Goal: Transaction & Acquisition: Purchase product/service

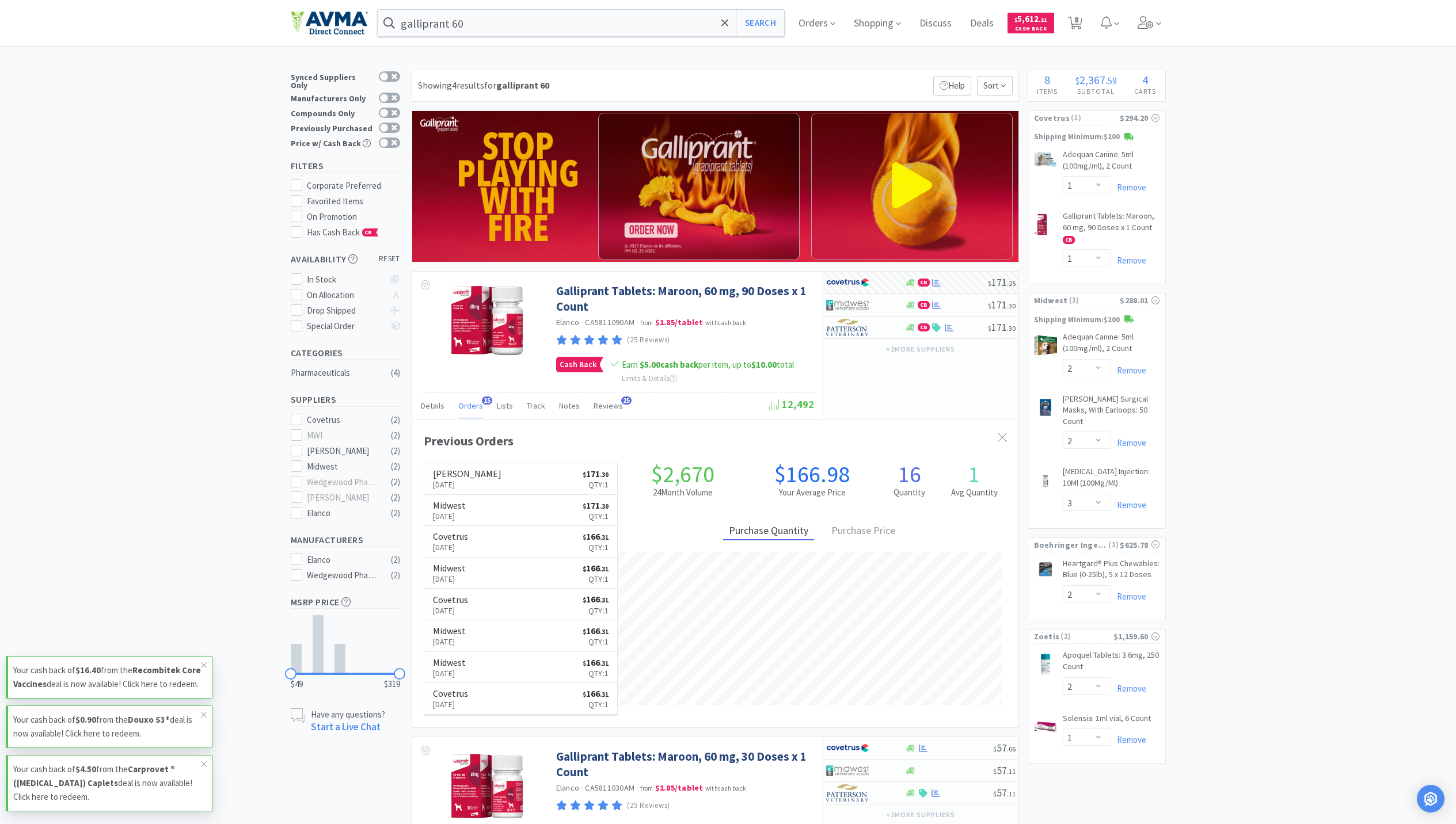
select select "1"
select select "2"
select select "3"
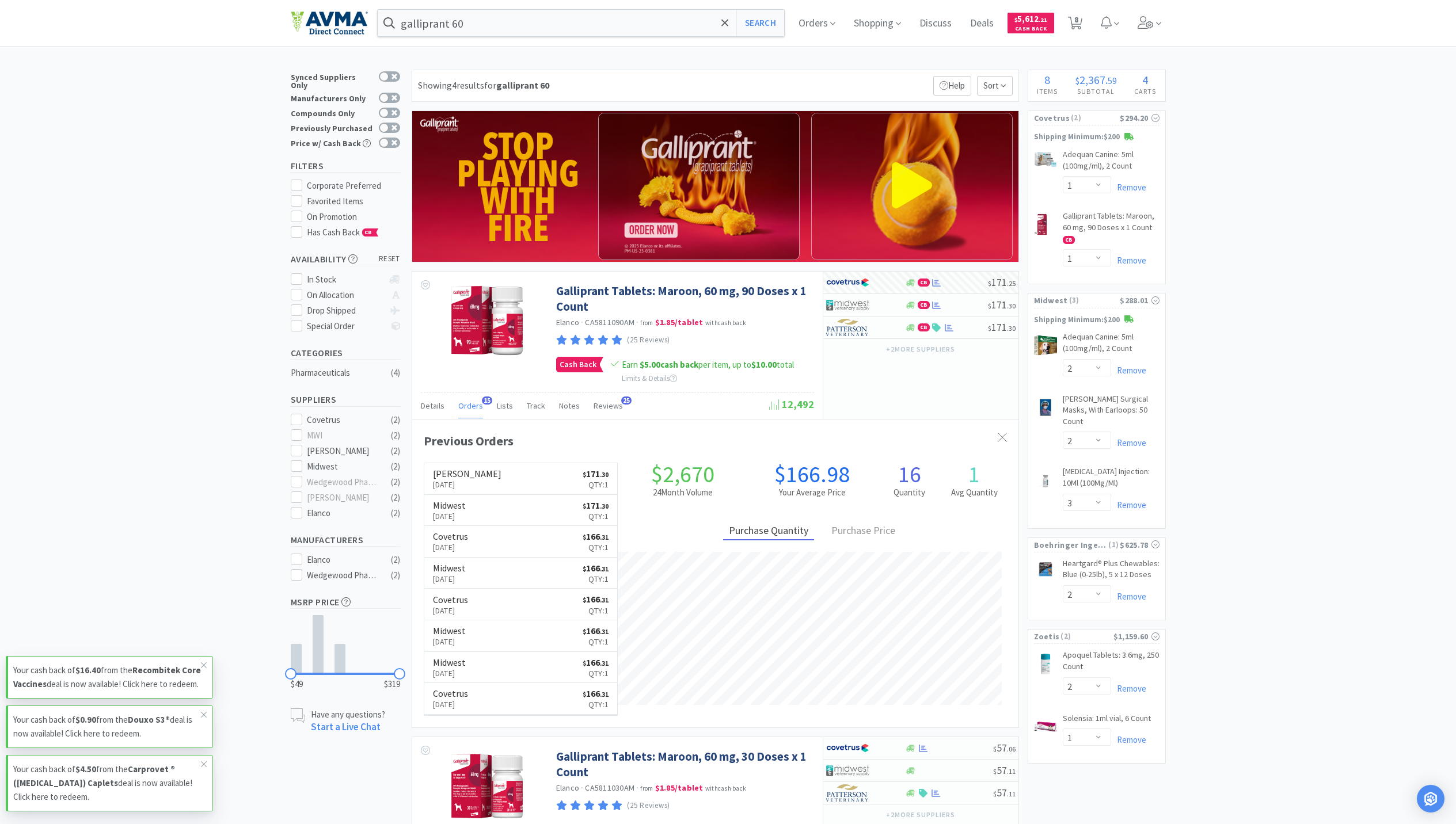
select select "2"
select select "1"
click at [1287, 439] on div "× Filter Results Synced Suppliers Only Manufacturers Only Compounds Only Previo…" at bounding box center [728, 632] width 1456 height 1126
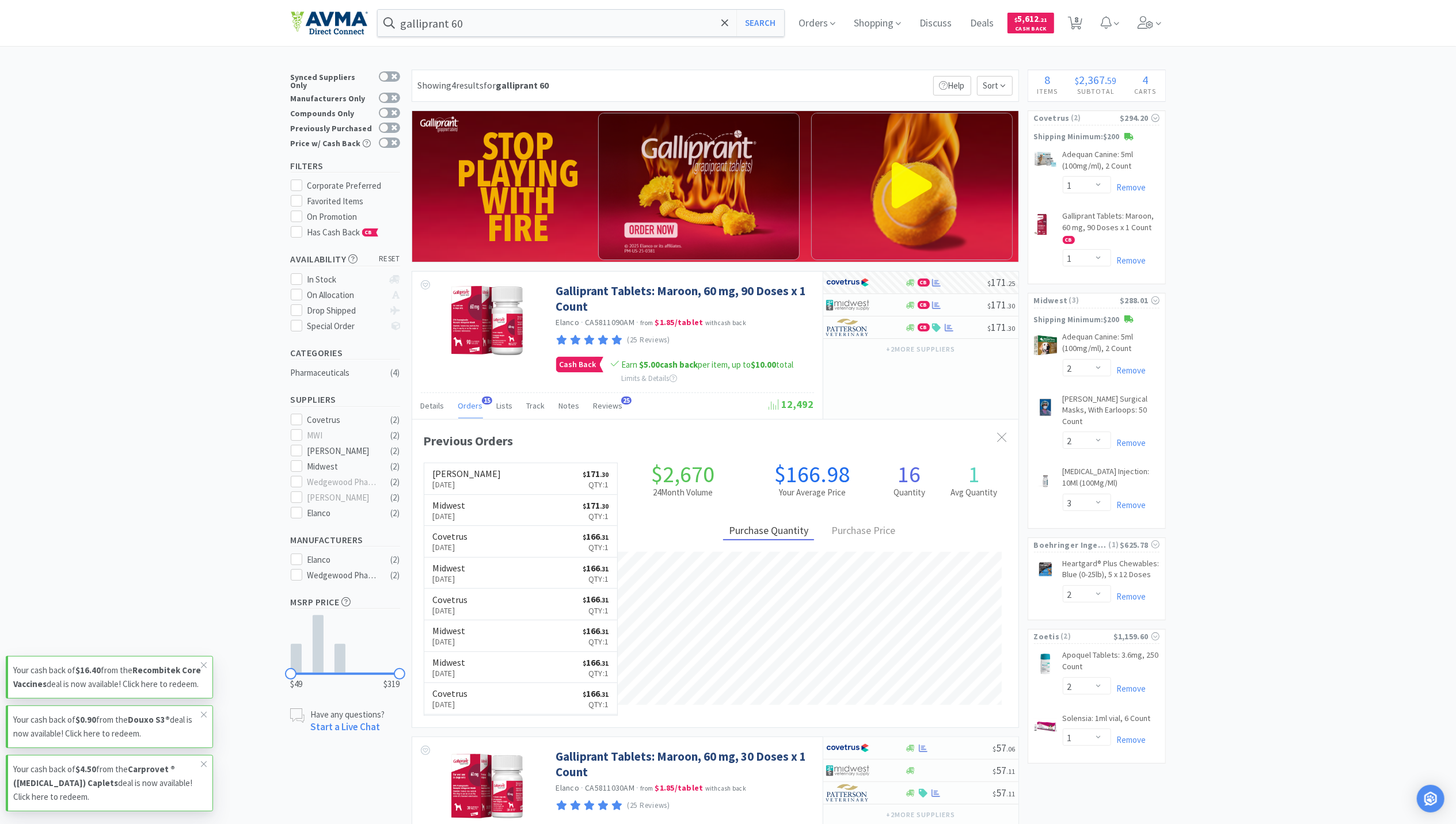
click at [1384, 468] on div "× Filter Results Synced Suppliers Only Manufacturers Only Compounds Only Previo…" at bounding box center [728, 632] width 1456 height 1126
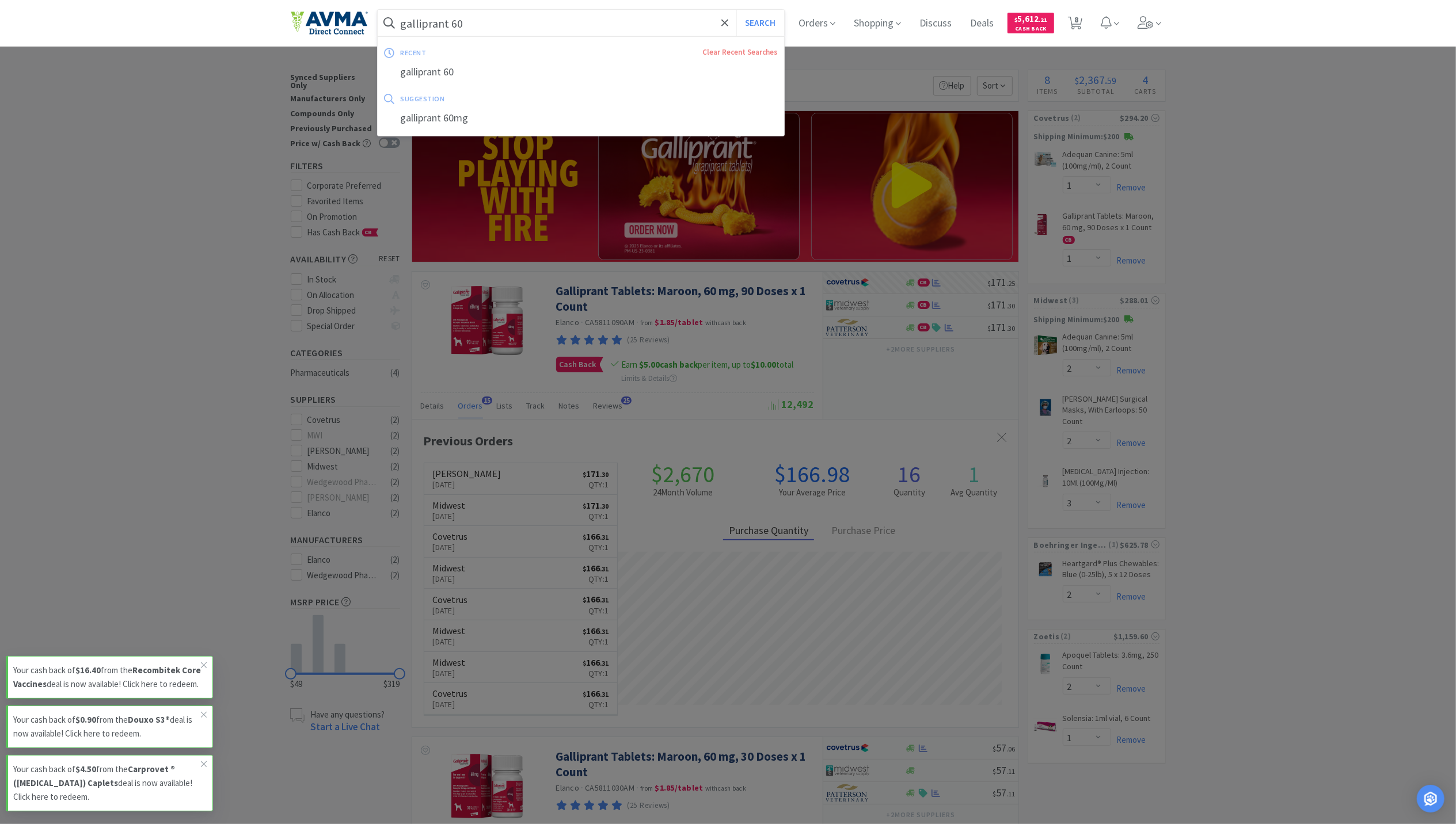
click at [566, 22] on input "galliprant 60" at bounding box center [581, 23] width 407 height 26
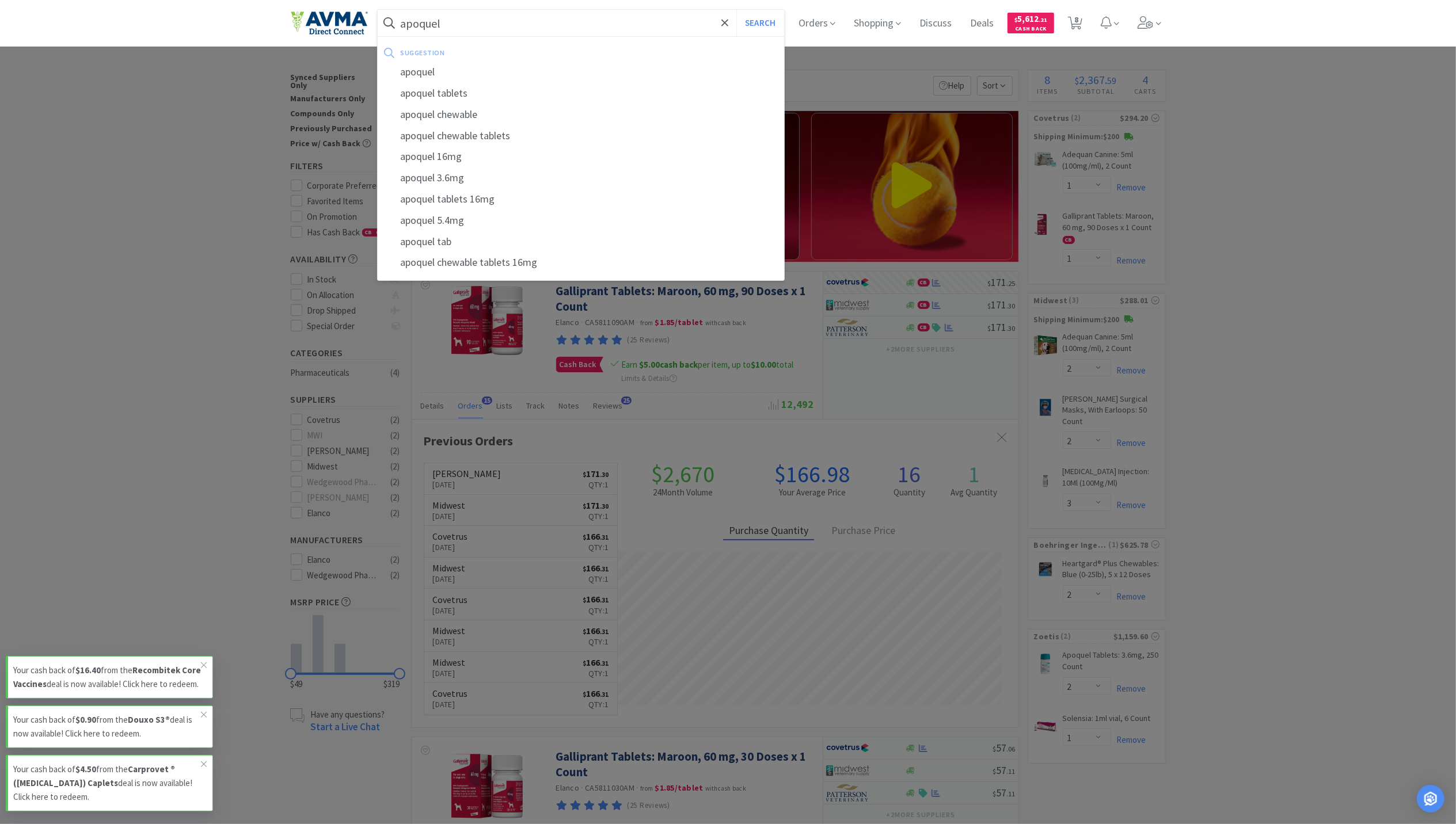
click at [737, 10] on button "Search" at bounding box center [760, 23] width 48 height 26
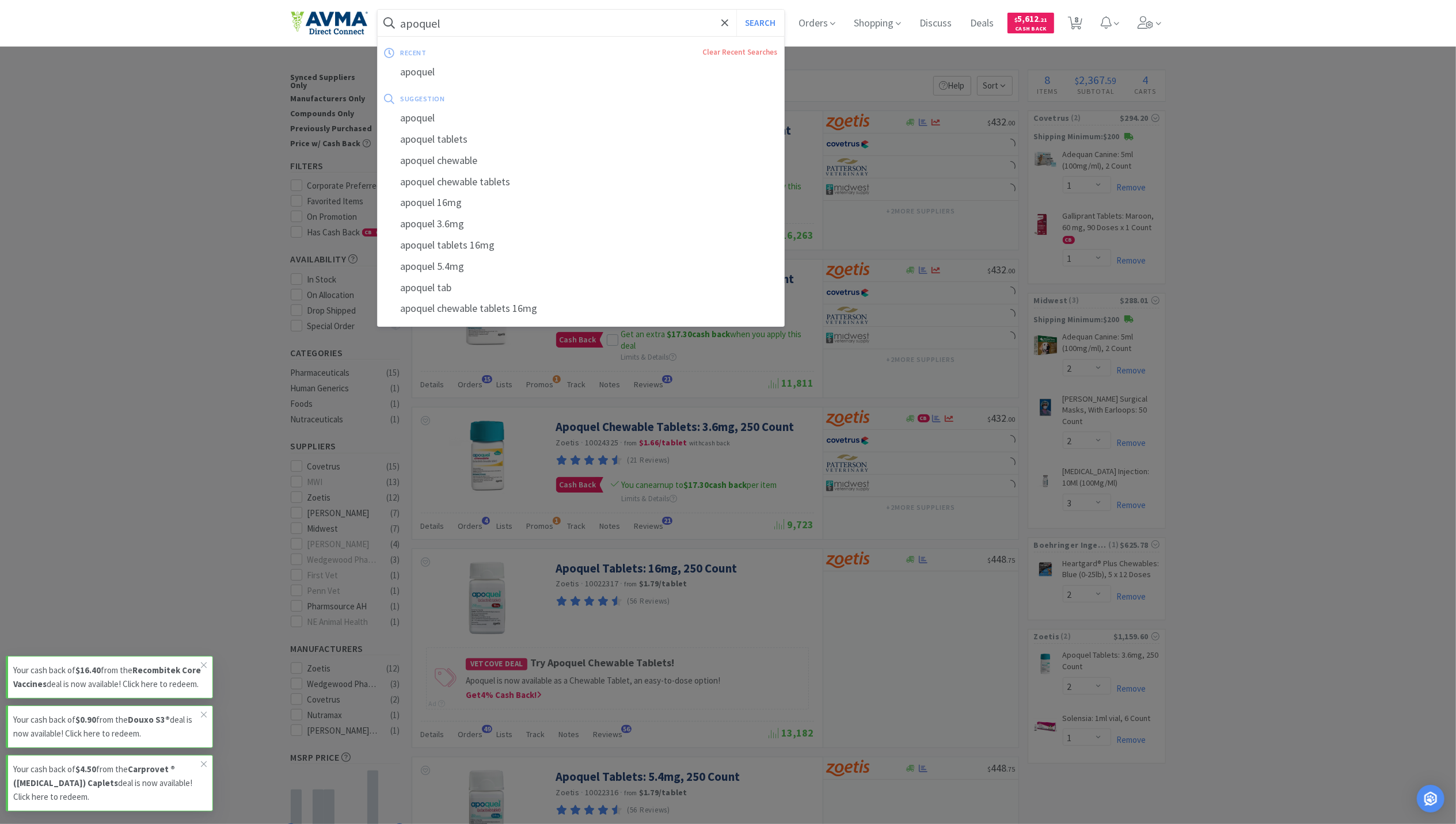
click at [500, 30] on input "apoquel" at bounding box center [581, 23] width 407 height 26
click at [473, 23] on input "apoquel" at bounding box center [581, 23] width 407 height 26
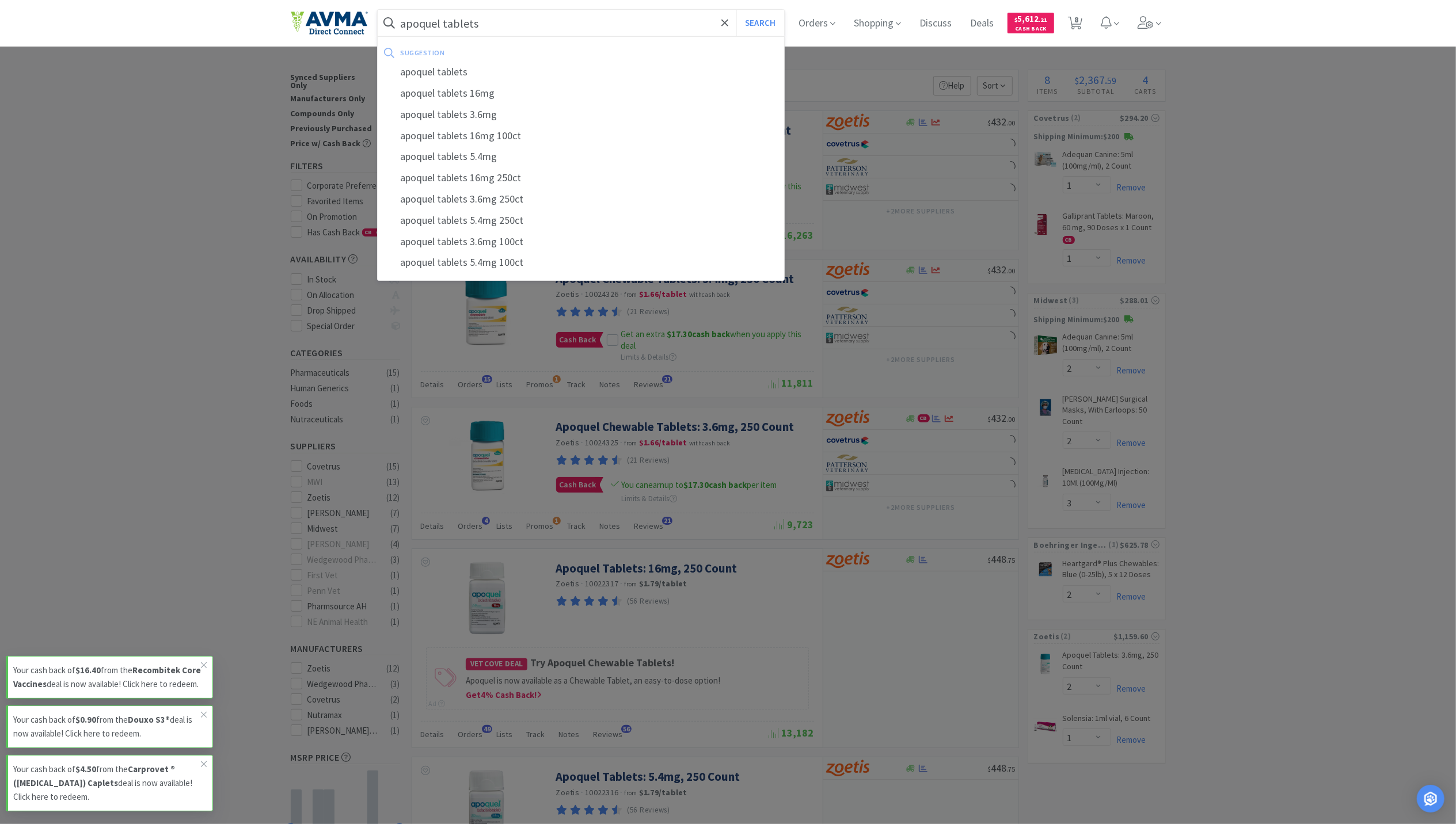
type input "apoquel tablets"
click at [737, 10] on button "Search" at bounding box center [760, 23] width 48 height 26
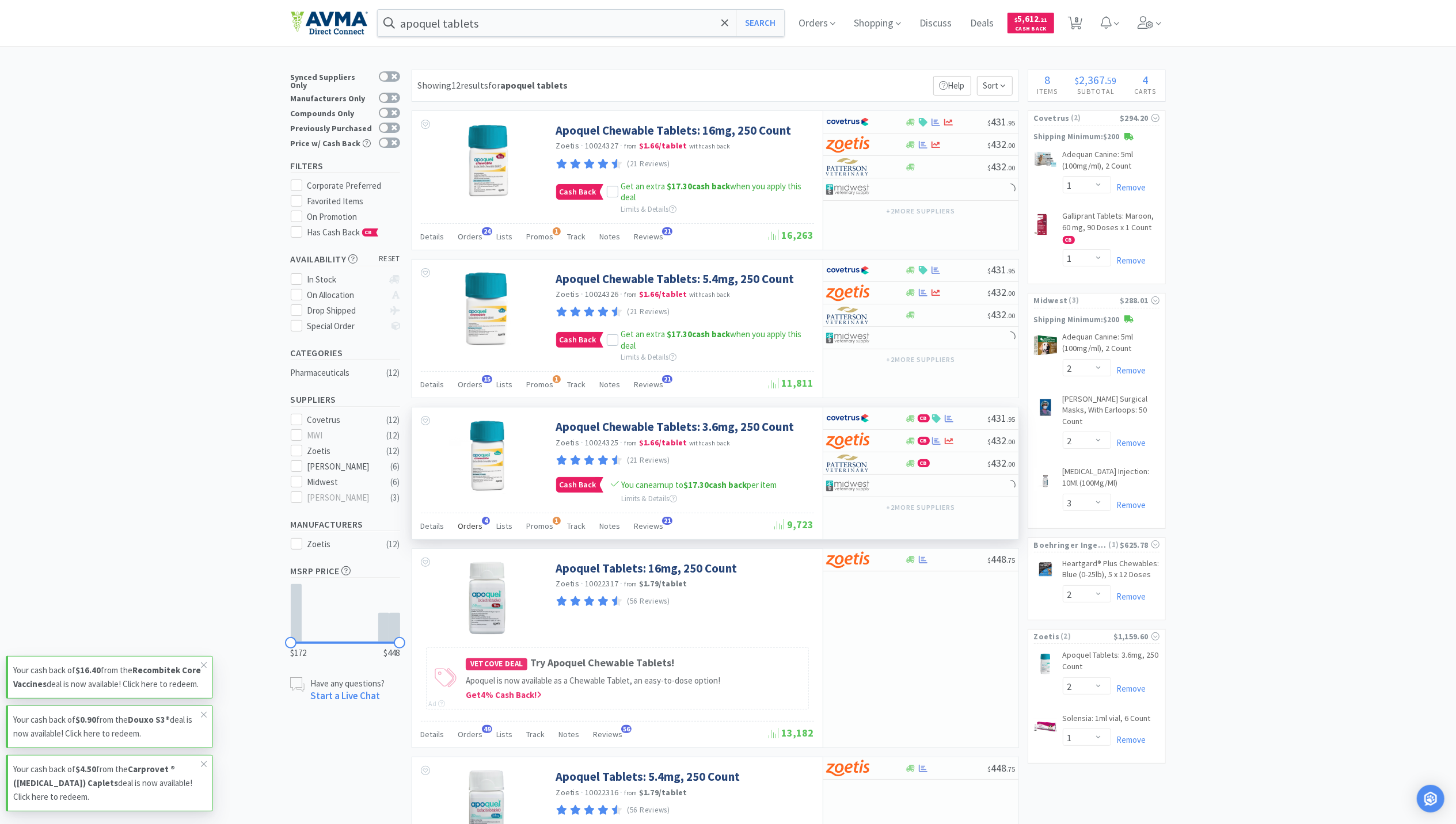
click at [468, 531] on span "Orders" at bounding box center [470, 527] width 24 height 11
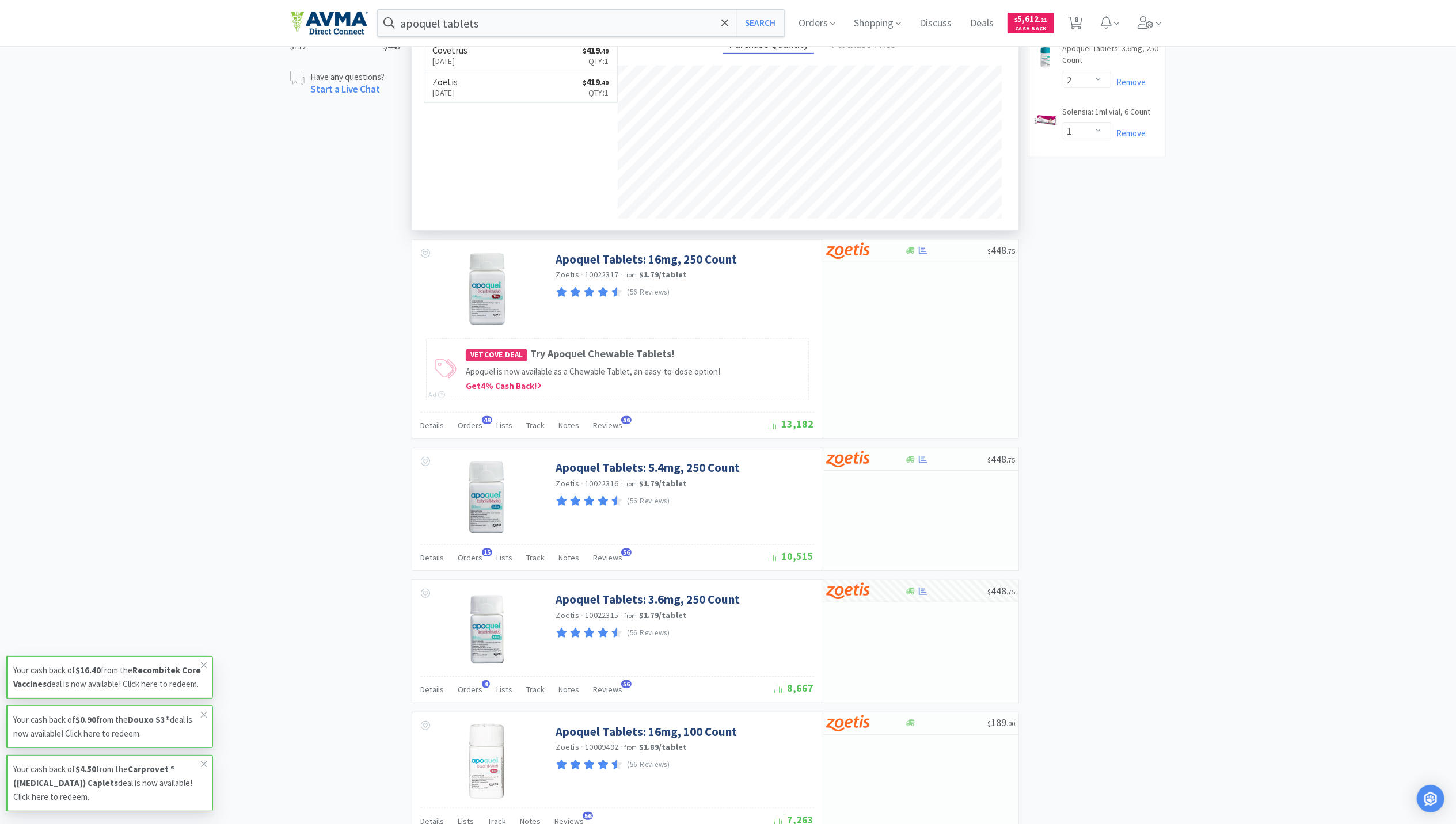
scroll to position [691, 0]
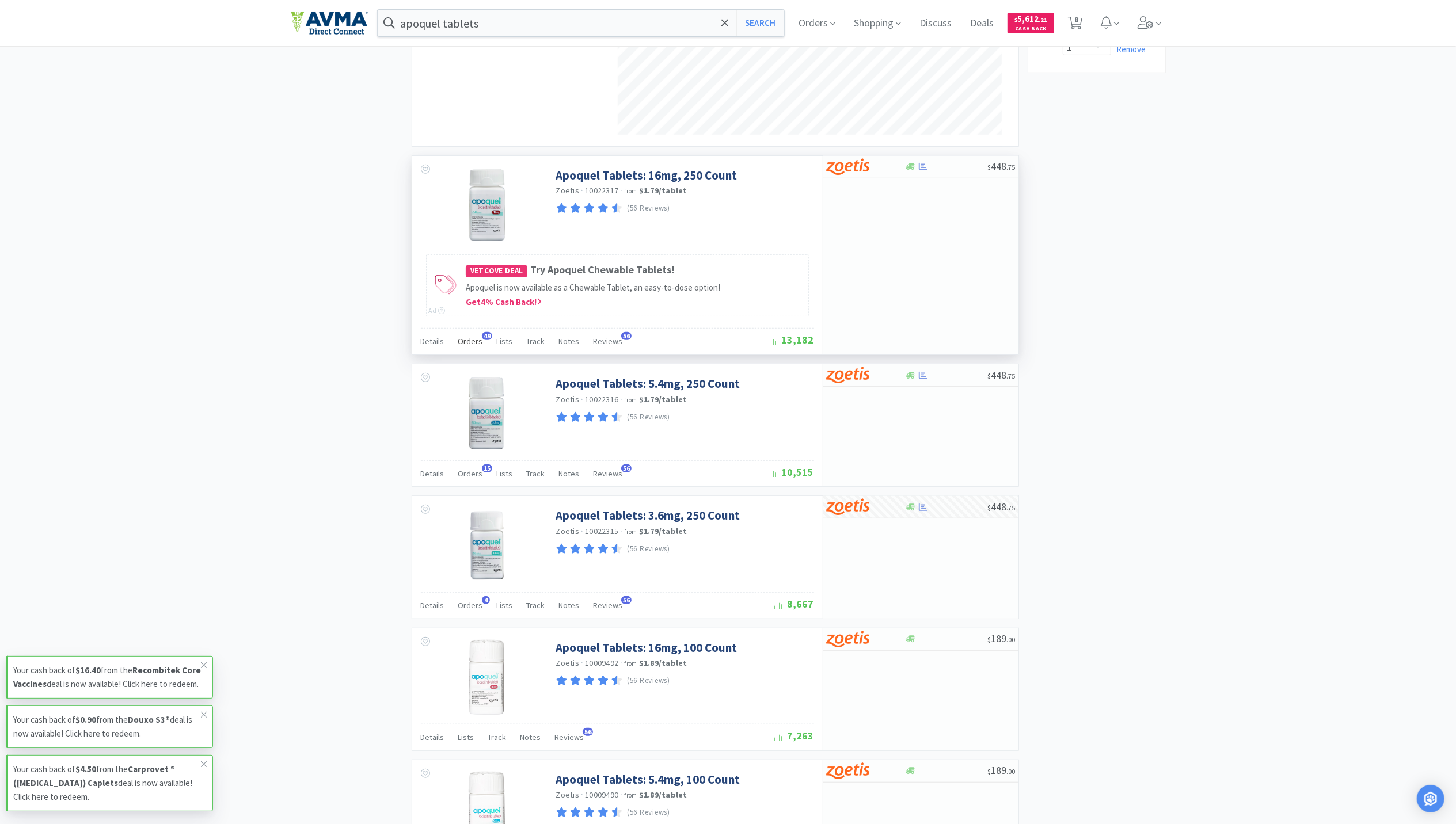
click at [464, 342] on span "Orders" at bounding box center [470, 341] width 24 height 11
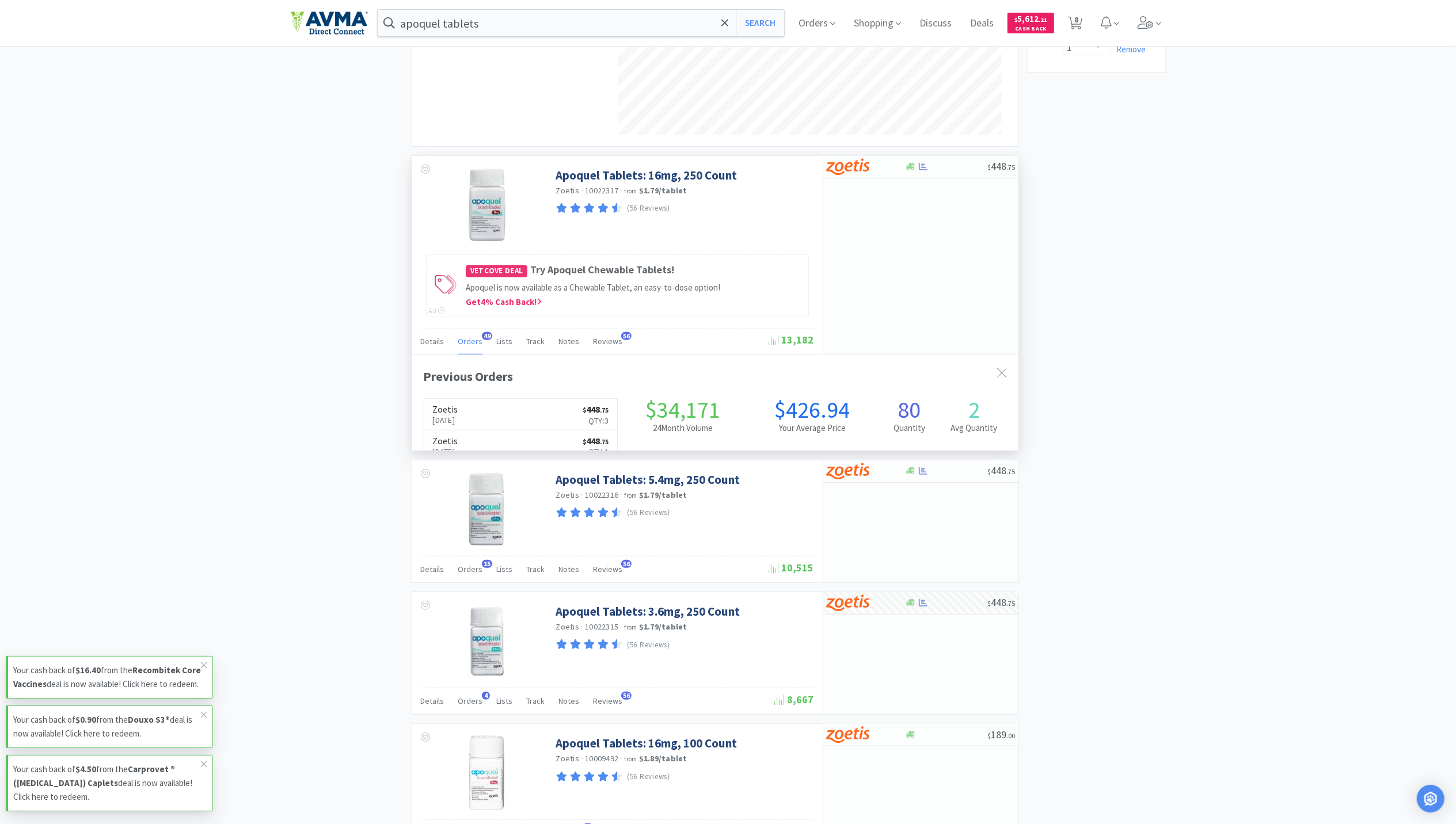
scroll to position [309, 606]
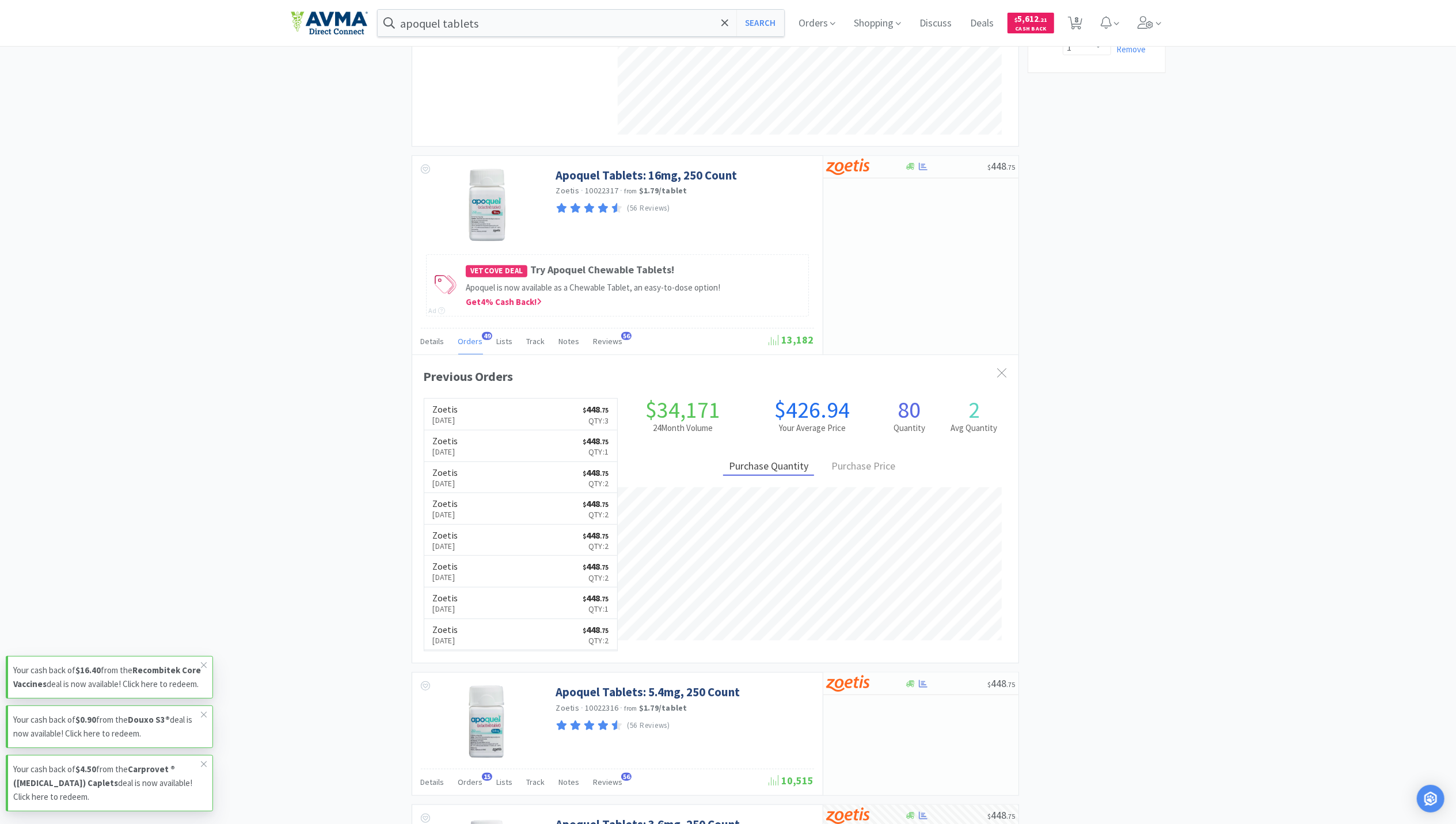
click at [446, 426] on p "[DATE]" at bounding box center [446, 421] width 25 height 13
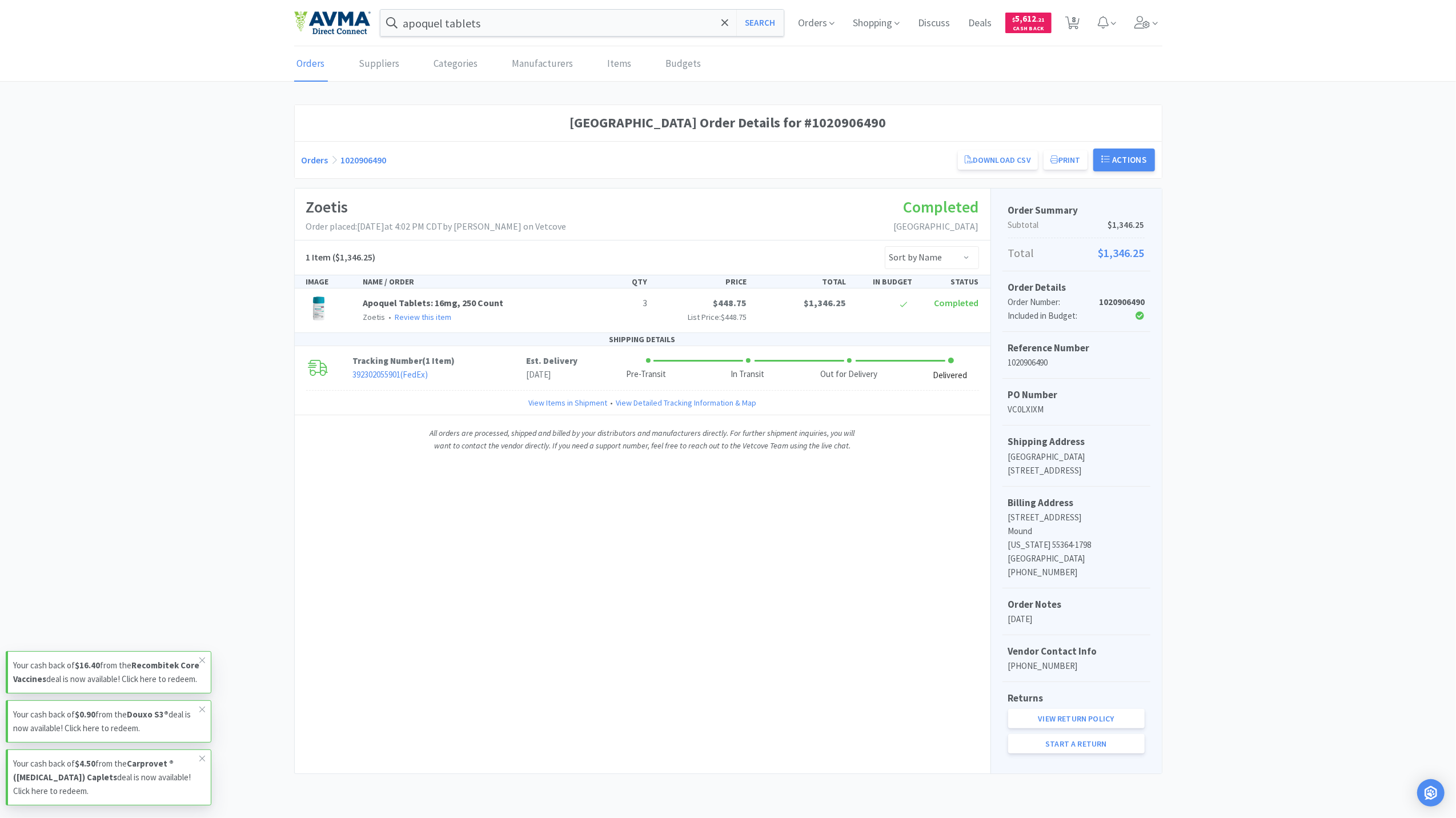
select select "1"
select select "2"
select select "3"
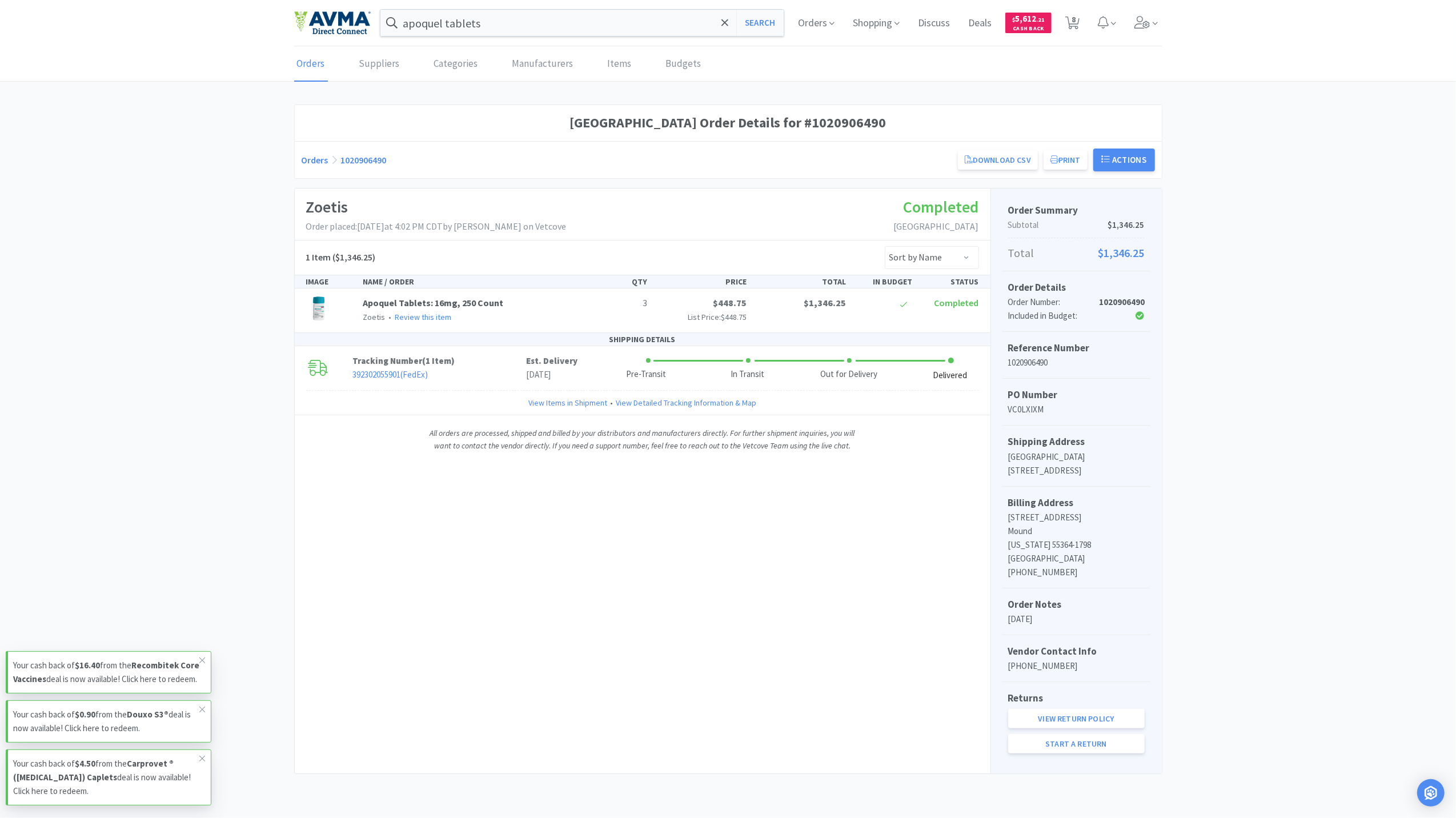
select select "2"
select select "1"
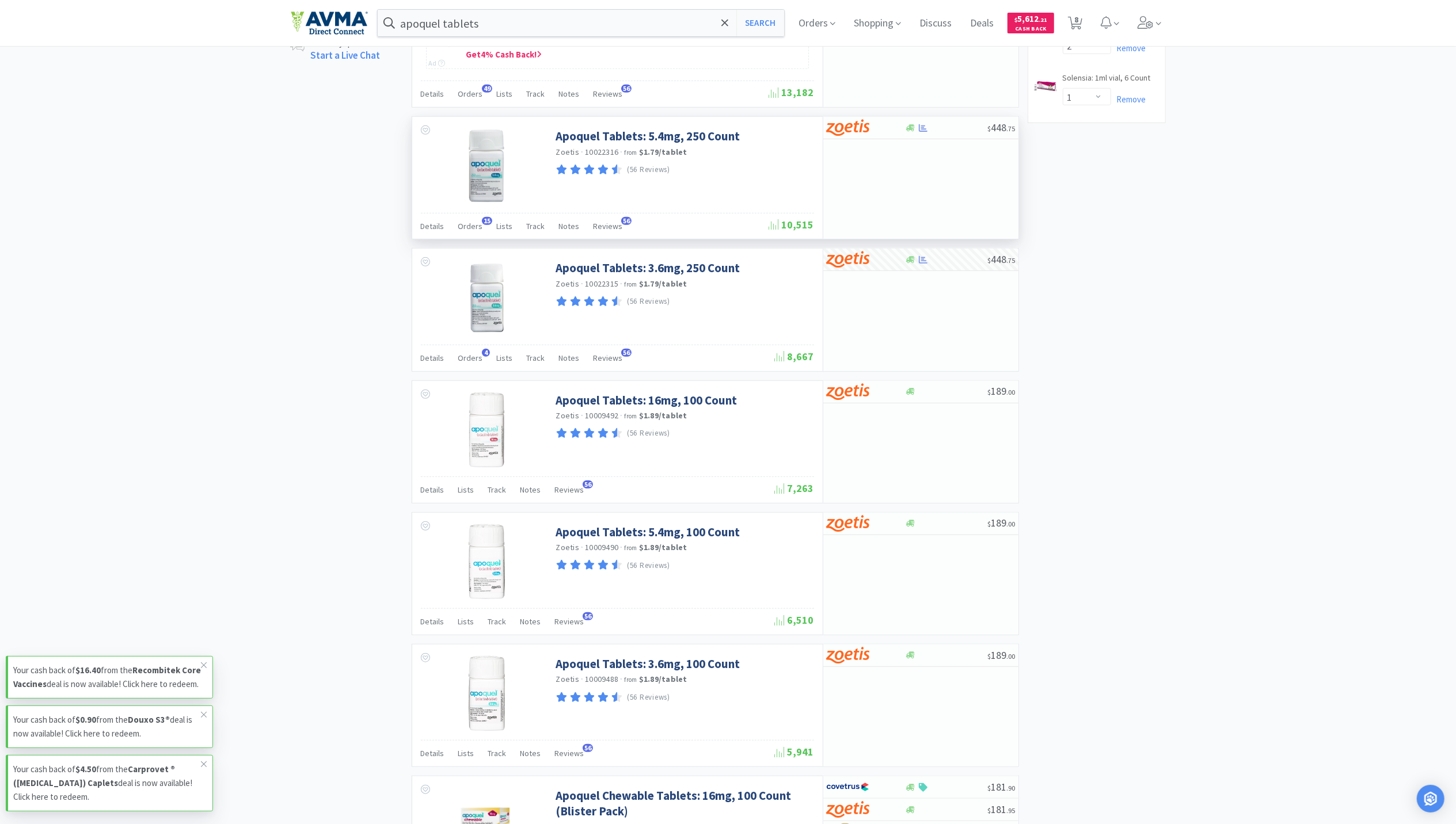
scroll to position [613, 0]
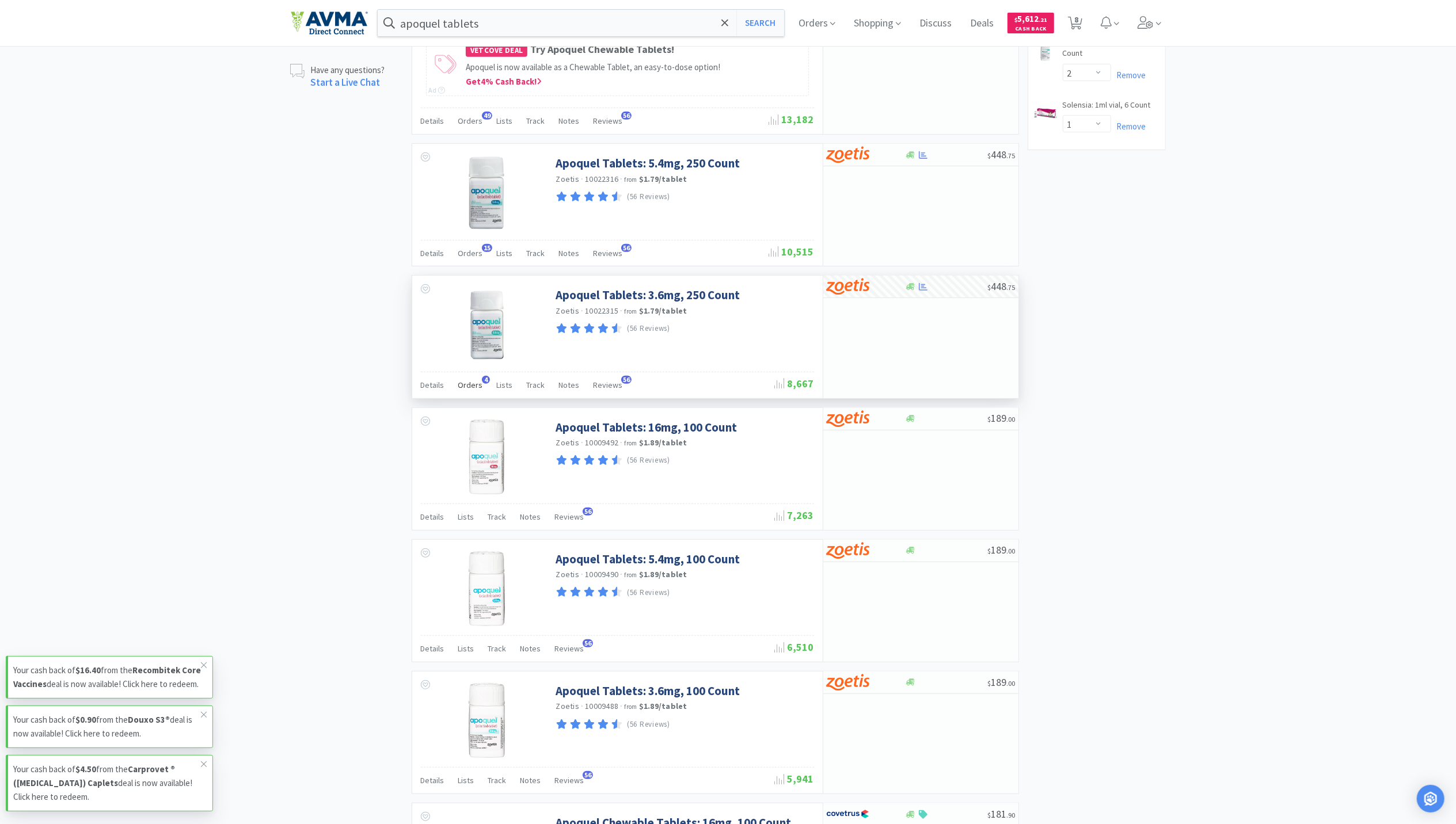
click at [473, 390] on span "Orders" at bounding box center [470, 385] width 24 height 11
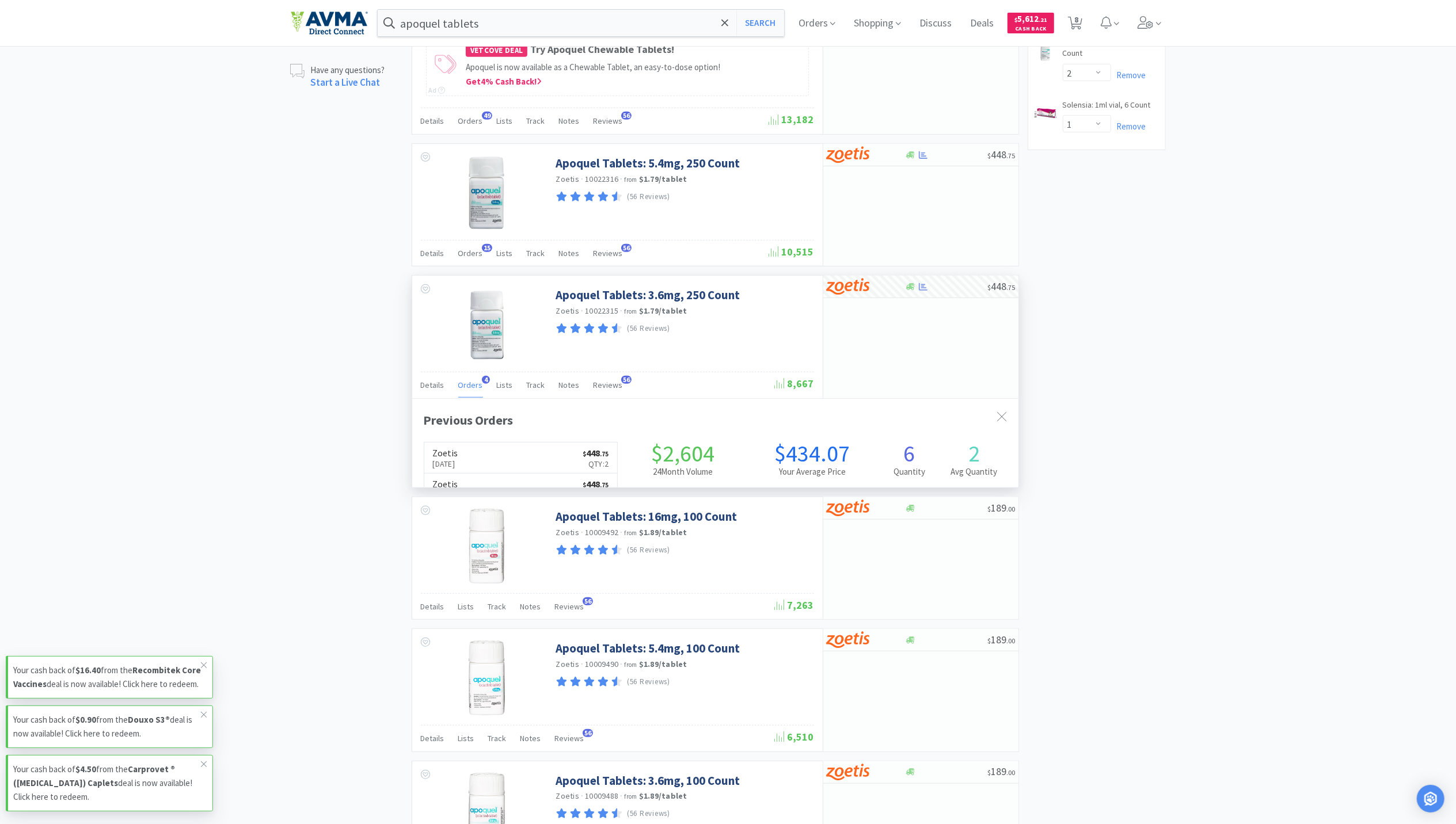
scroll to position [297, 606]
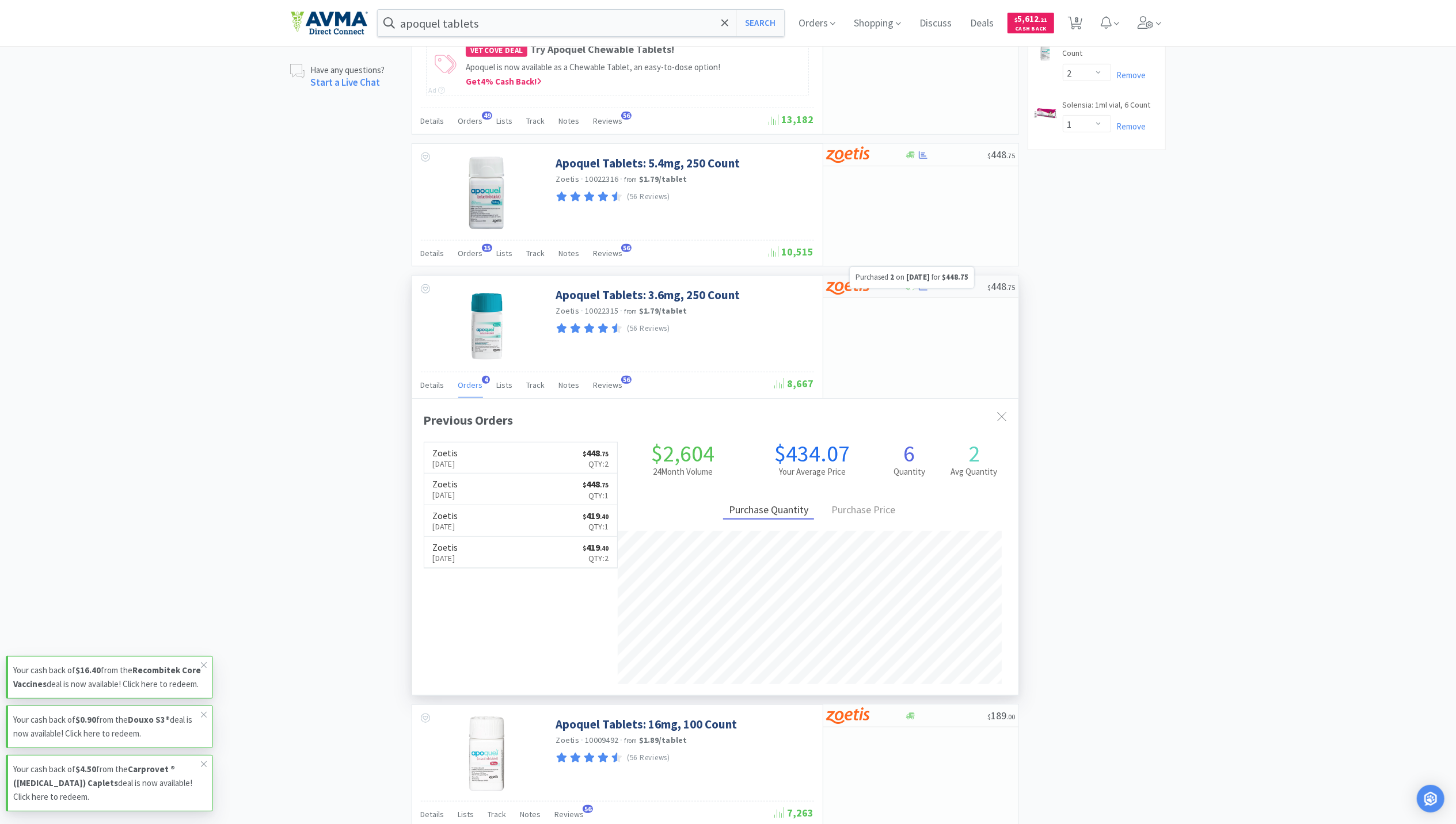
click at [924, 291] on icon at bounding box center [923, 287] width 9 height 9
select select "1"
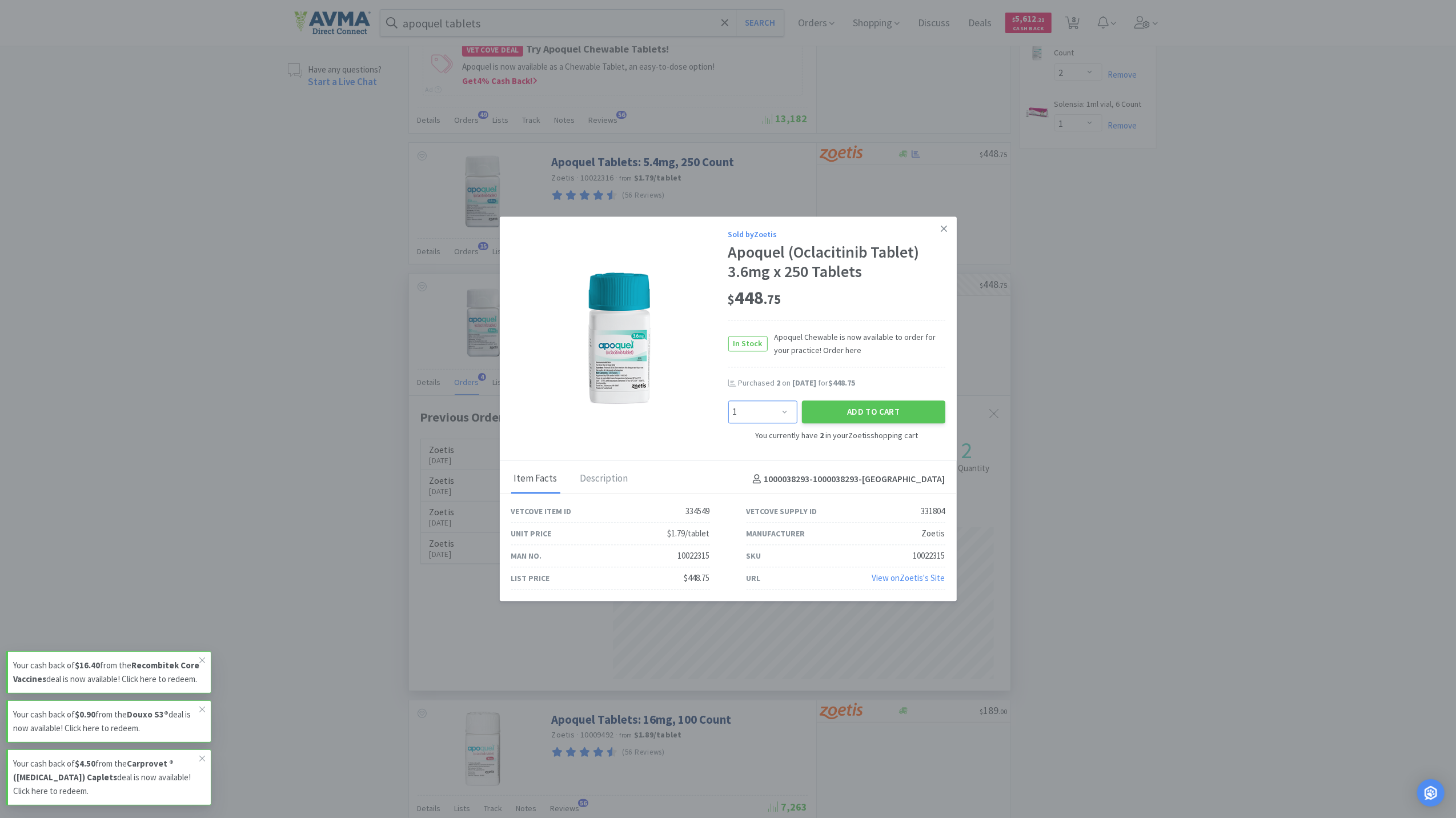
click at [783, 401] on select "Enter Quantity 1 2 3 4 5 6 7 8 9 10 11 12 13 14 15 16 17 18 19 20 Enter Quantity" at bounding box center [762, 412] width 69 height 23
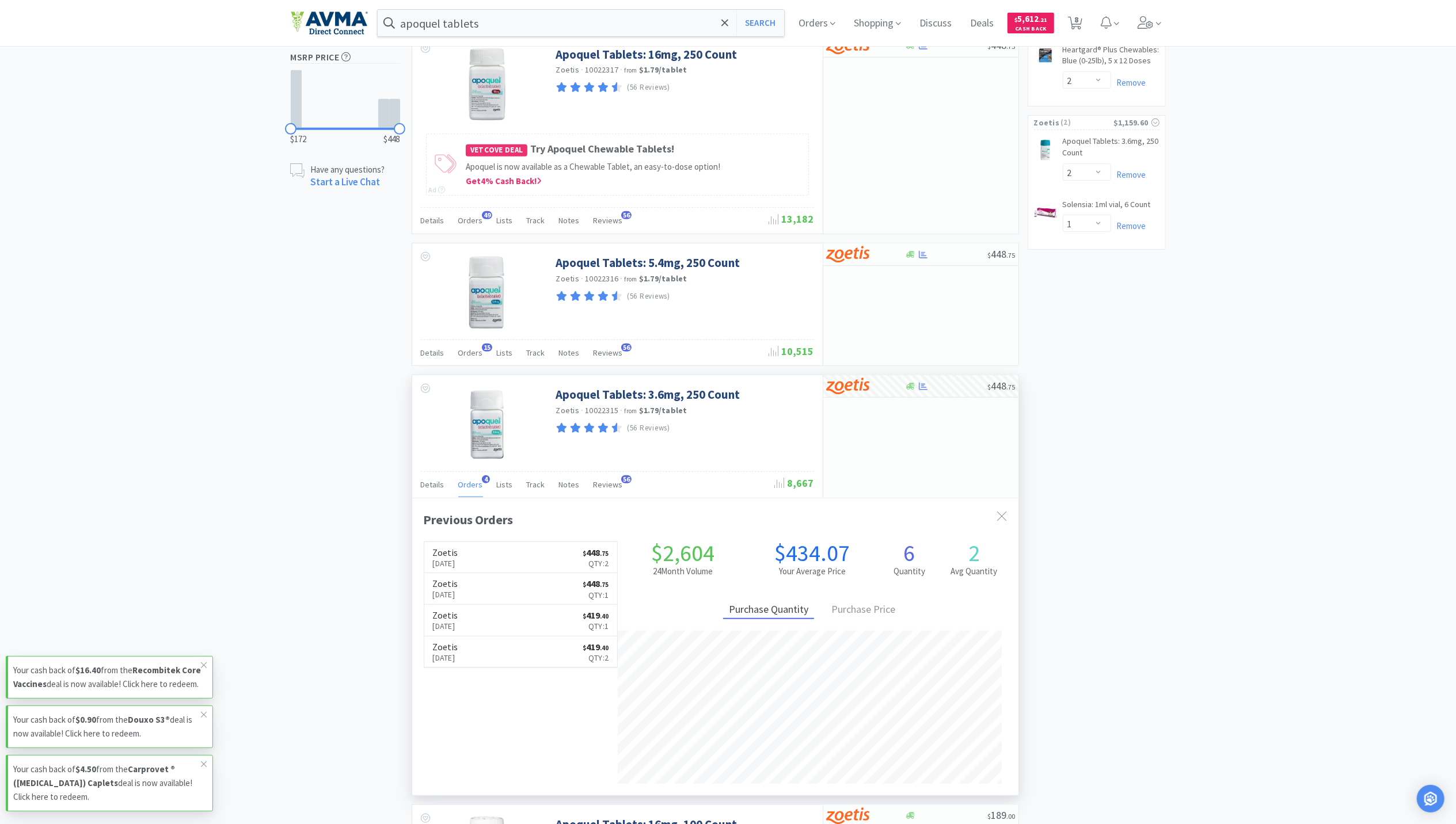
scroll to position [537, 0]
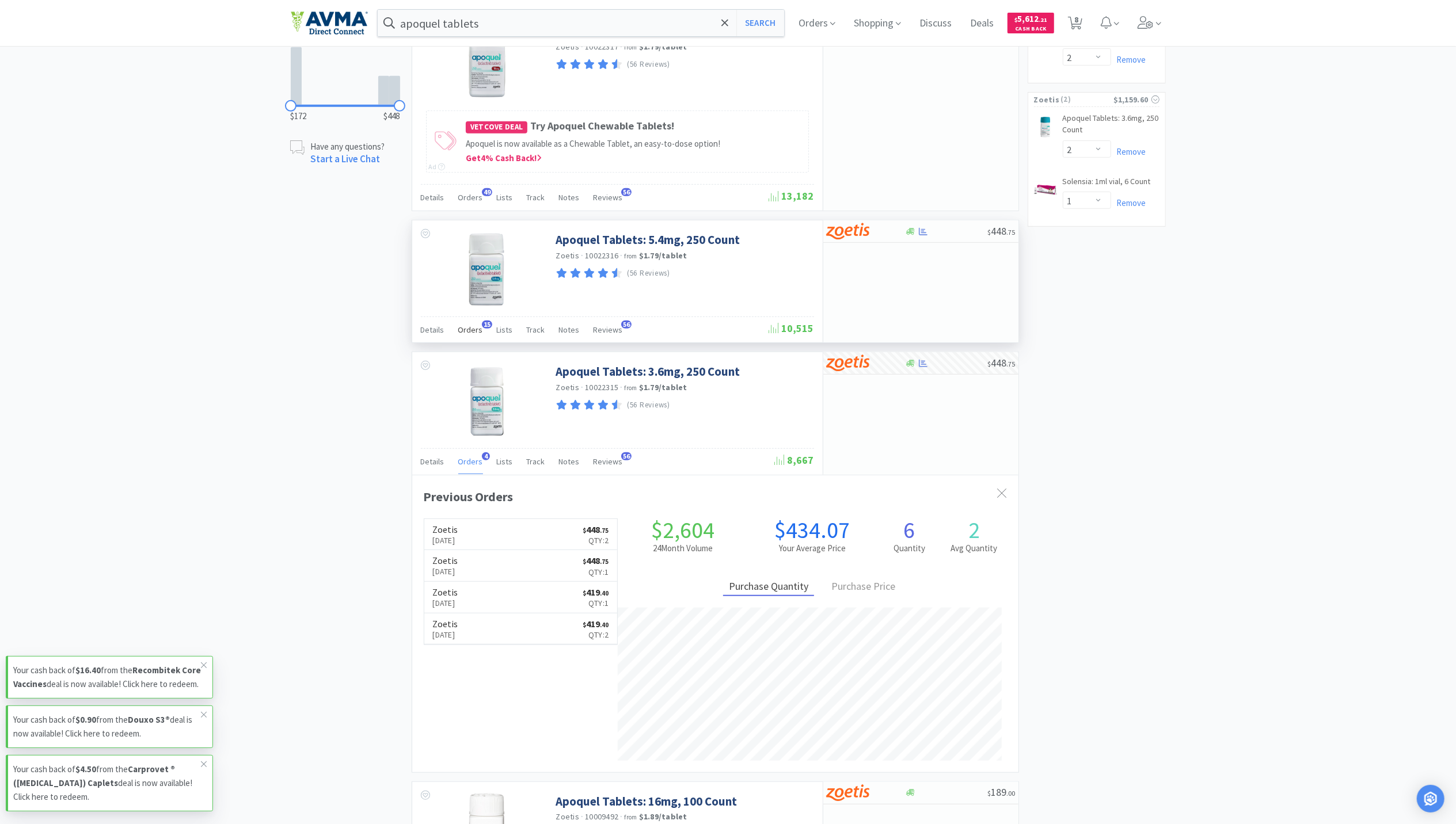
click at [461, 332] on span "Orders" at bounding box center [470, 331] width 24 height 11
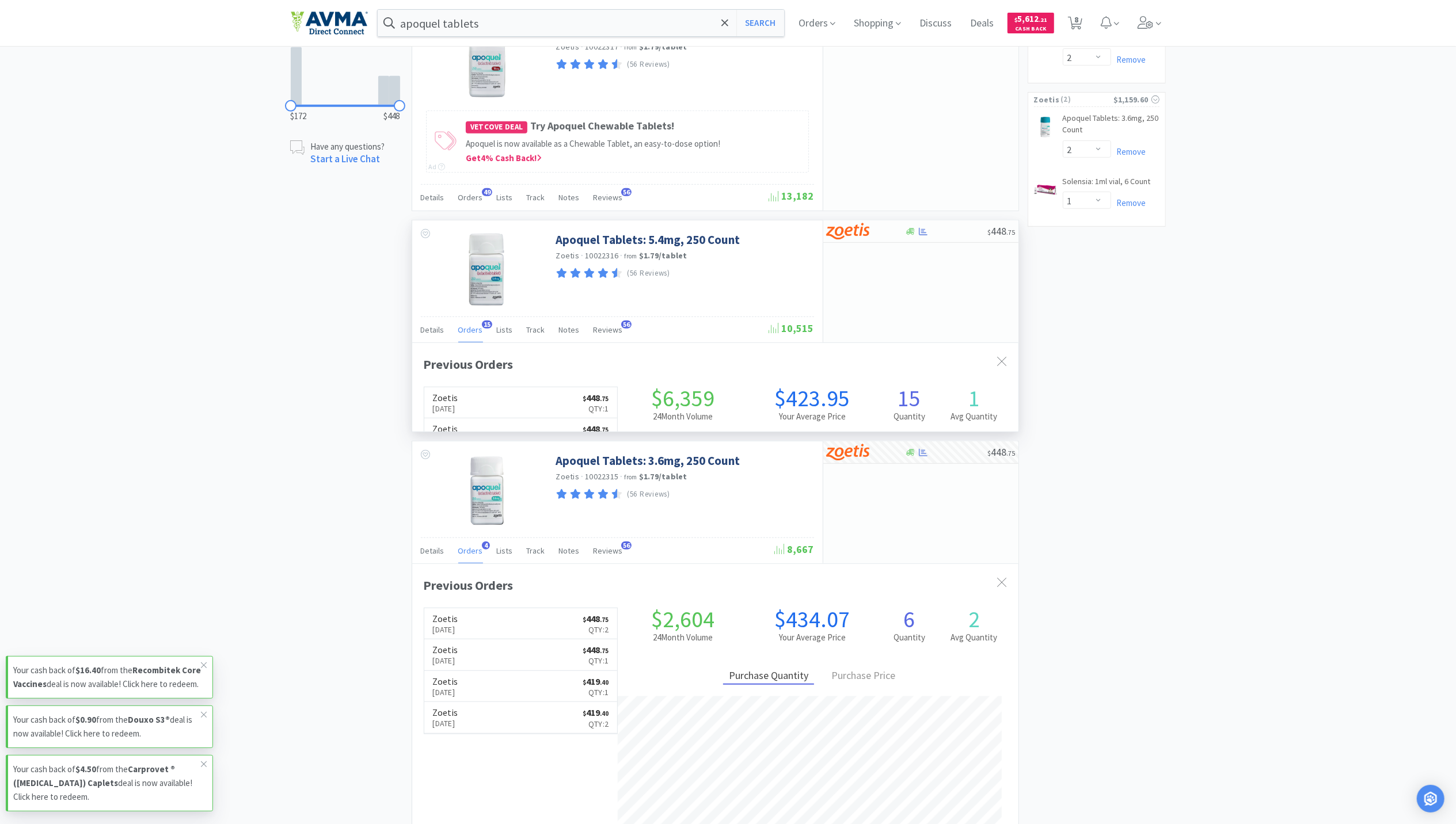
scroll to position [309, 606]
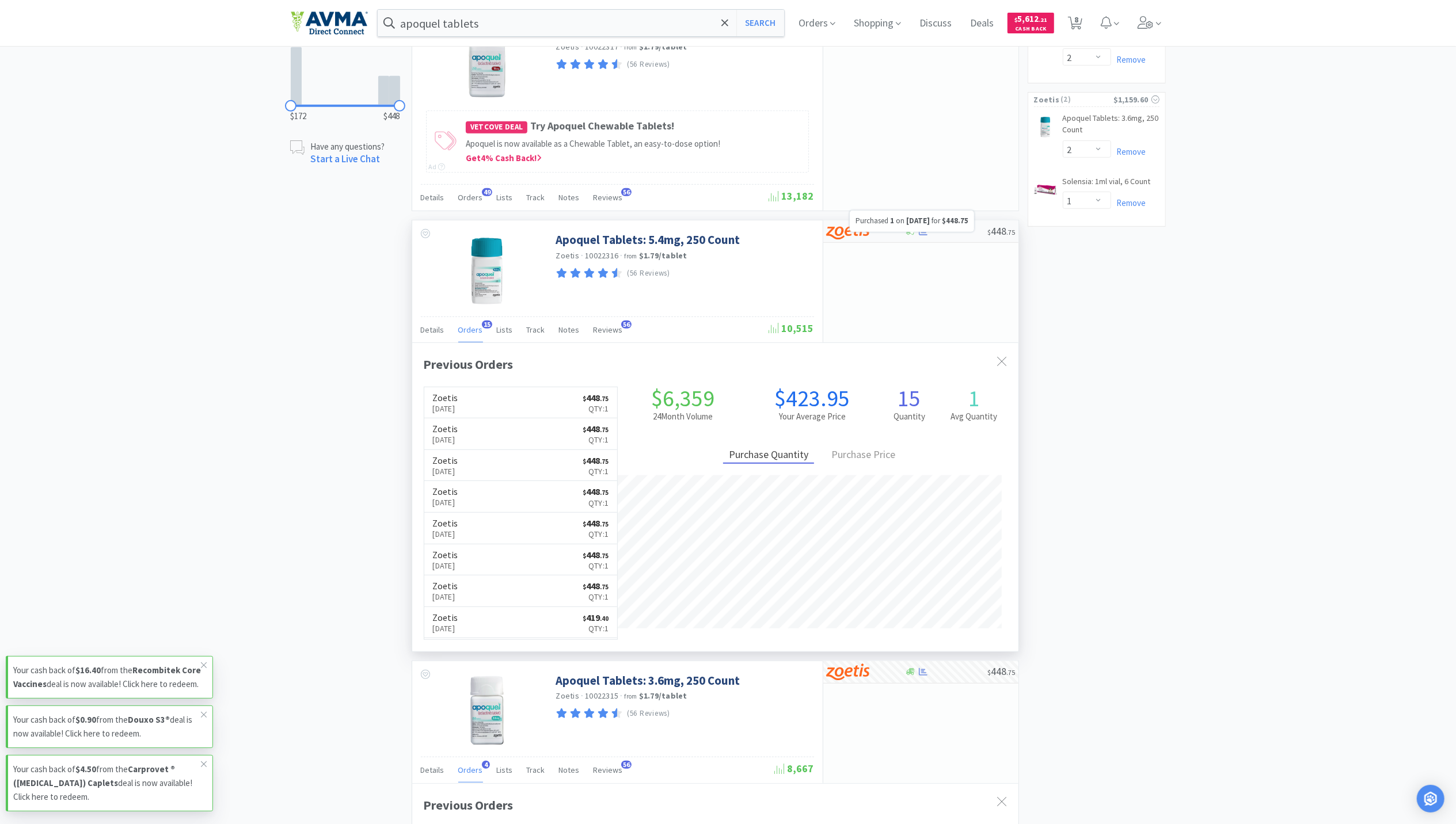
click at [921, 235] on icon at bounding box center [923, 231] width 9 height 7
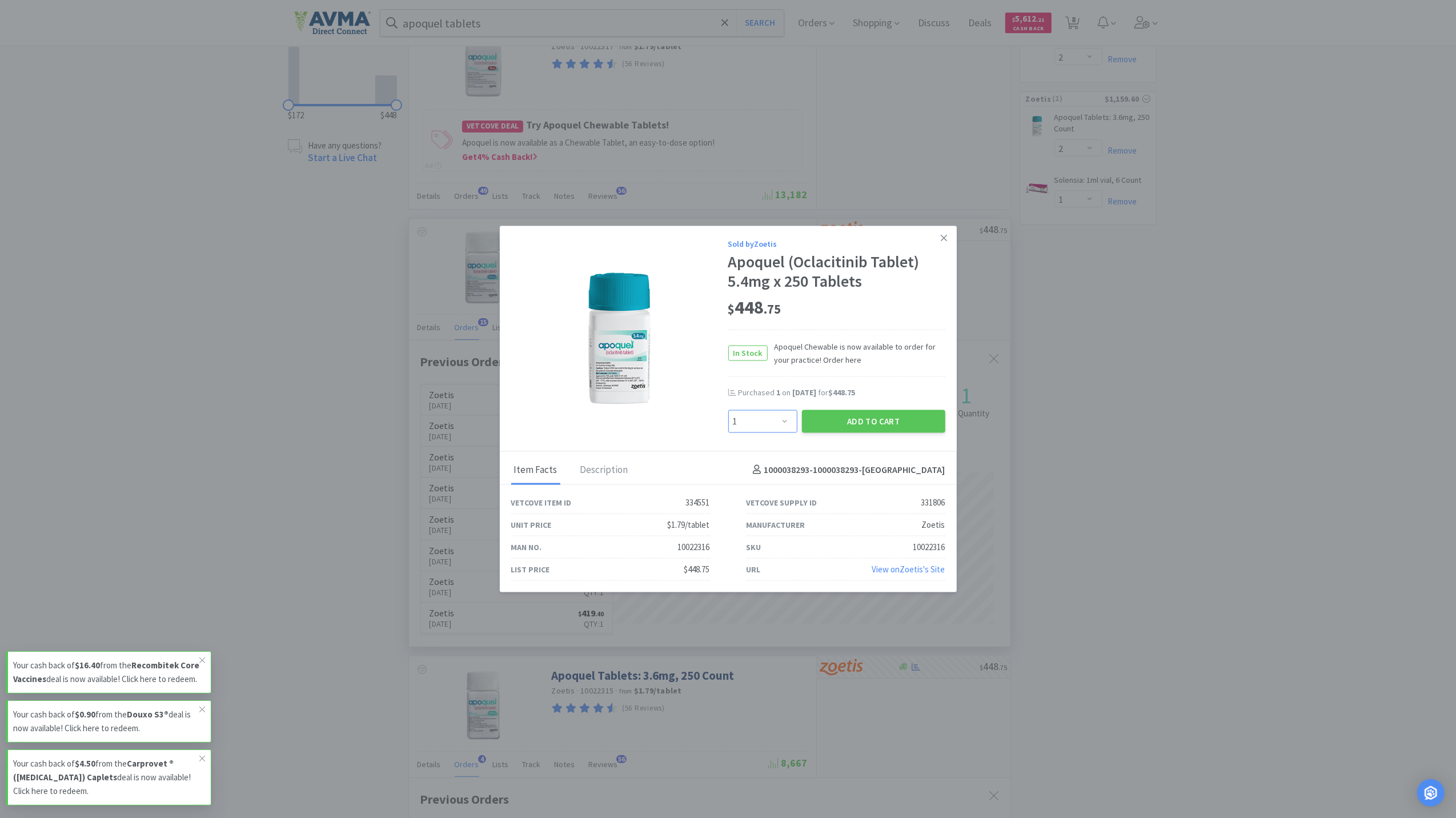
click at [782, 419] on select "Enter Quantity 1 2 3 4 5 6 7 8 9 10 11 12 13 14 15 16 17 18 19 20 Enter Quantity" at bounding box center [762, 421] width 69 height 23
select select "3"
click at [728, 409] on select "Enter Quantity 1 2 3 4 5 6 7 8 9 10 11 12 13 14 15 16 17 18 19 20 Enter Quantity" at bounding box center [762, 421] width 69 height 23
click at [854, 419] on button "Add to Cart" at bounding box center [874, 421] width 143 height 23
select select "3"
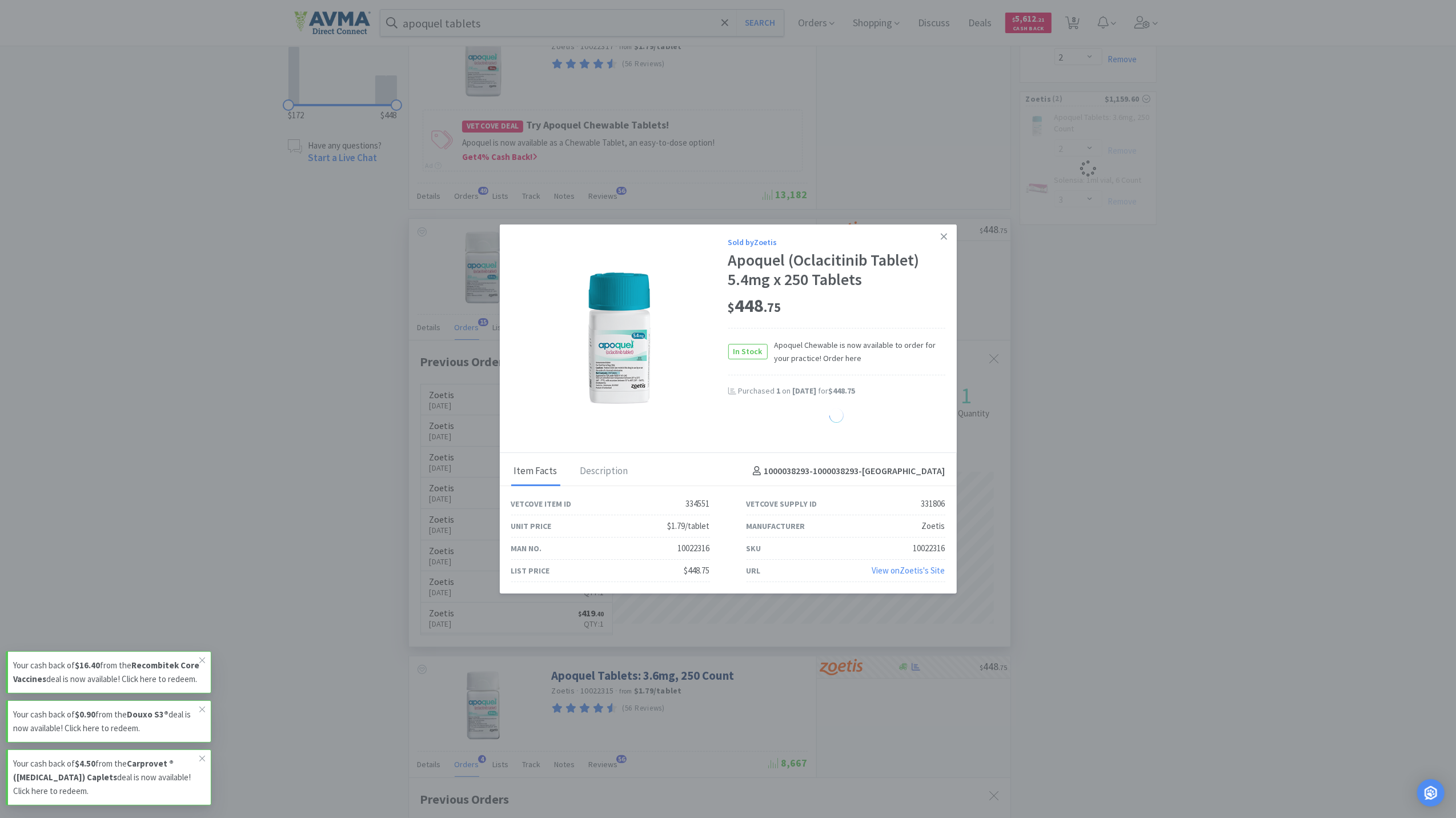
select select "1"
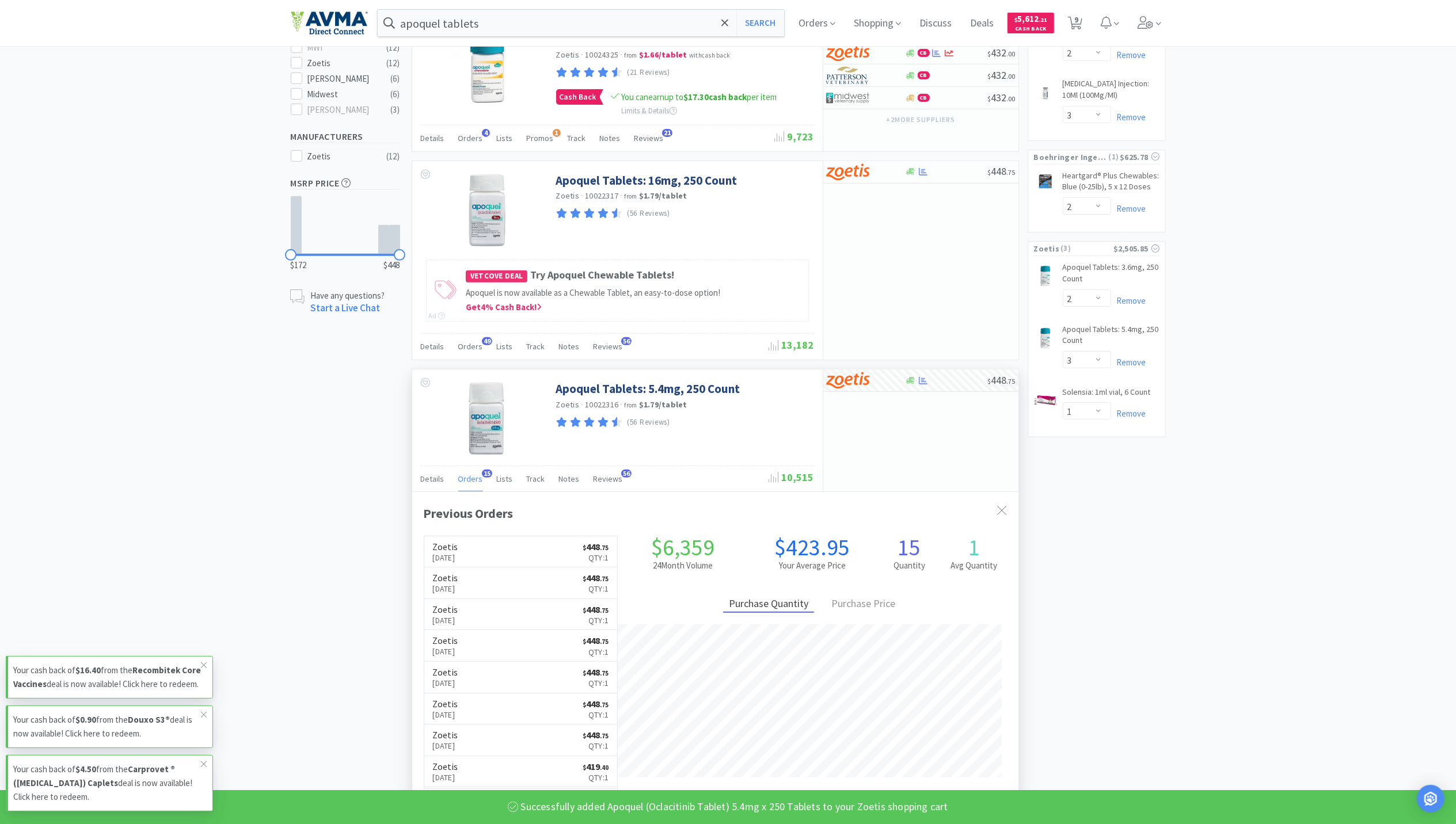
scroll to position [384, 0]
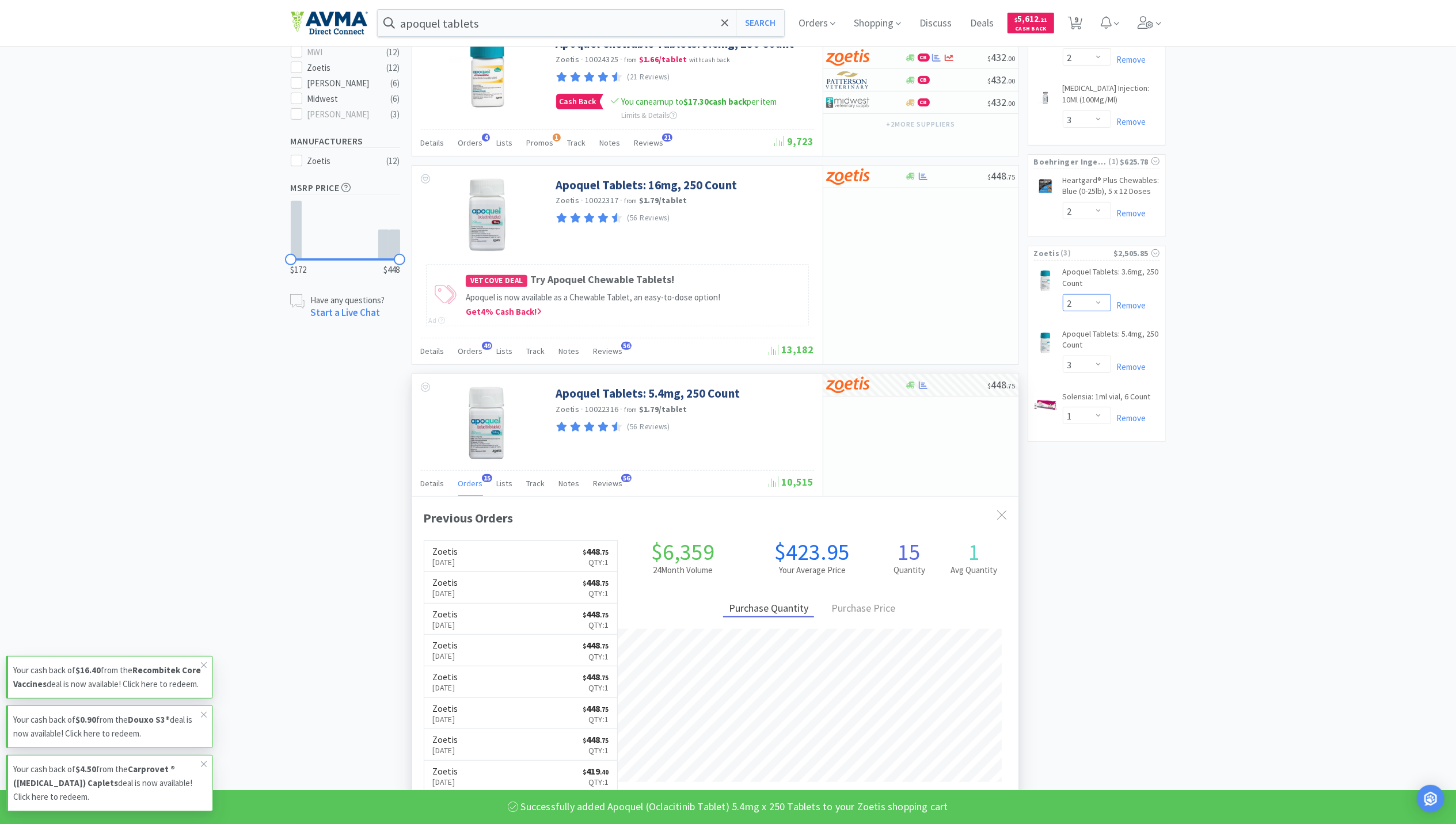
click at [1099, 294] on select "Enter Quantity 1 2 3 4 5 6 7 8 9 10 11 12 13 14 15 16 17 18 19 20 Enter Quantity" at bounding box center [1087, 303] width 49 height 17
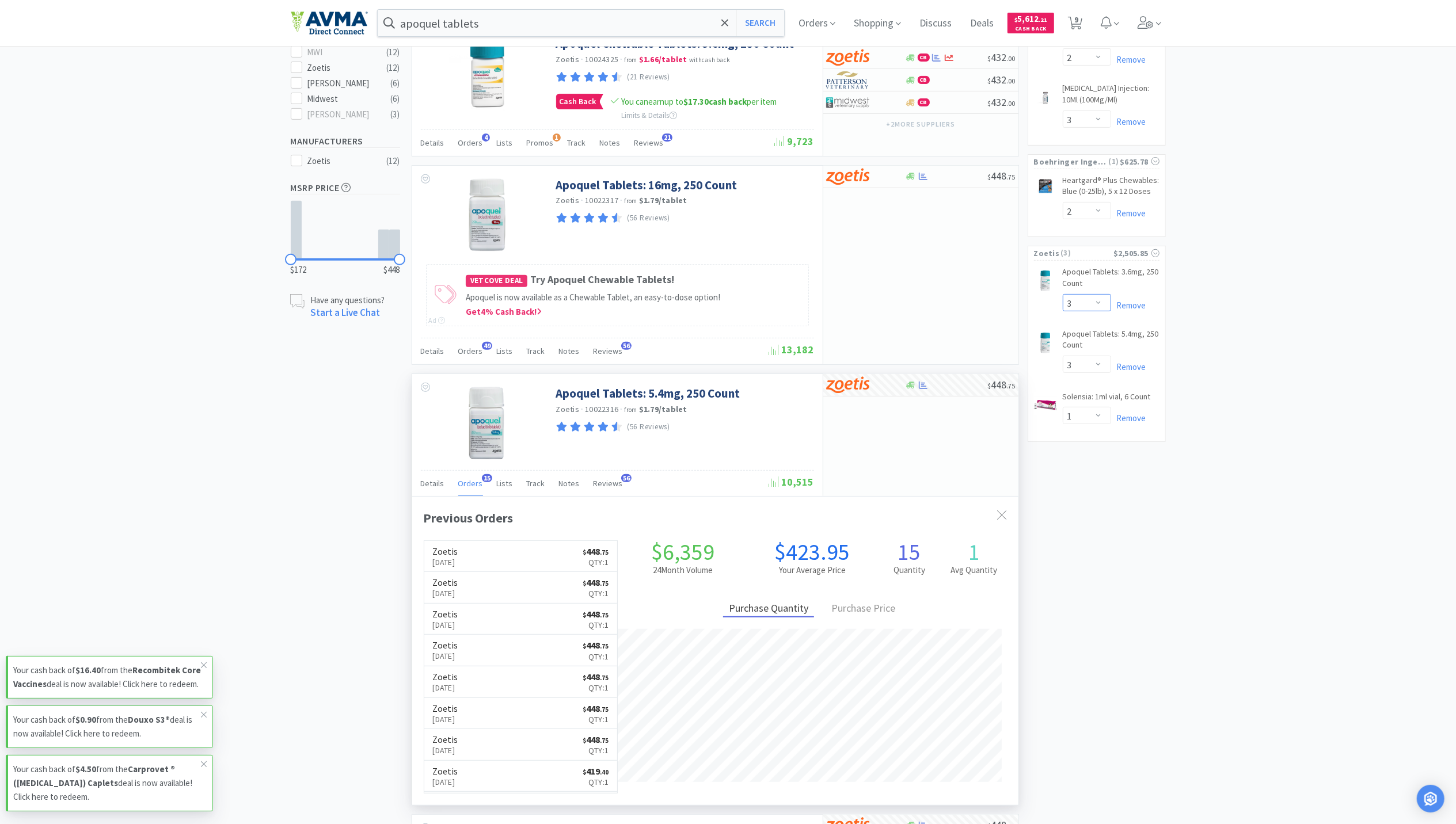
click at [1063, 294] on select "Enter Quantity 1 2 3 4 5 6 7 8 9 10 11 12 13 14 15 16 17 18 19 20 Enter Quantity" at bounding box center [1087, 303] width 49 height 17
select select "3"
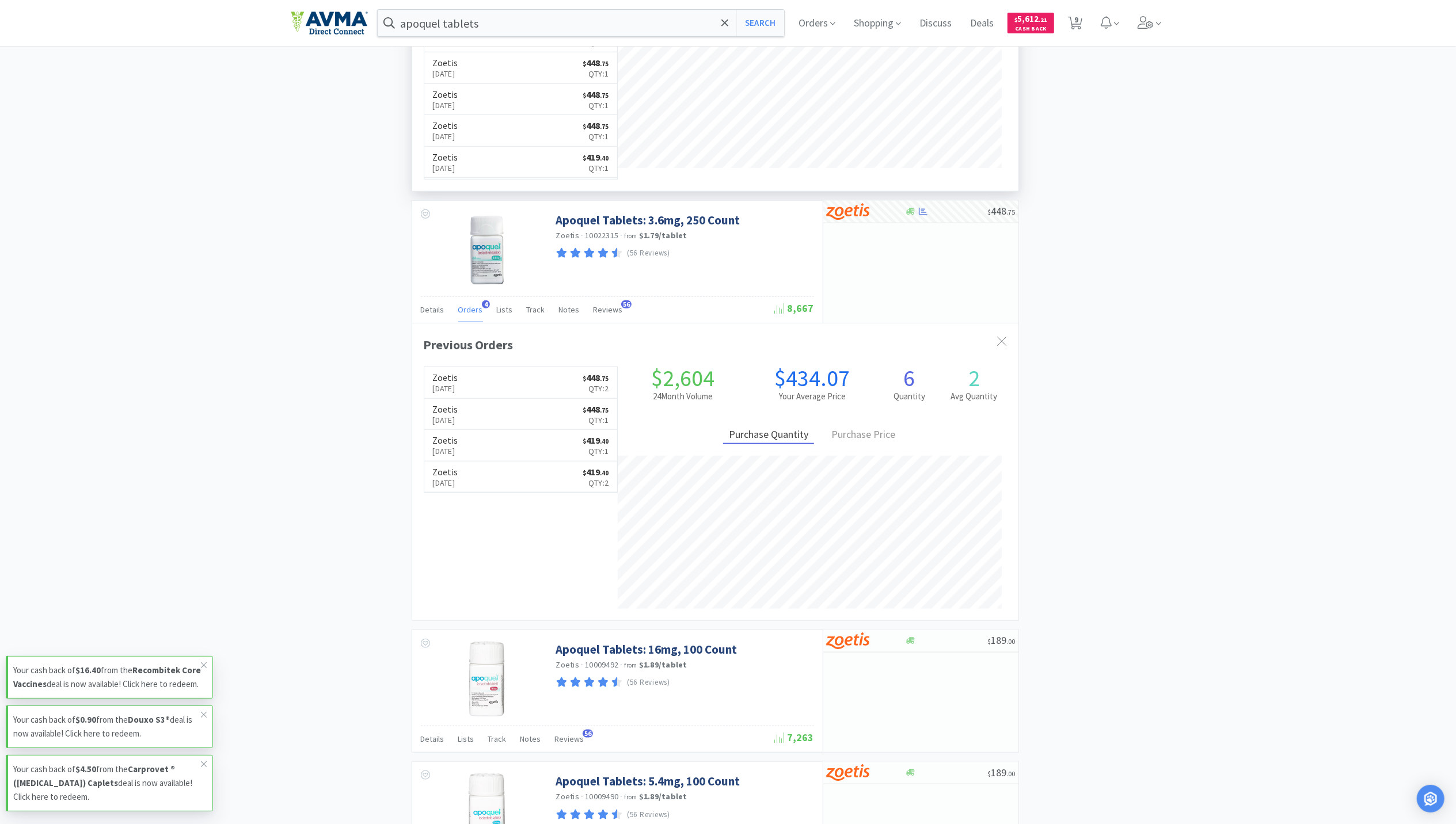
scroll to position [1228, 0]
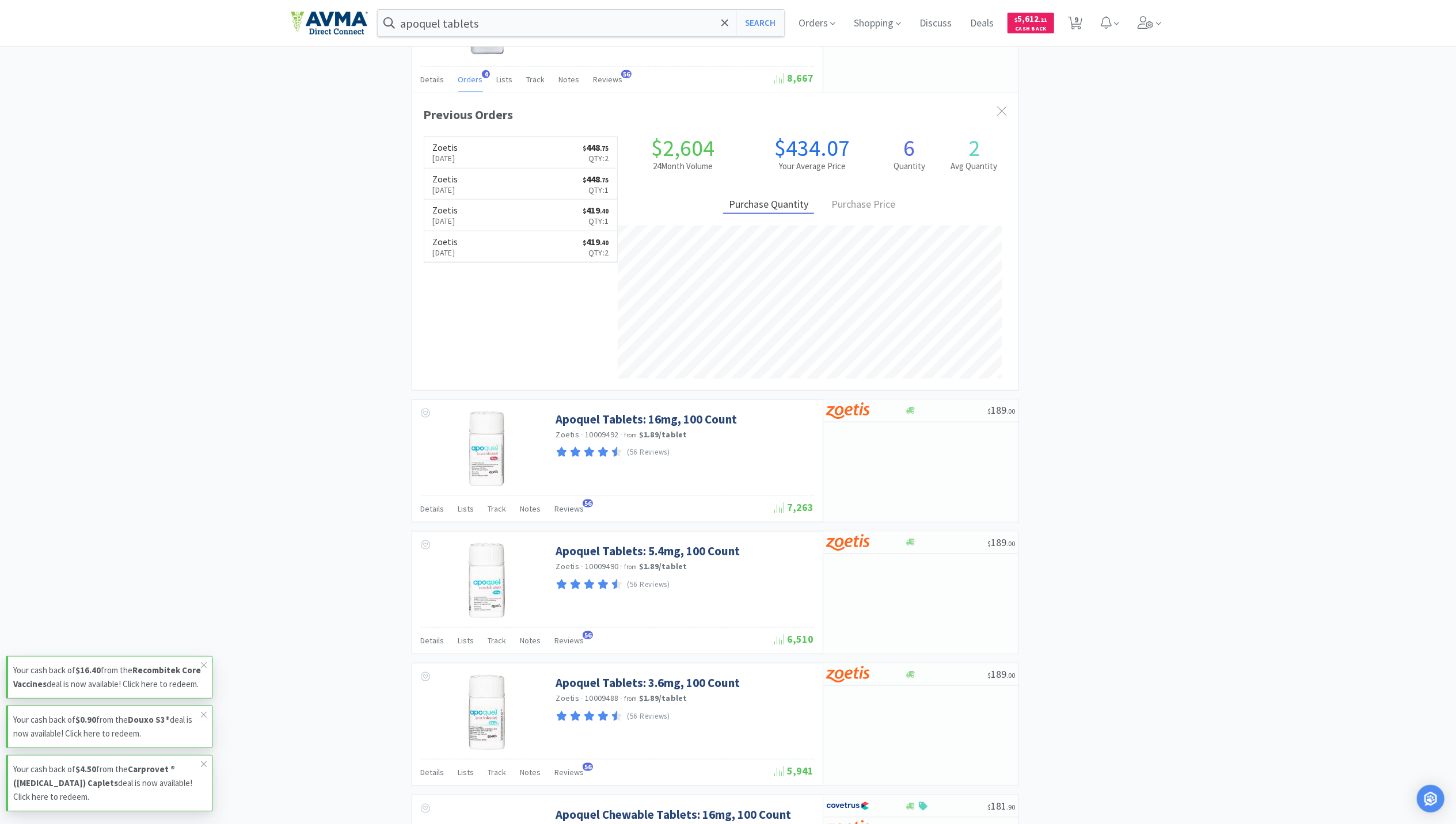
click at [328, 433] on div "× Filter Results Synced Suppliers Only Manufacturers Only Compounds Only Previo…" at bounding box center [728, 80] width 875 height 2477
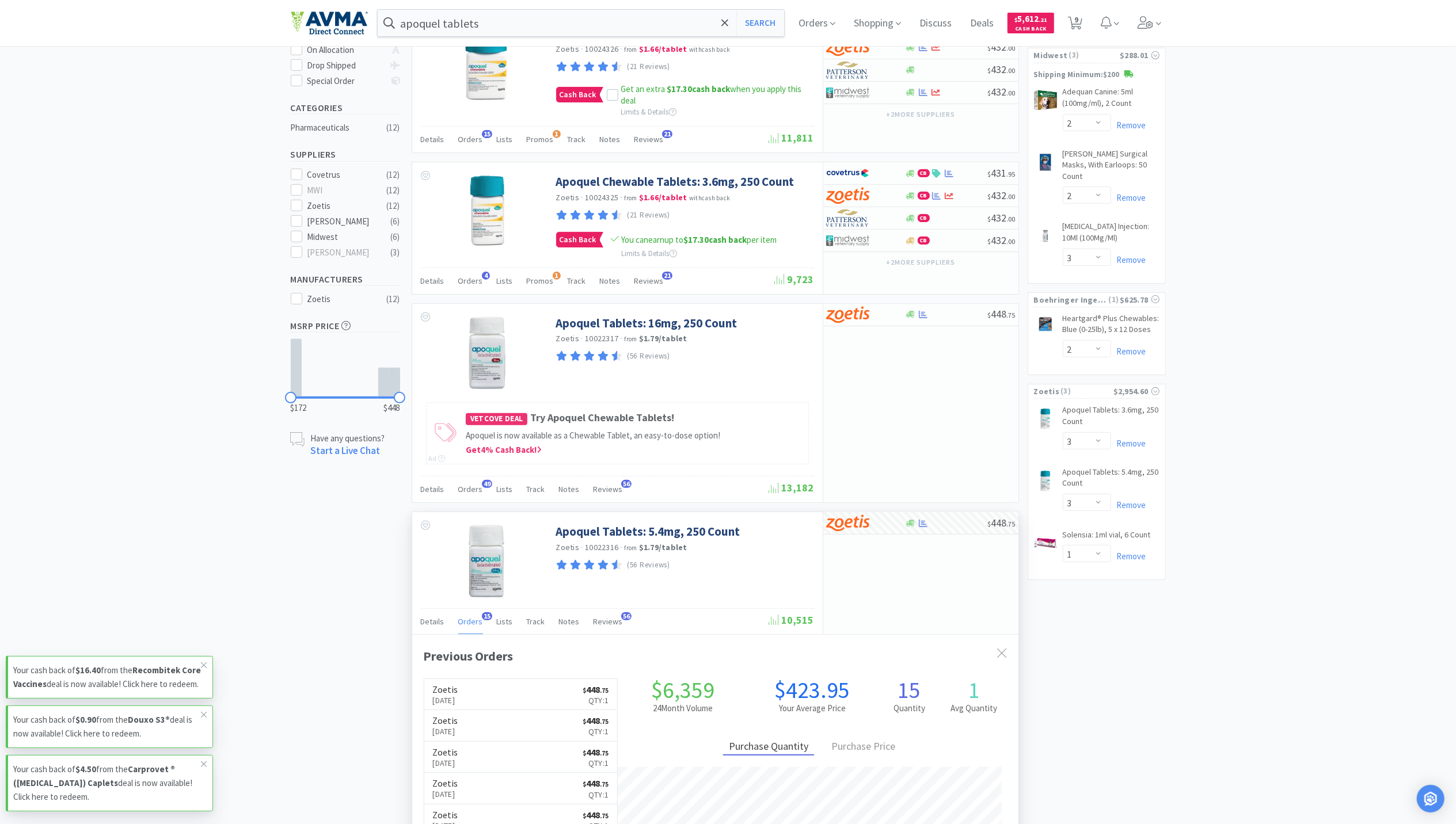
scroll to position [231, 0]
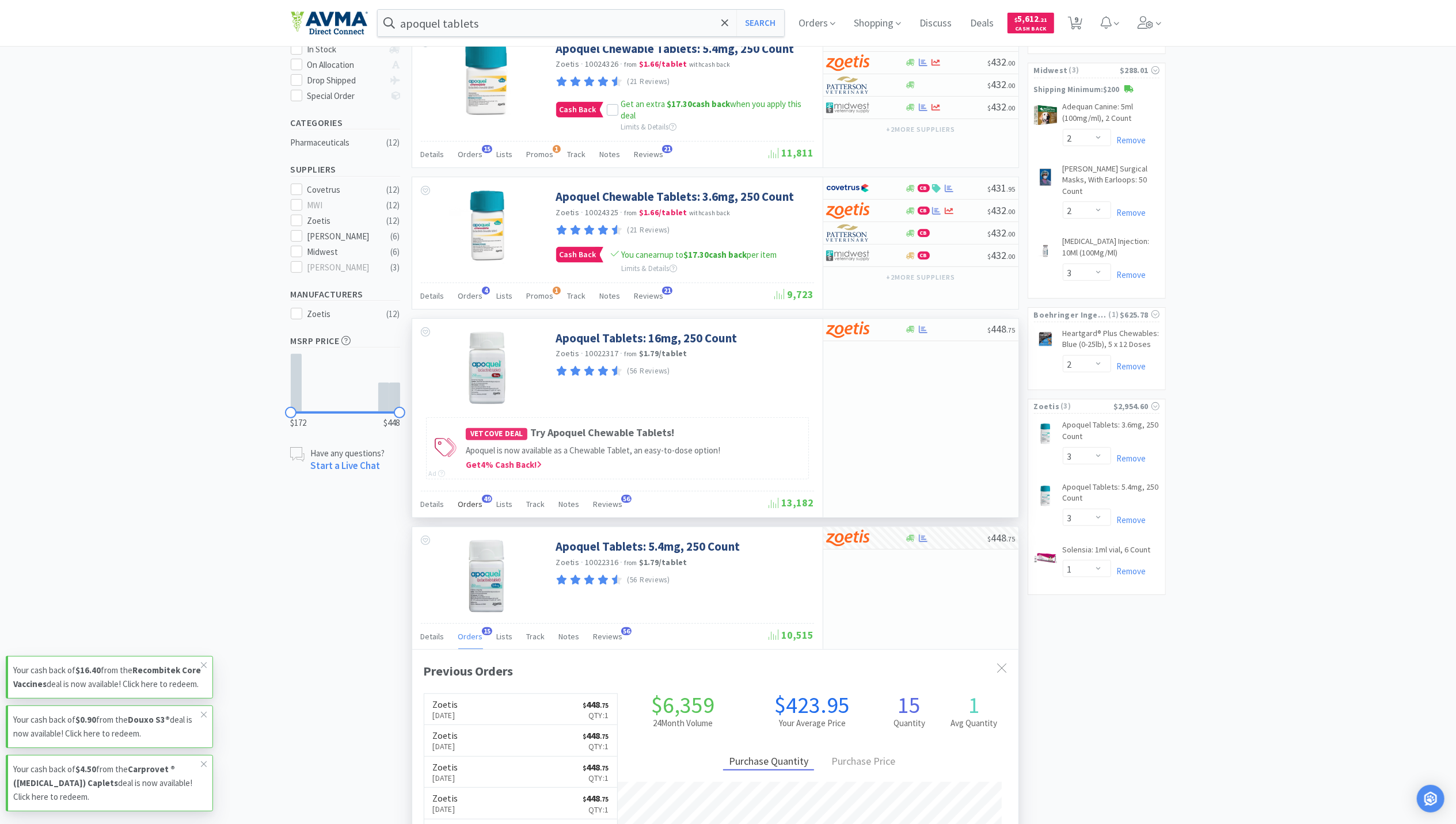
click at [468, 510] on span "Orders" at bounding box center [470, 504] width 24 height 11
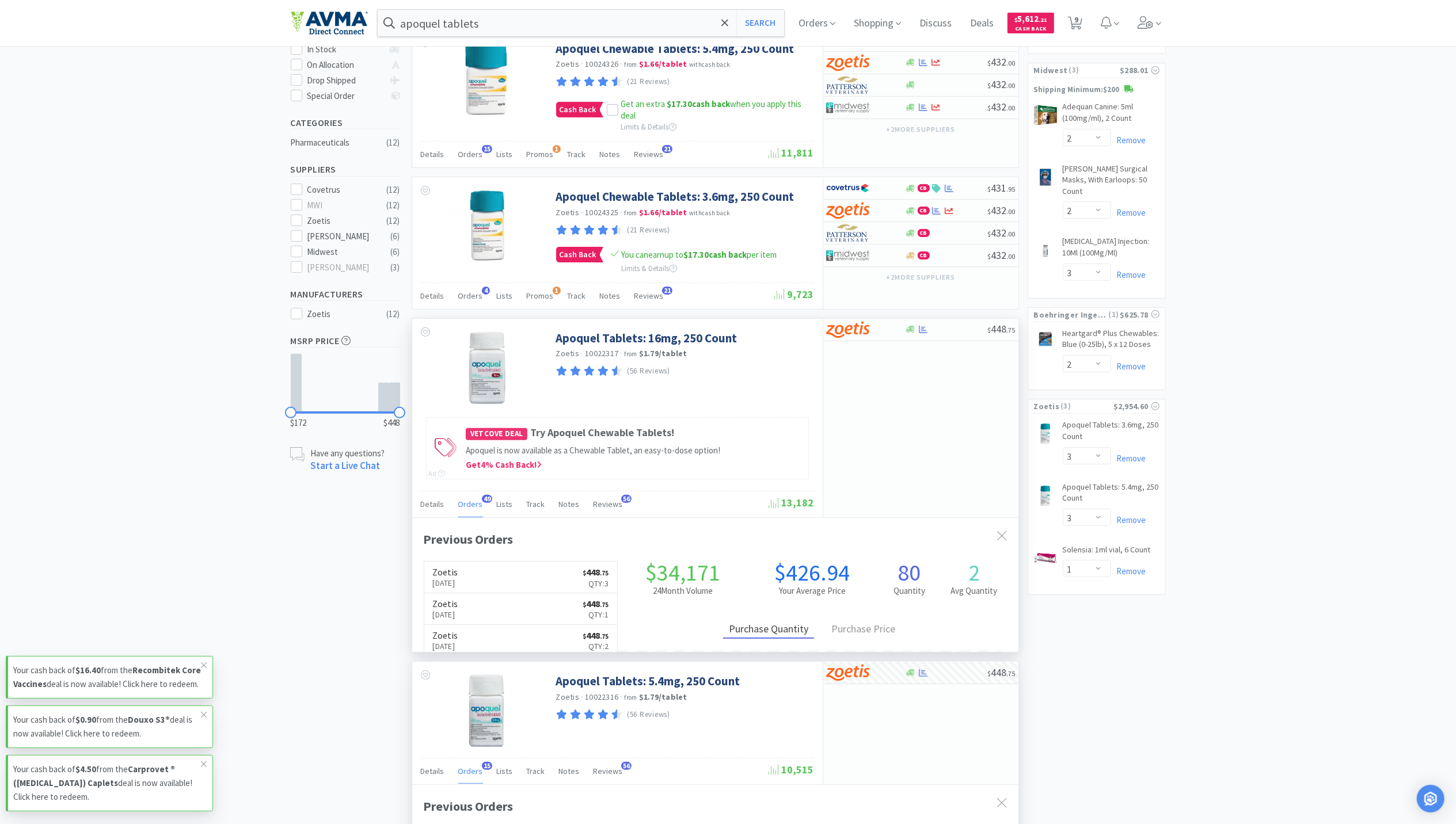
scroll to position [309, 606]
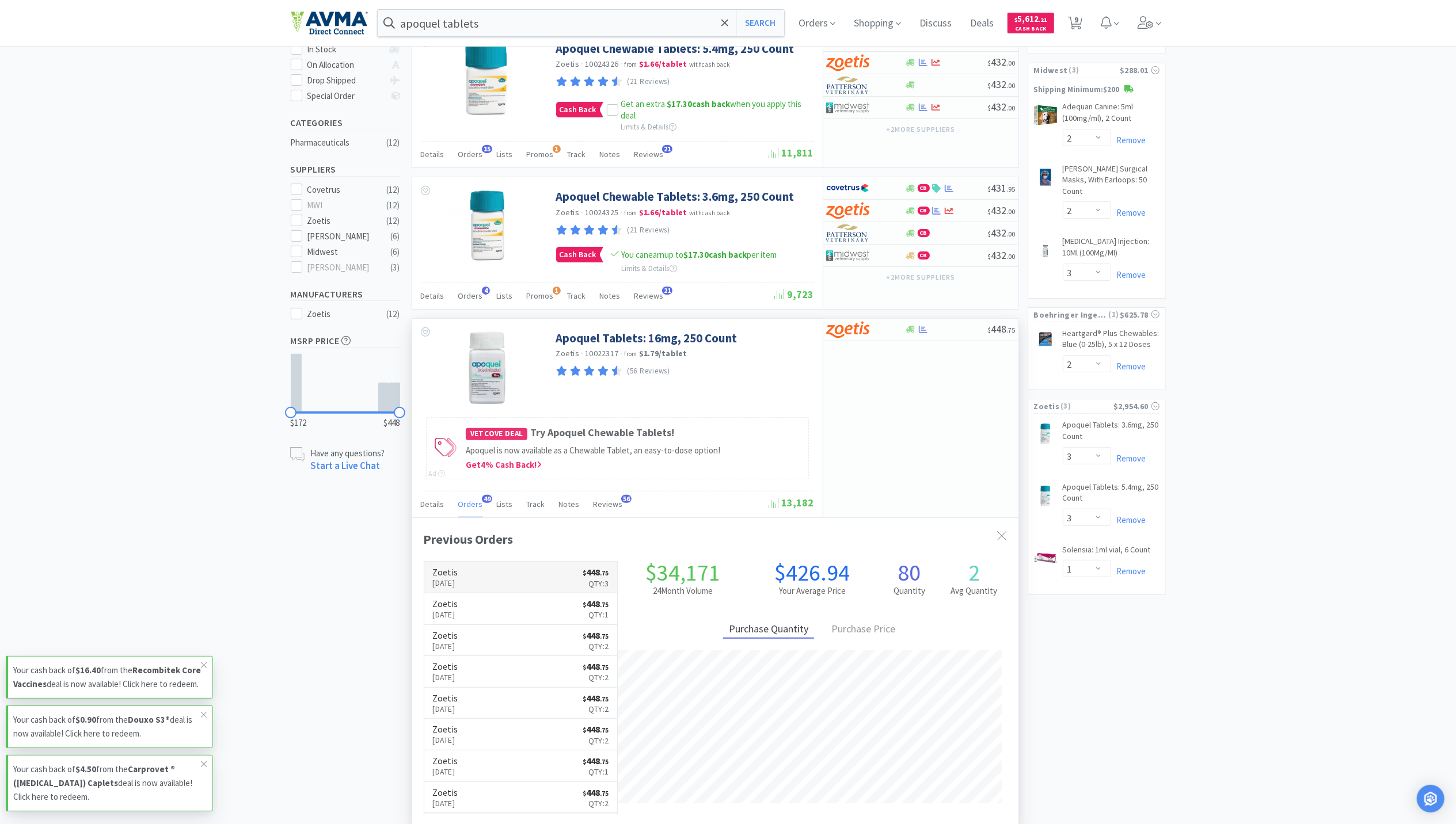
click at [505, 593] on link "Zoetis [DATE] $ 448 . 75 Qty: 3" at bounding box center [520, 577] width 194 height 32
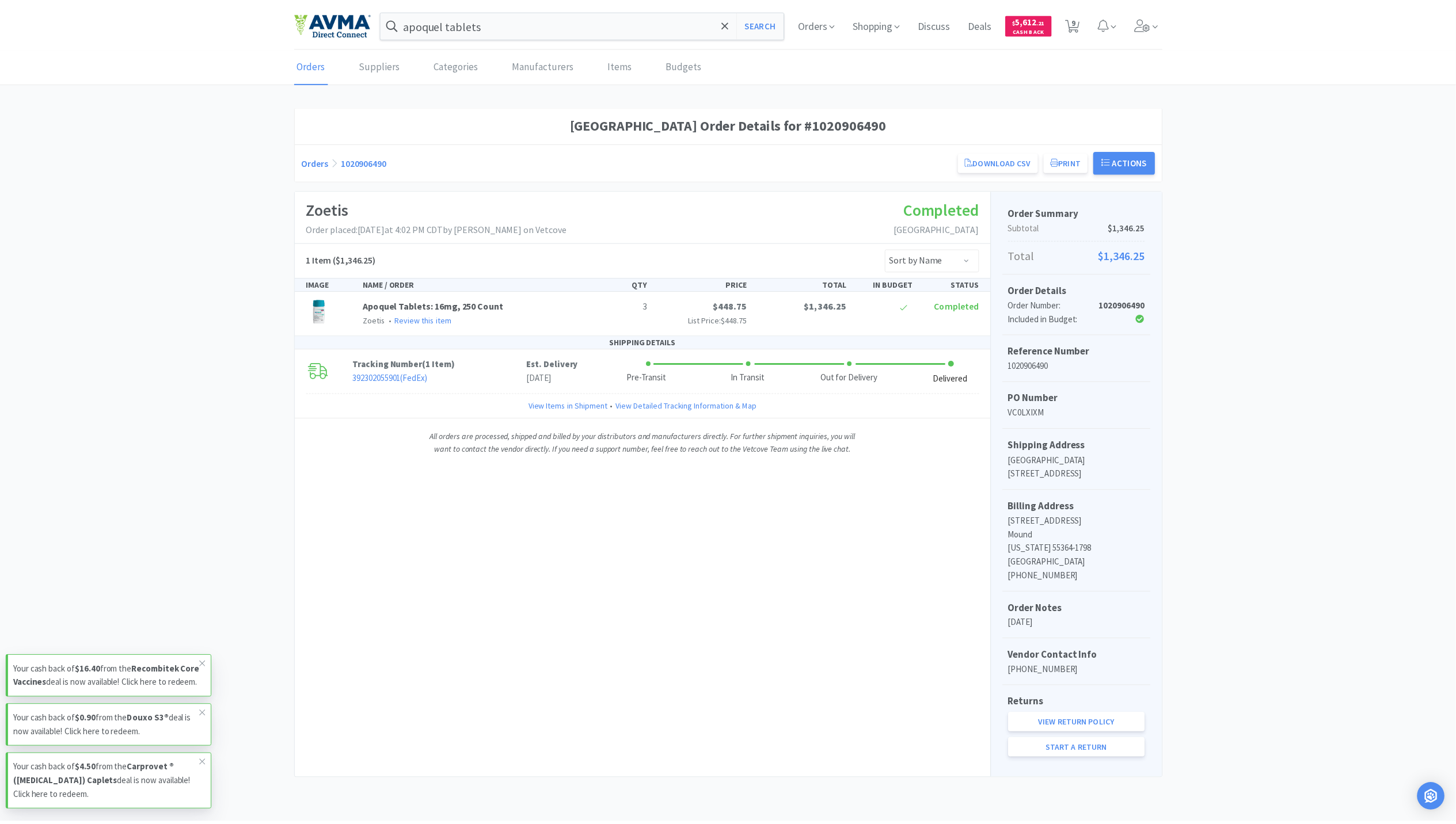
scroll to position [231, 0]
select select "1"
select select "2"
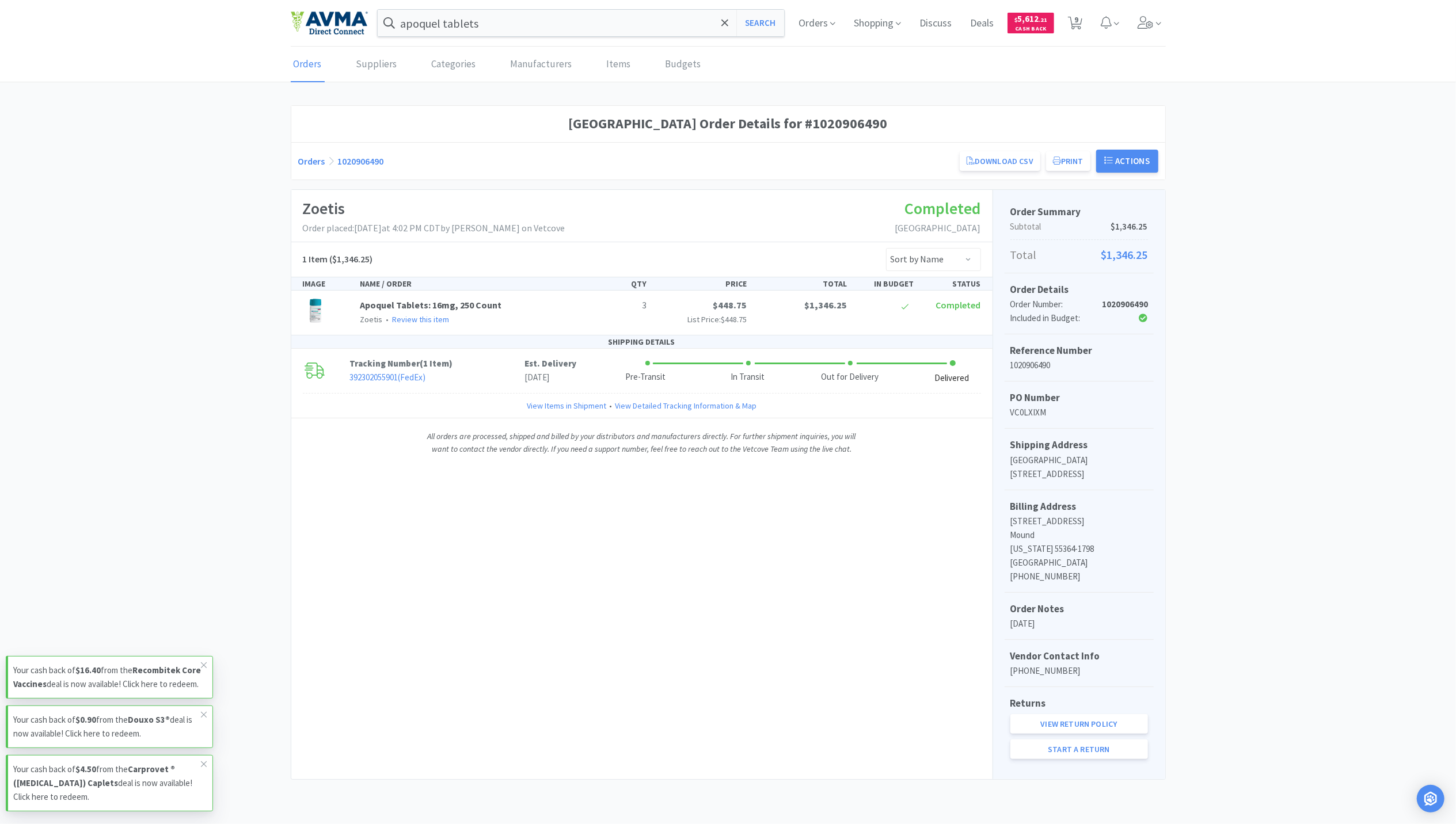
select select "3"
select select "2"
select select "3"
select select "1"
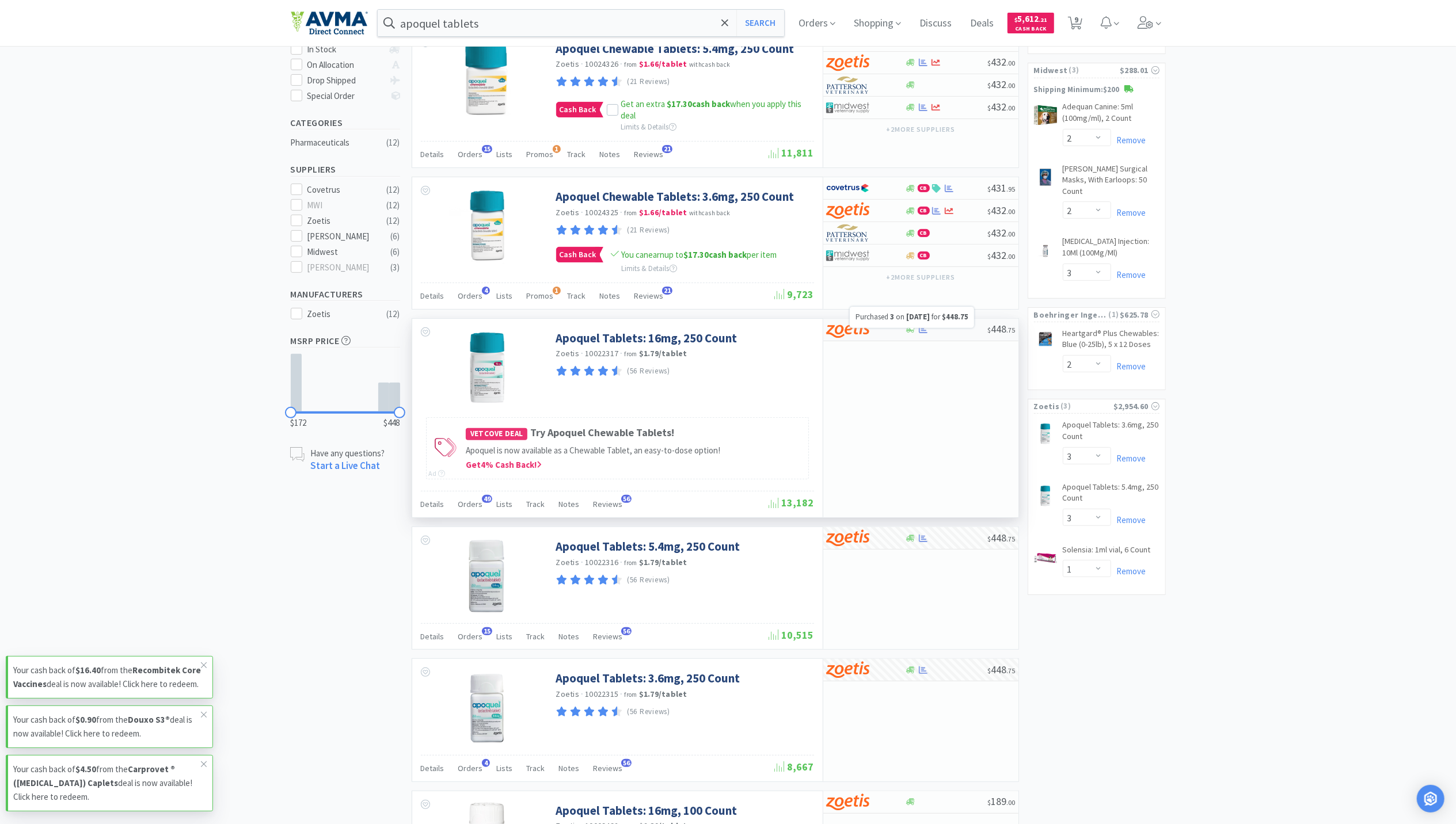
click at [925, 332] on icon at bounding box center [923, 330] width 9 height 7
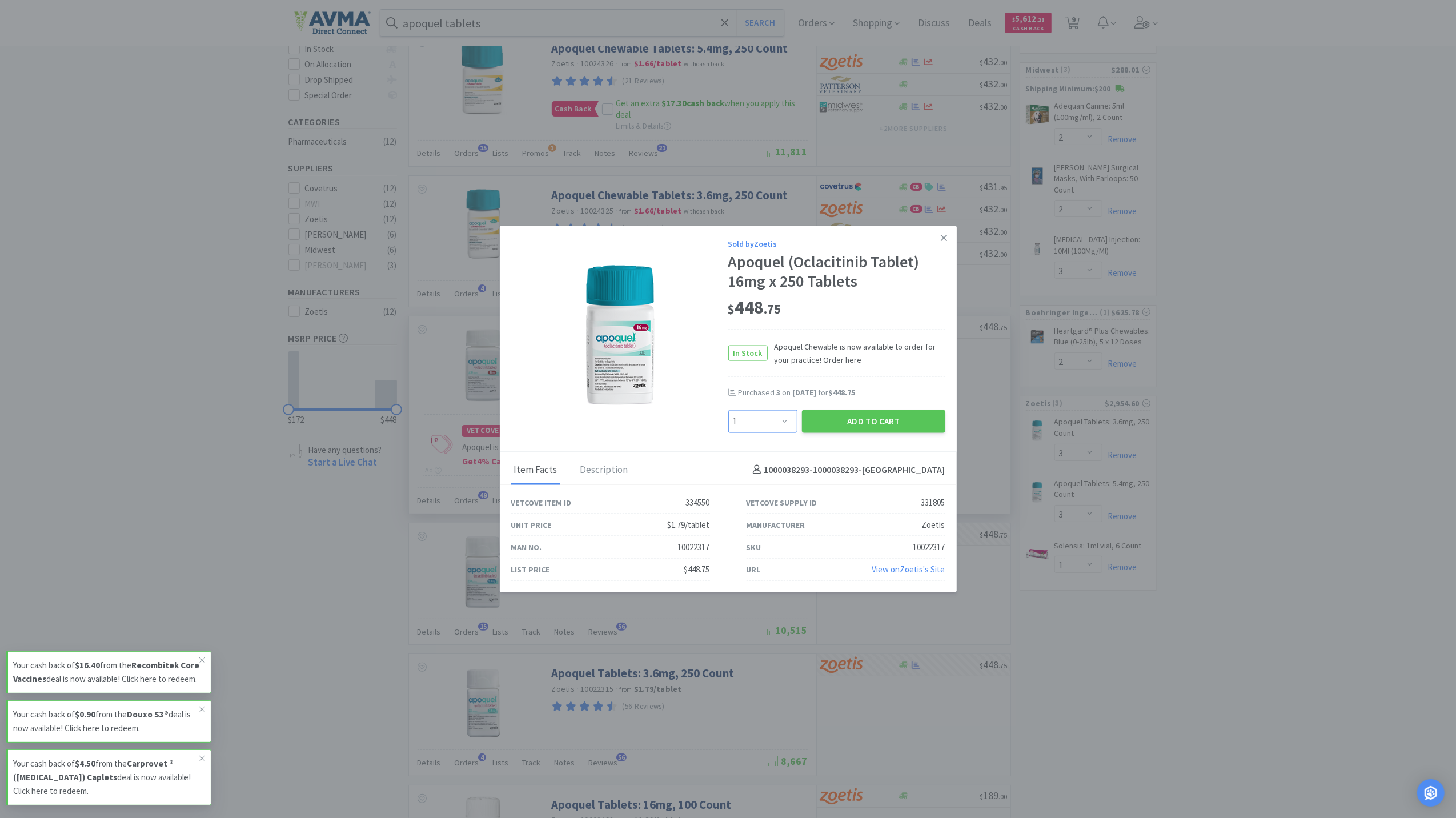
click at [787, 417] on select "Enter Quantity 1 2 3 4 5 6 7 8 9 10 11 12 13 14 15 16 17 18 19 20 Enter Quantity" at bounding box center [762, 421] width 69 height 23
select select "3"
click at [728, 409] on select "Enter Quantity 1 2 3 4 5 6 7 8 9 10 11 12 13 14 15 16 17 18 19 20 Enter Quantity" at bounding box center [762, 421] width 69 height 23
click at [853, 419] on button "Add to Cart" at bounding box center [874, 421] width 143 height 23
select select "3"
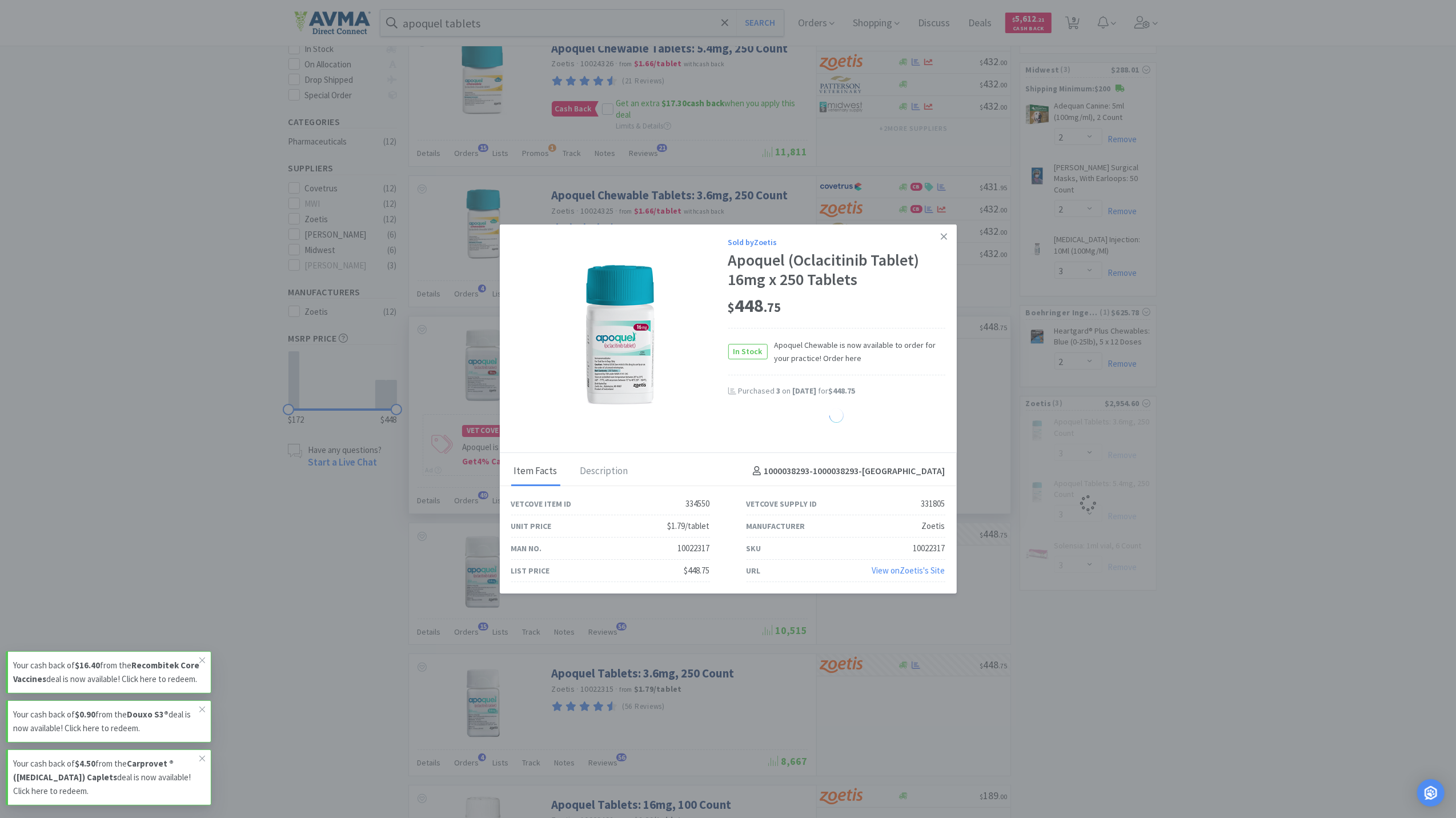
select select "1"
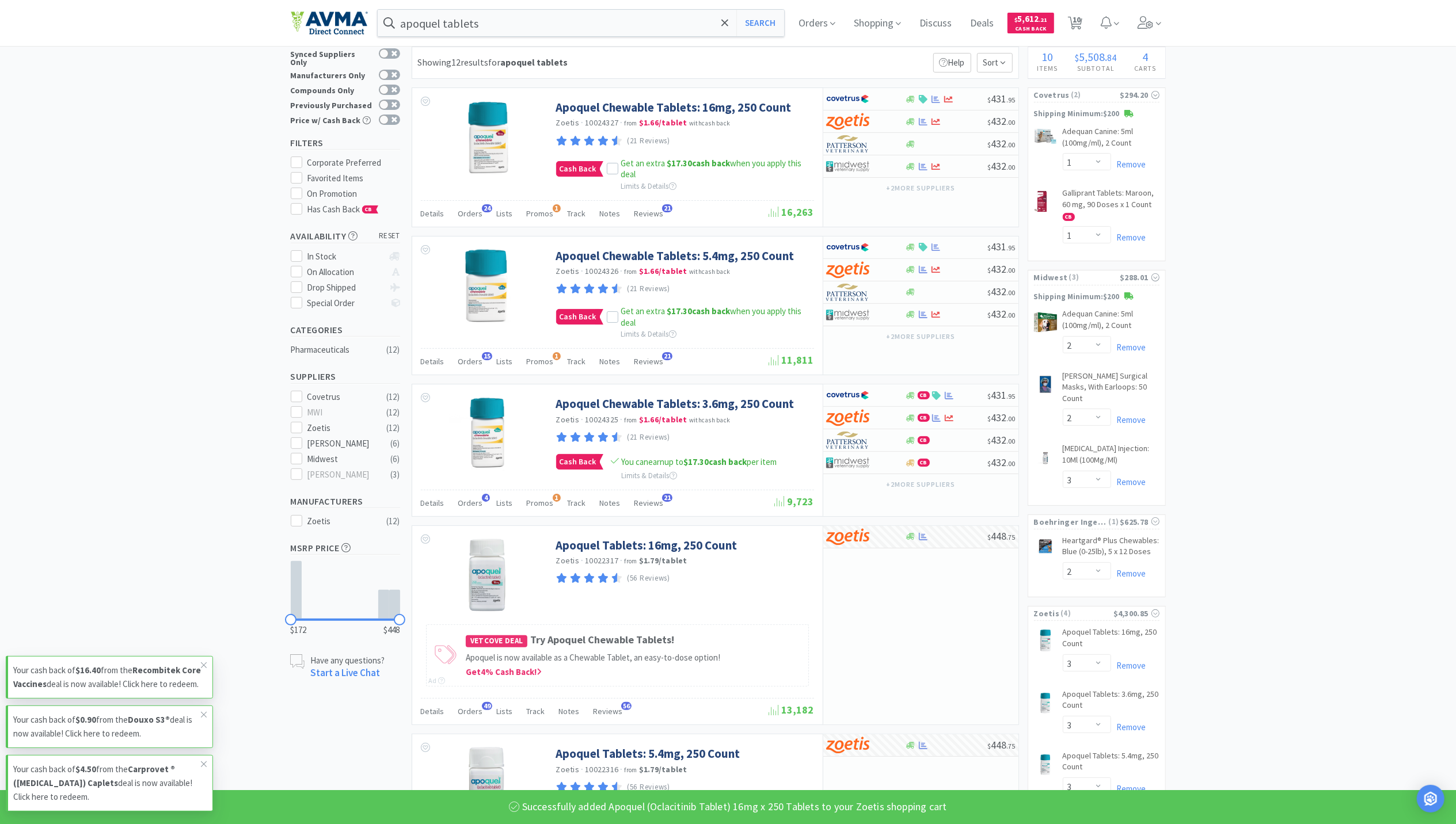
scroll to position [0, 0]
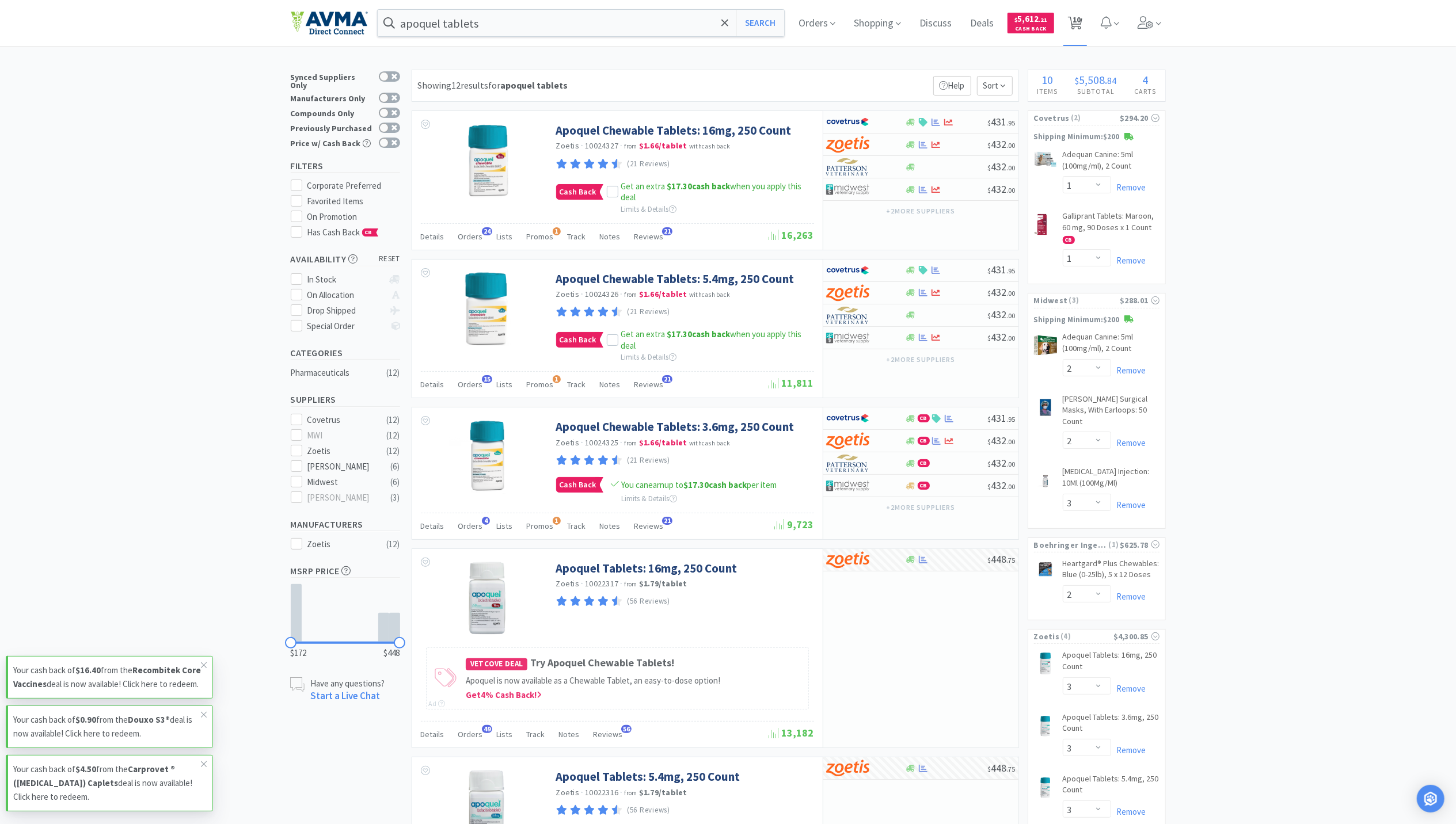
click at [1081, 21] on span "10" at bounding box center [1076, 19] width 8 height 46
select select "2"
select select "3"
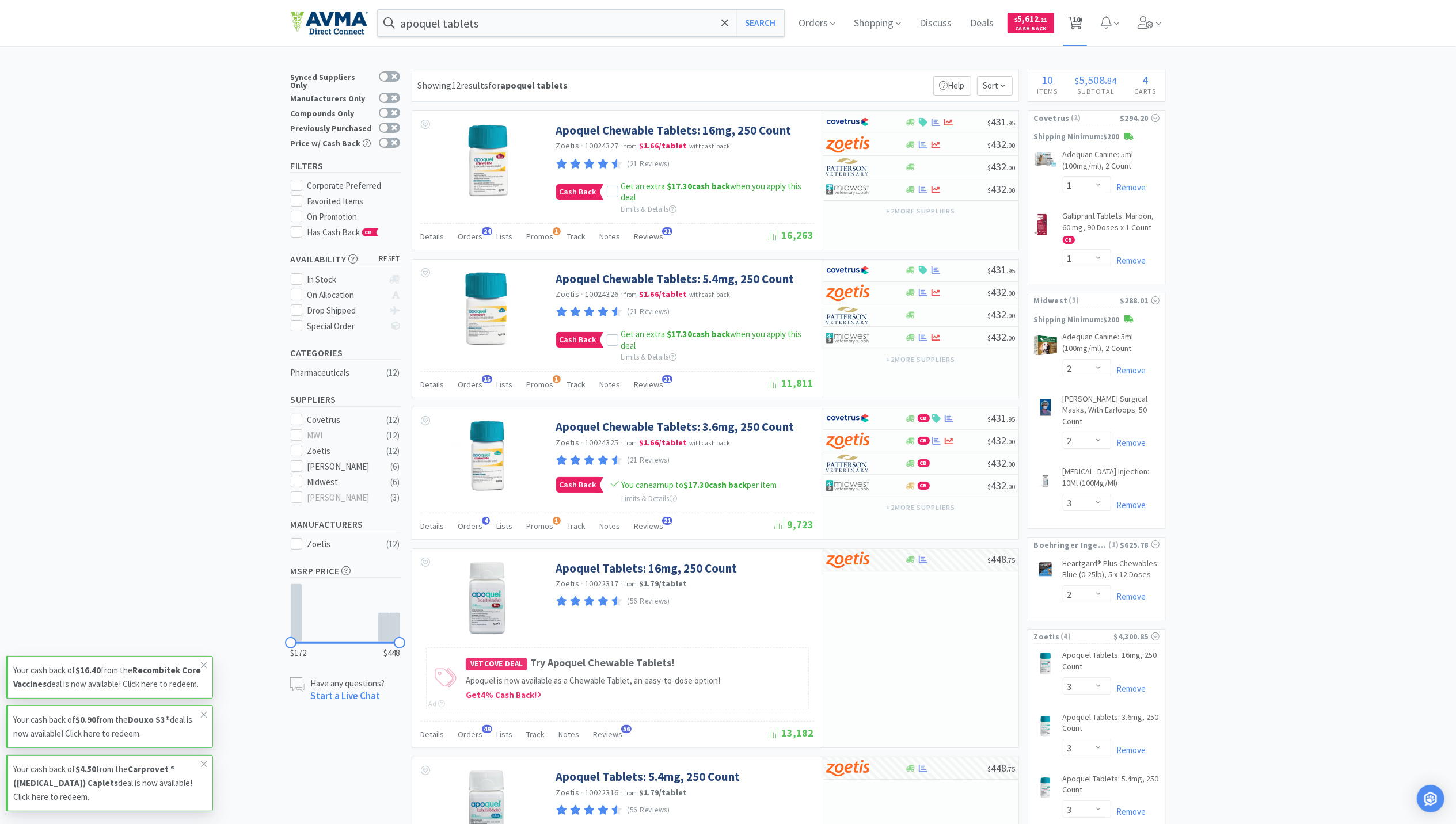
select select "1"
select select "2"
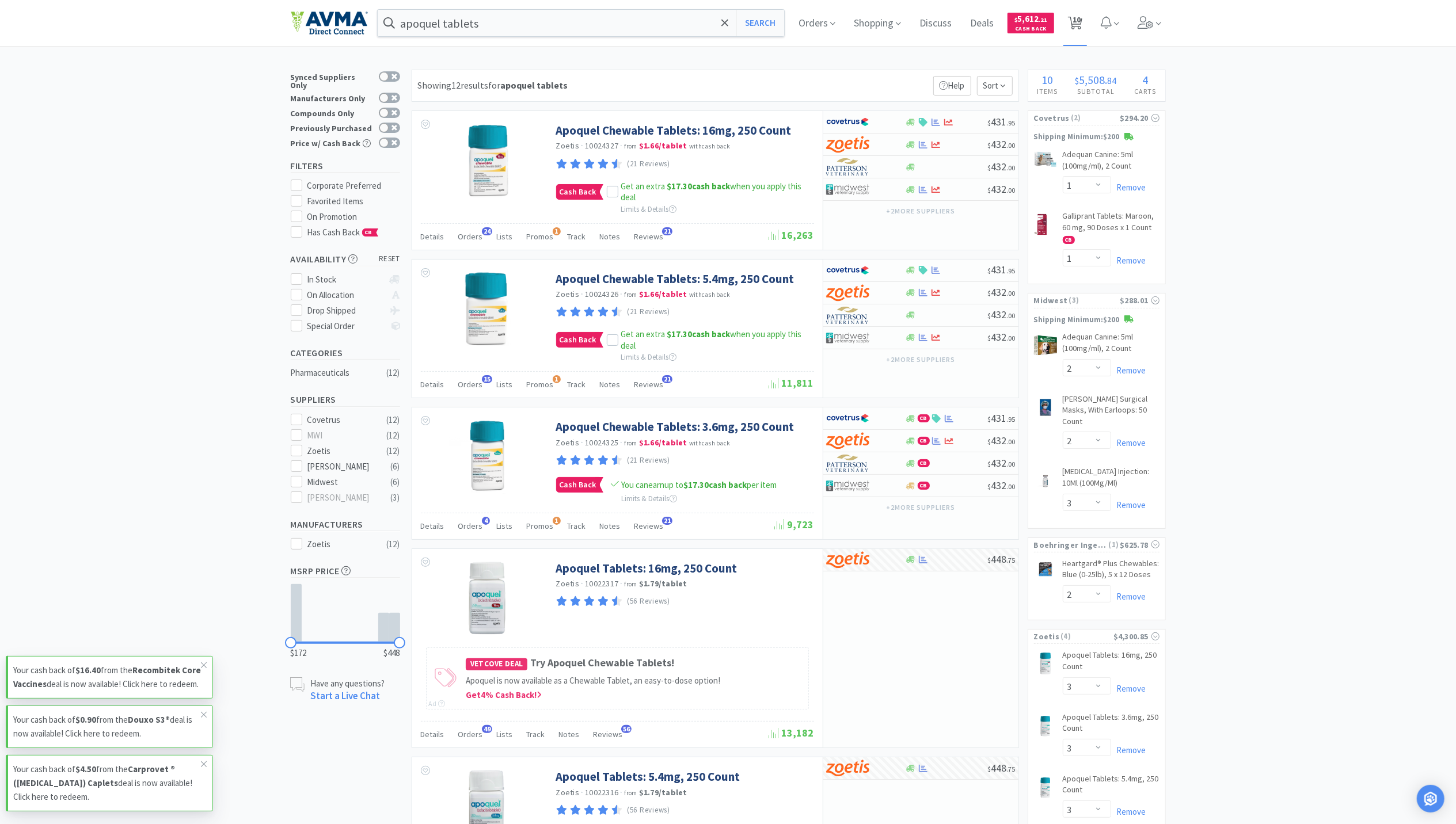
select select "3"
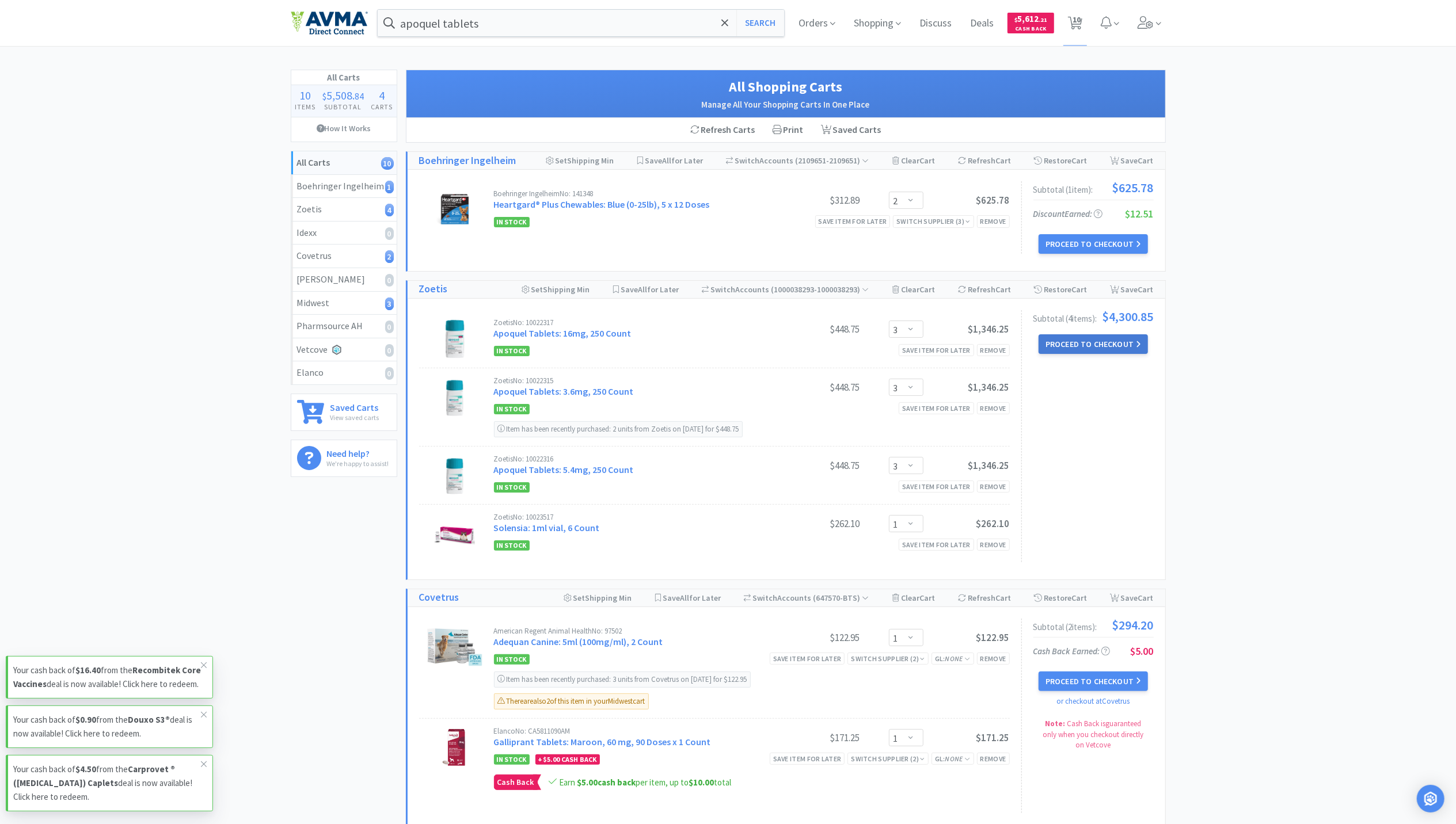
click at [1106, 339] on button "Proceed to Checkout" at bounding box center [1092, 344] width 109 height 20
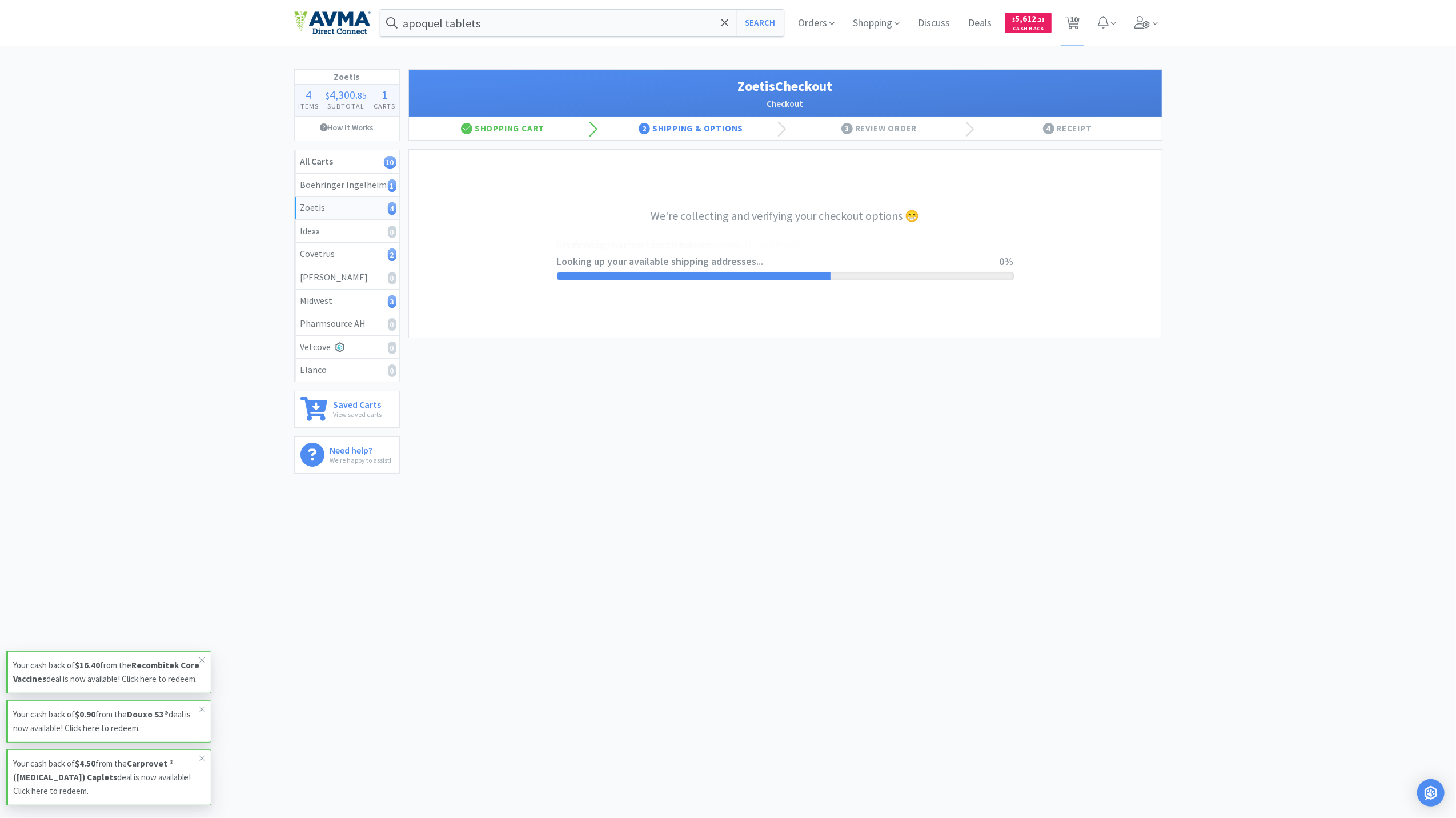
select select "invoice"
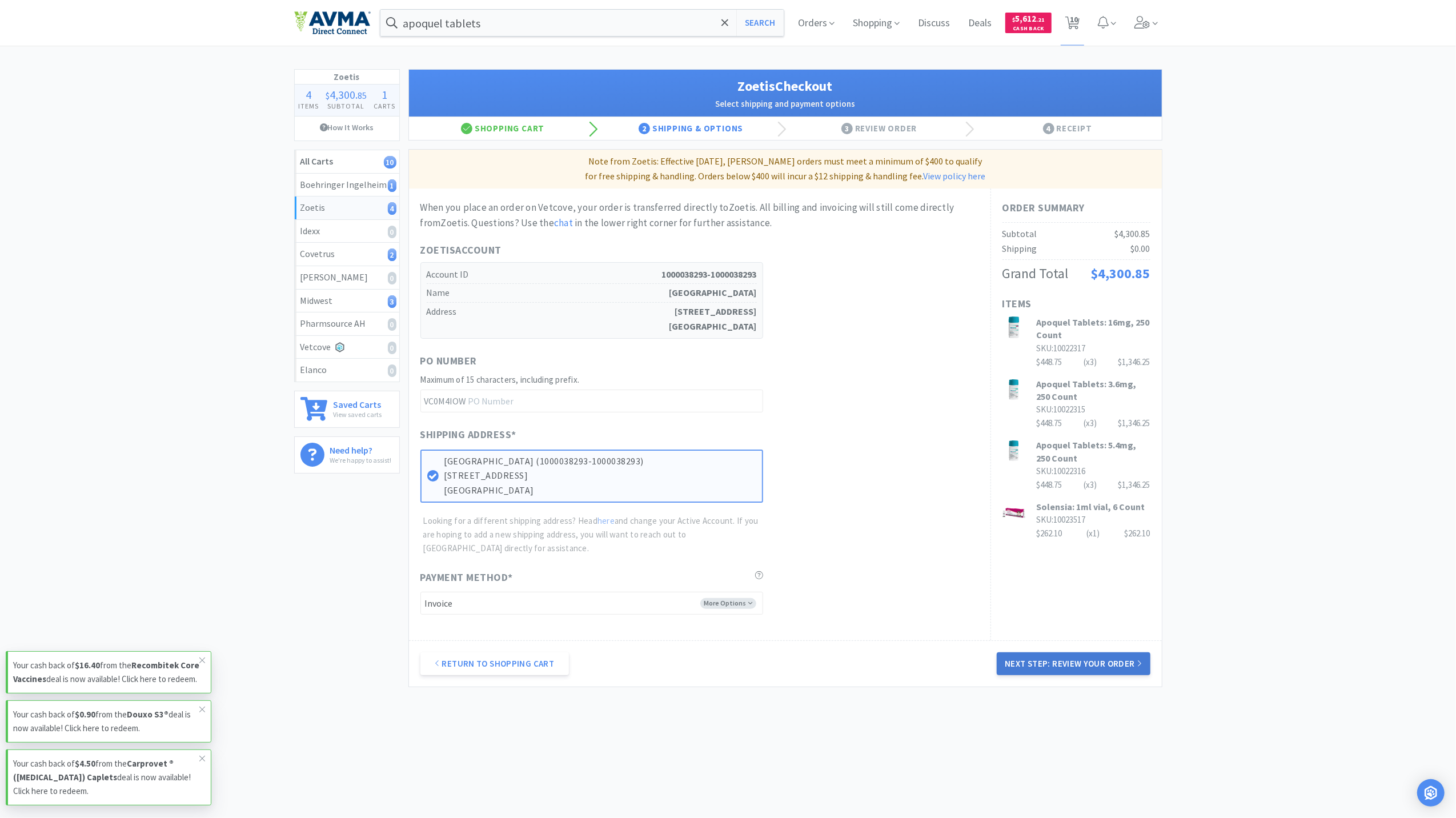
click at [1081, 662] on button "Next Step: Review Your Order" at bounding box center [1073, 664] width 153 height 23
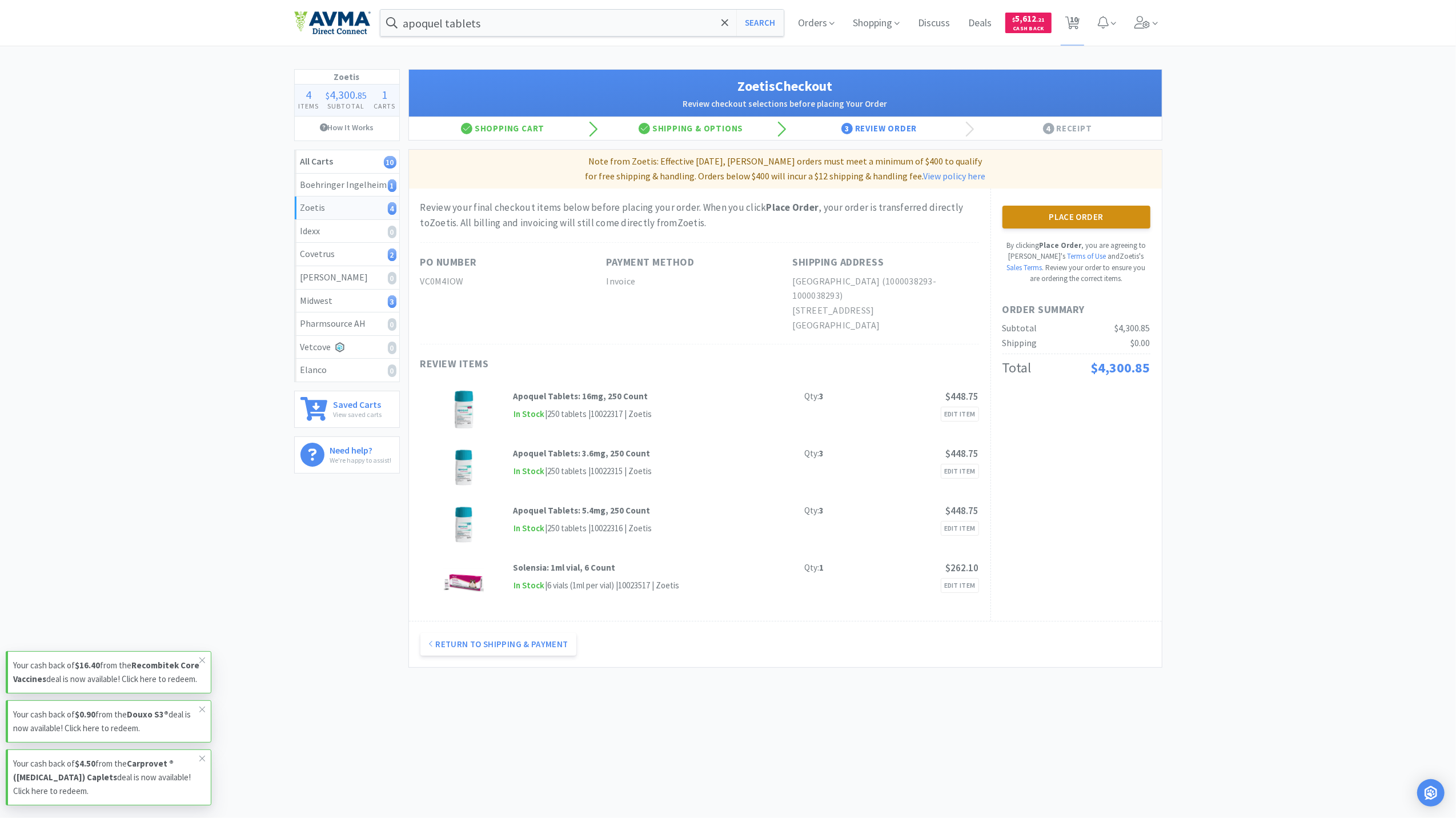
click at [1064, 222] on button "Place Order" at bounding box center [1077, 217] width 148 height 23
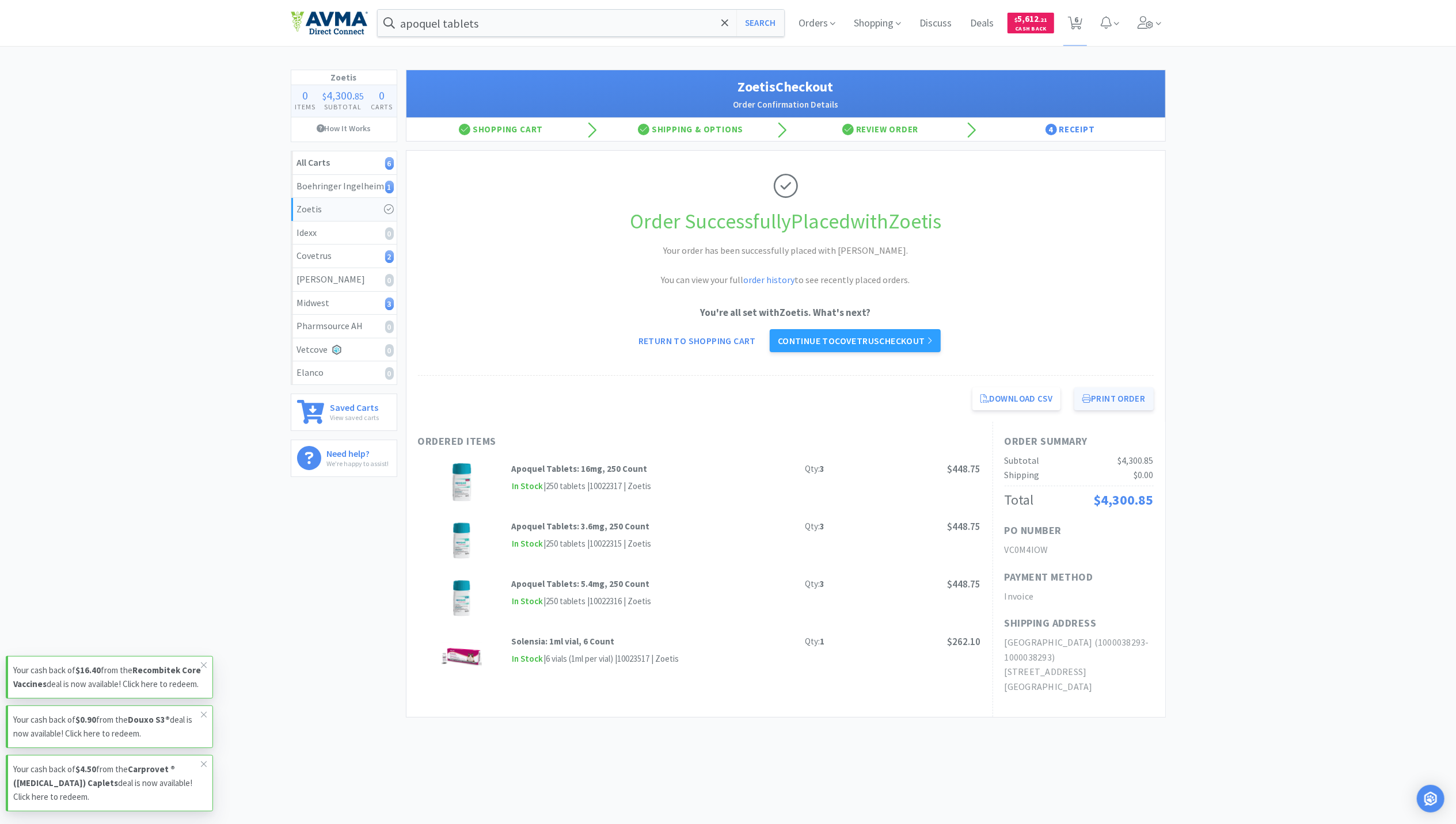
click at [1123, 393] on button "Print Order" at bounding box center [1114, 399] width 79 height 23
click at [344, 20] on img at bounding box center [330, 23] width 77 height 24
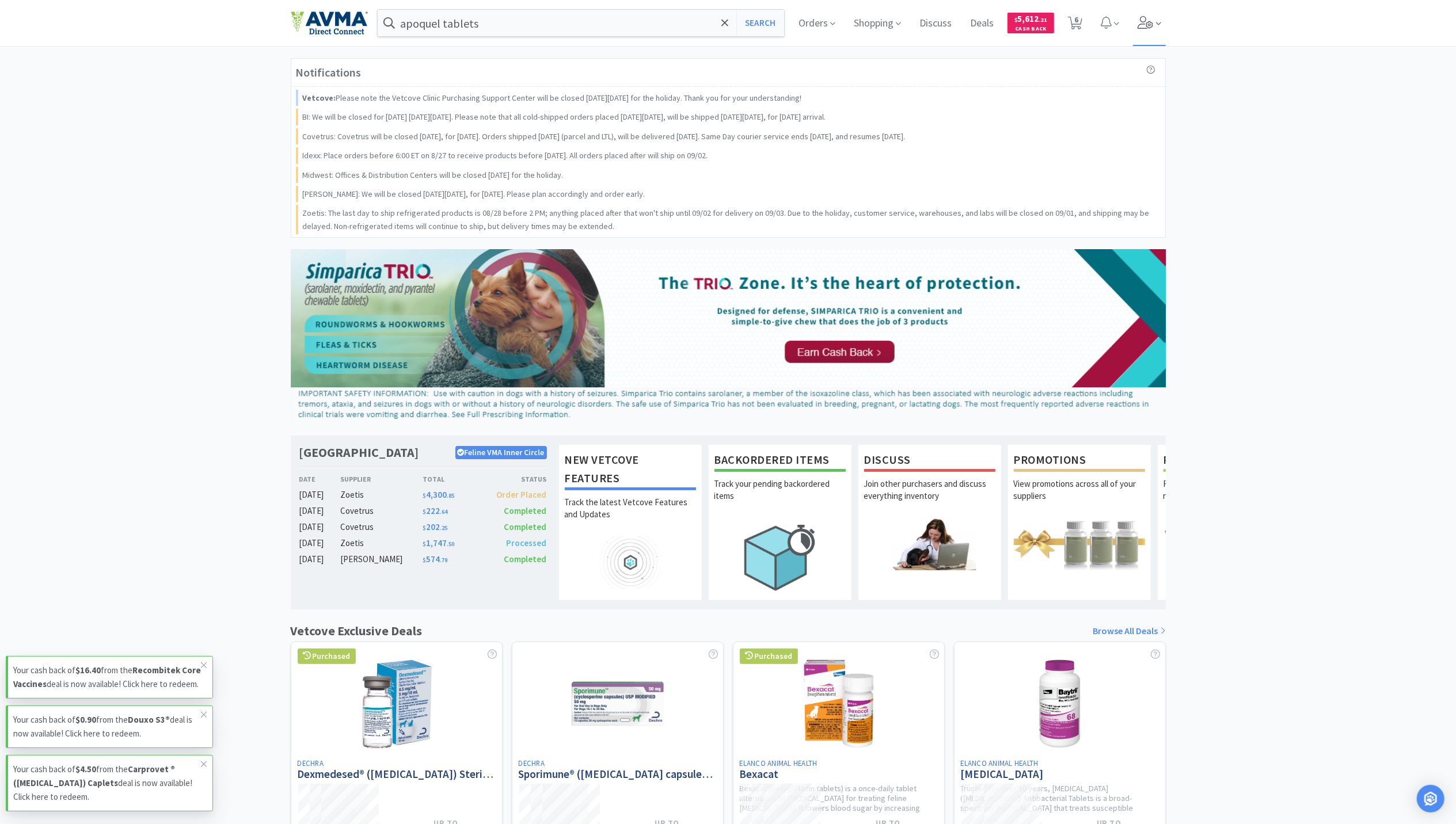
click at [1150, 24] on icon at bounding box center [1145, 23] width 16 height 13
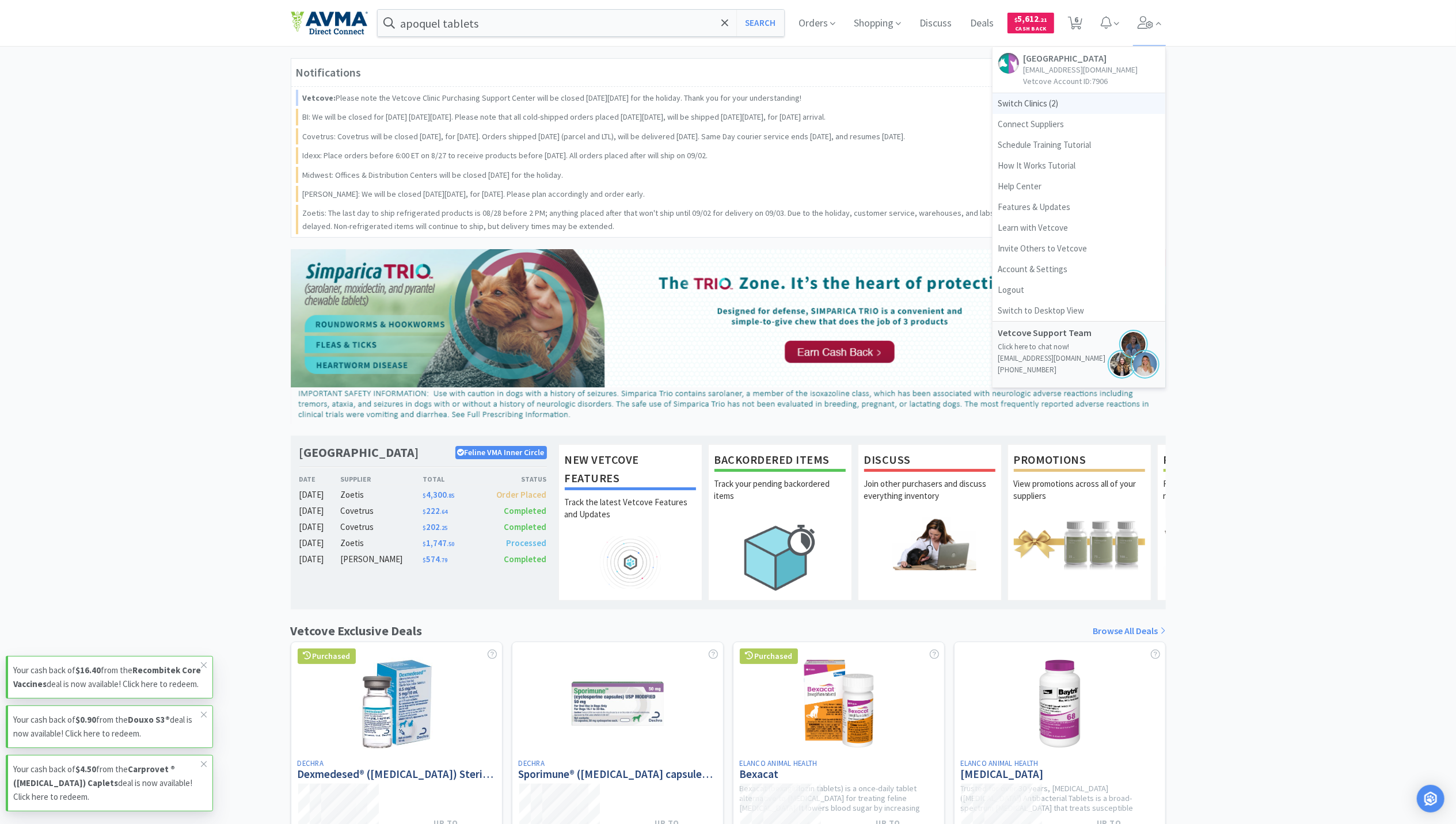
click at [1053, 104] on span "Switch Clinics ( 2 )" at bounding box center [1079, 104] width 173 height 21
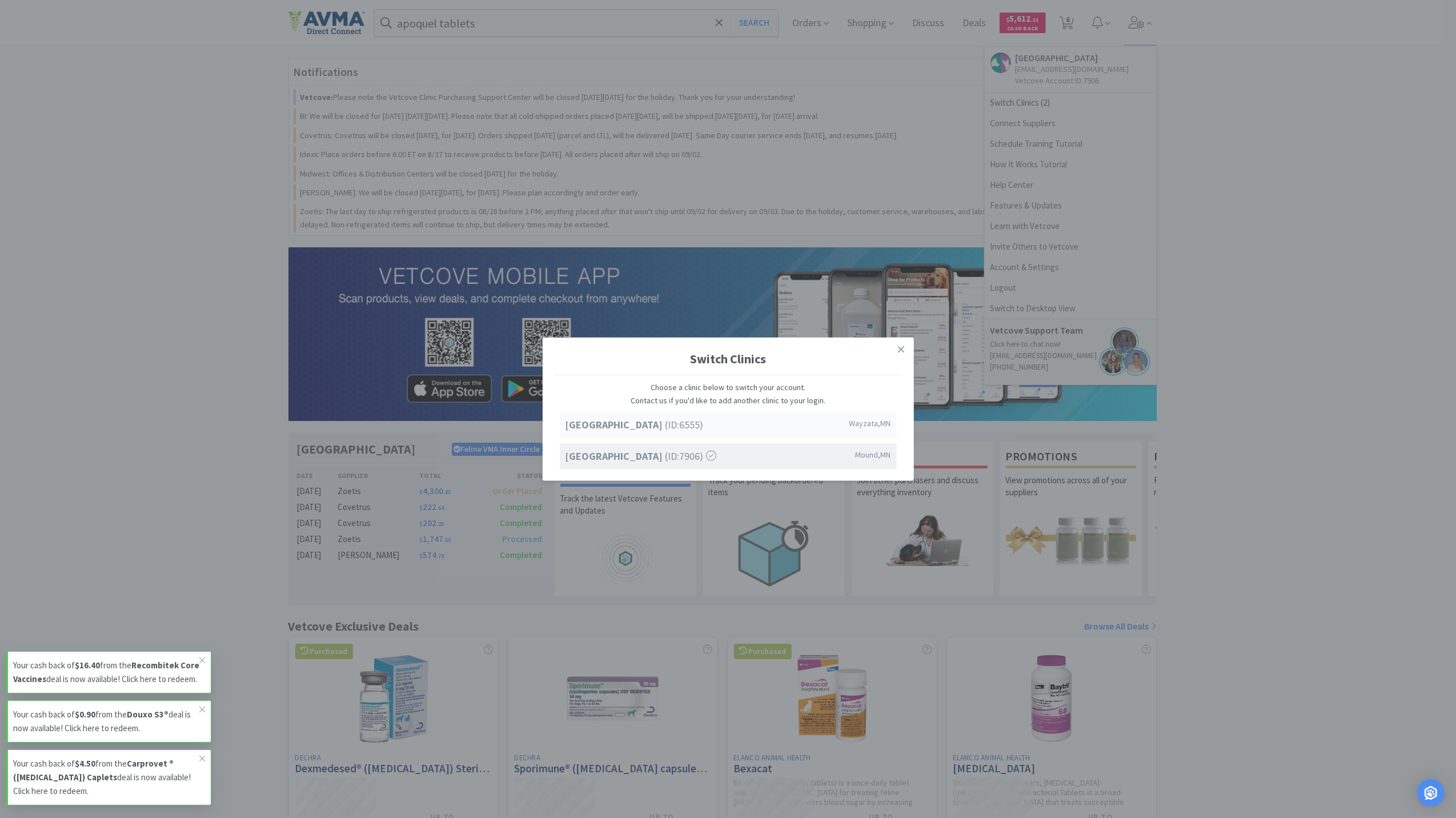
click at [666, 427] on strong "[GEOGRAPHIC_DATA]" at bounding box center [616, 425] width 100 height 13
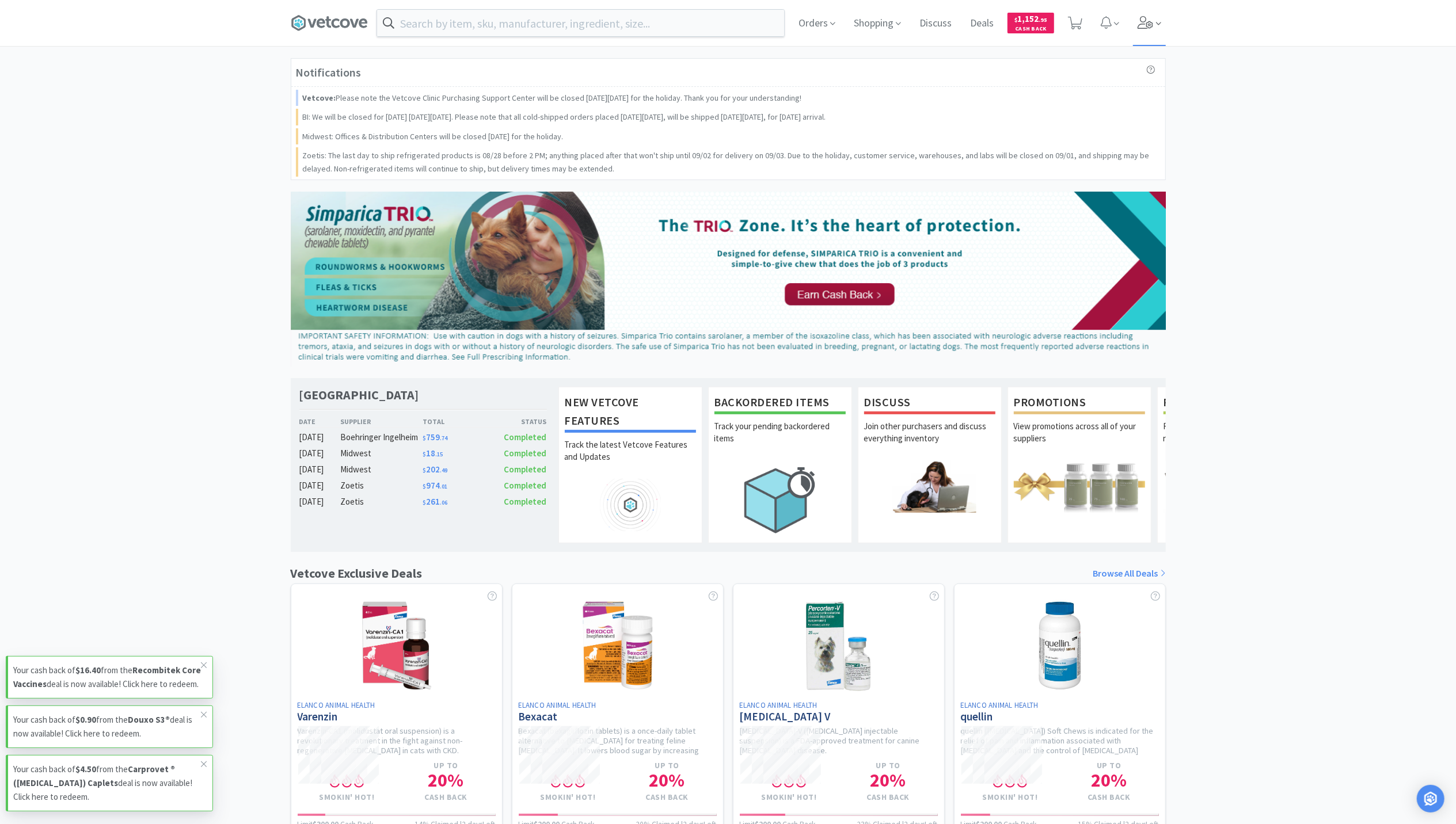
click at [1144, 21] on icon at bounding box center [1144, 23] width 15 height 13
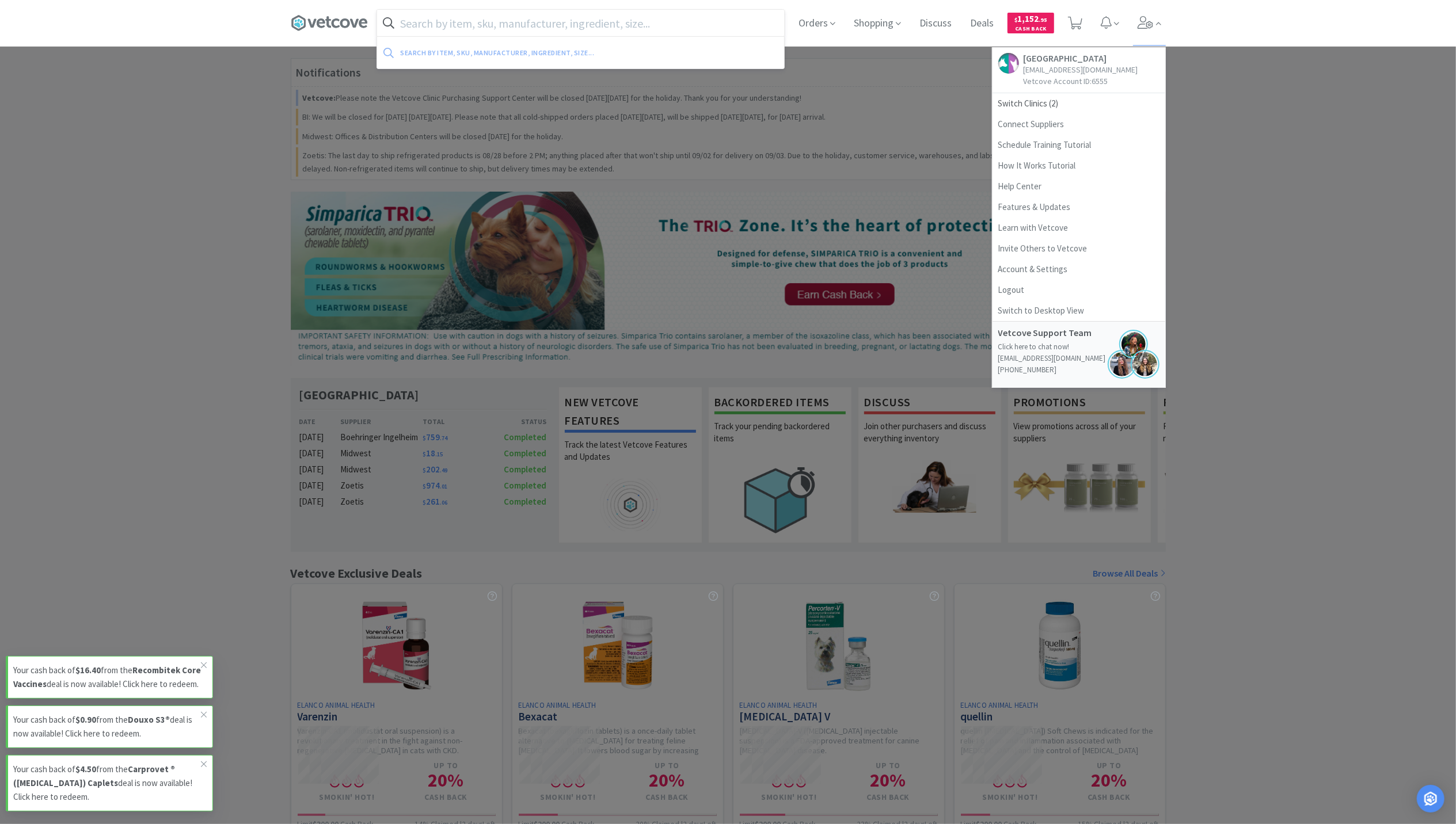
click at [475, 22] on input "text" at bounding box center [581, 23] width 407 height 26
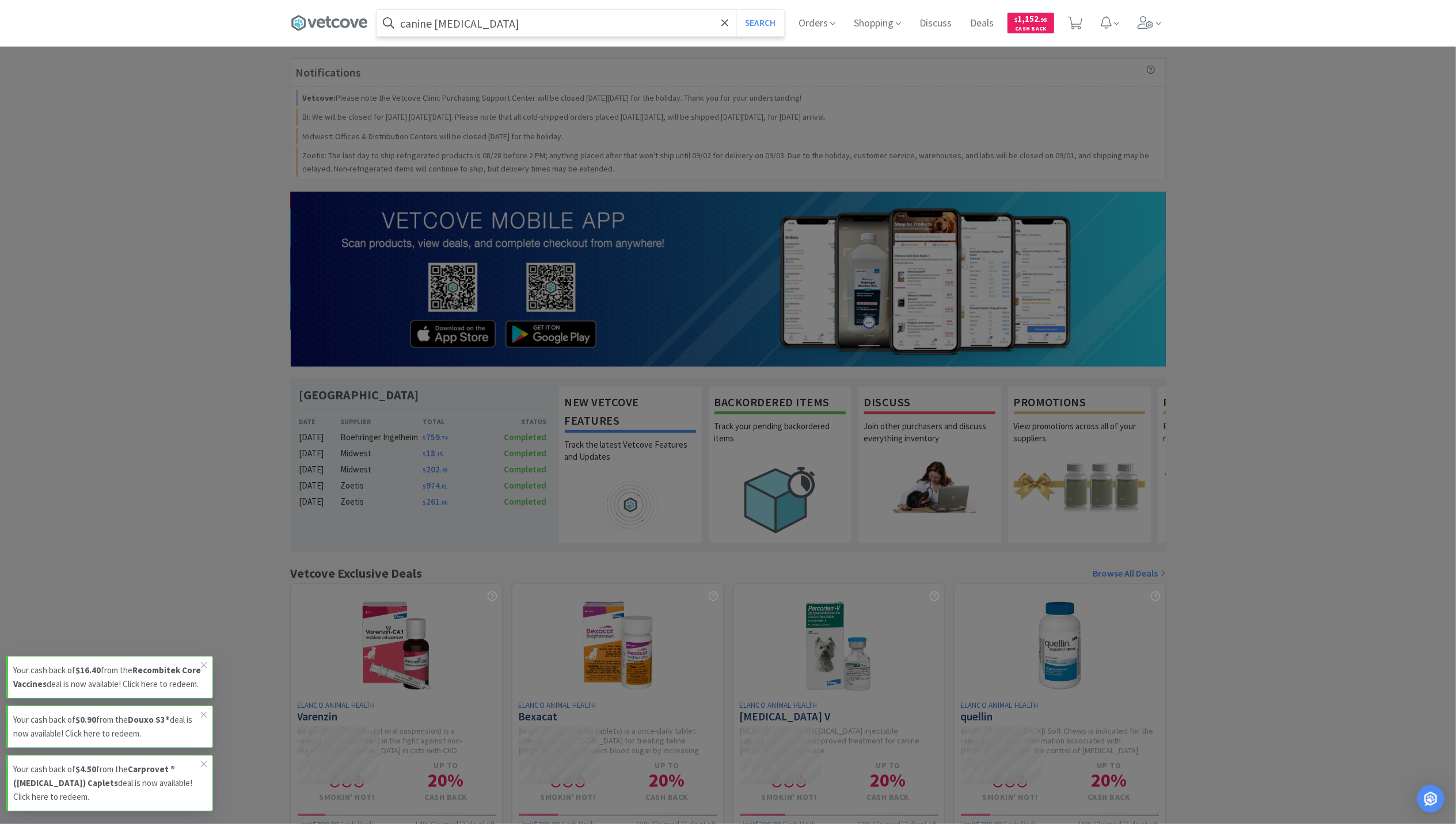
click at [737, 10] on button "Search" at bounding box center [760, 23] width 48 height 26
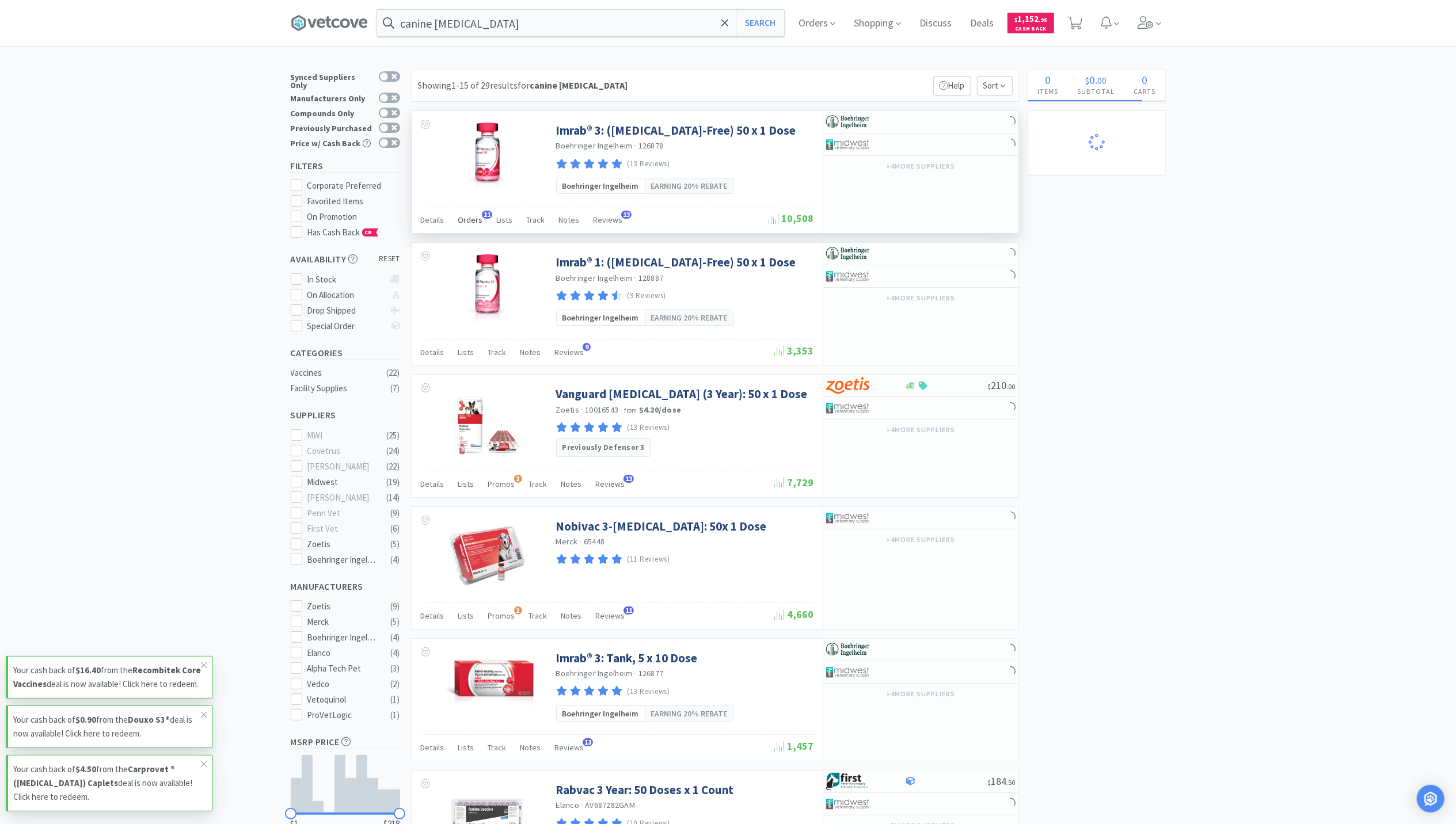
click at [475, 217] on span "Orders" at bounding box center [470, 220] width 24 height 11
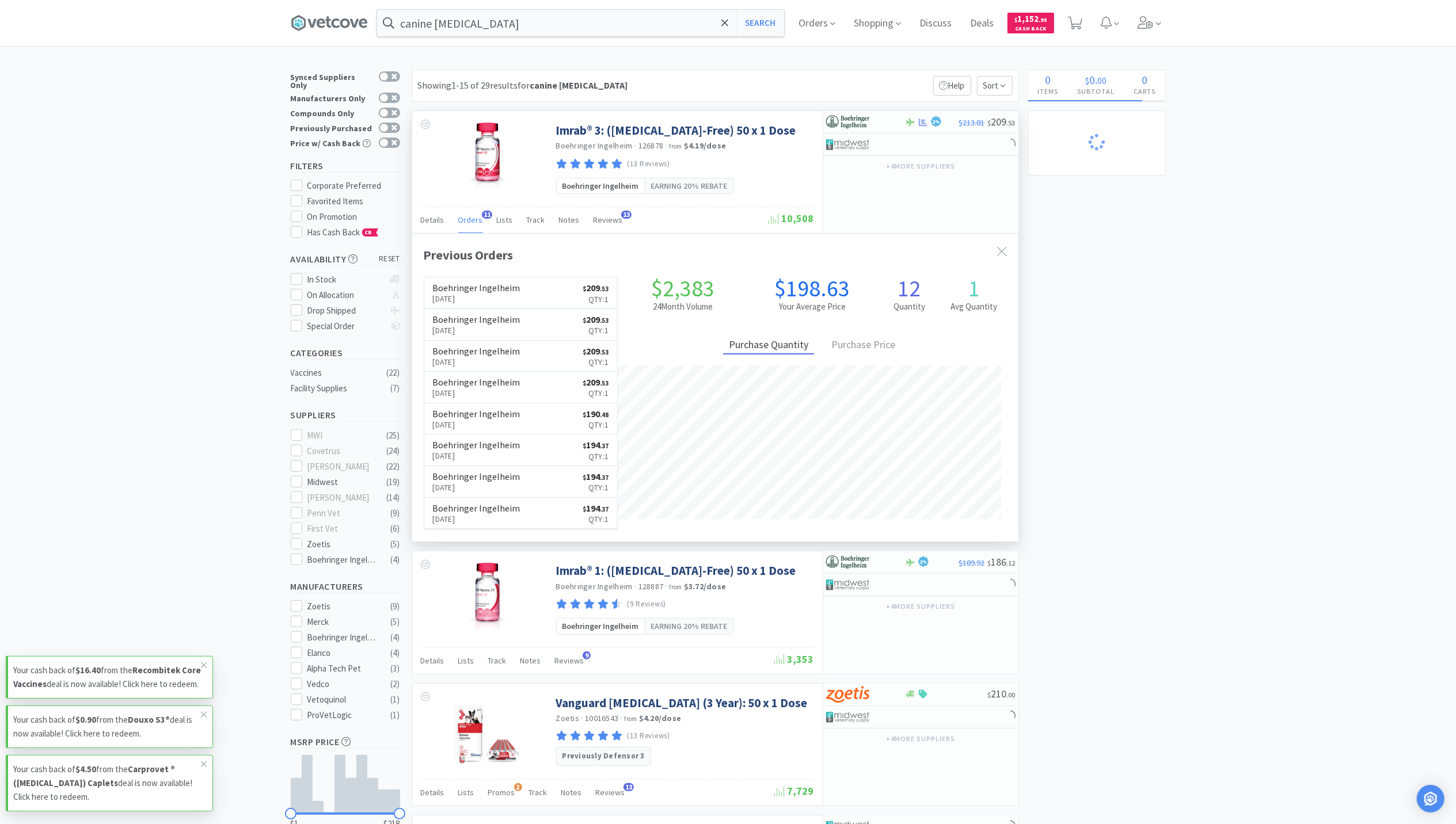
scroll to position [309, 606]
click at [468, 297] on p "Aug 28th, 2025" at bounding box center [476, 299] width 87 height 13
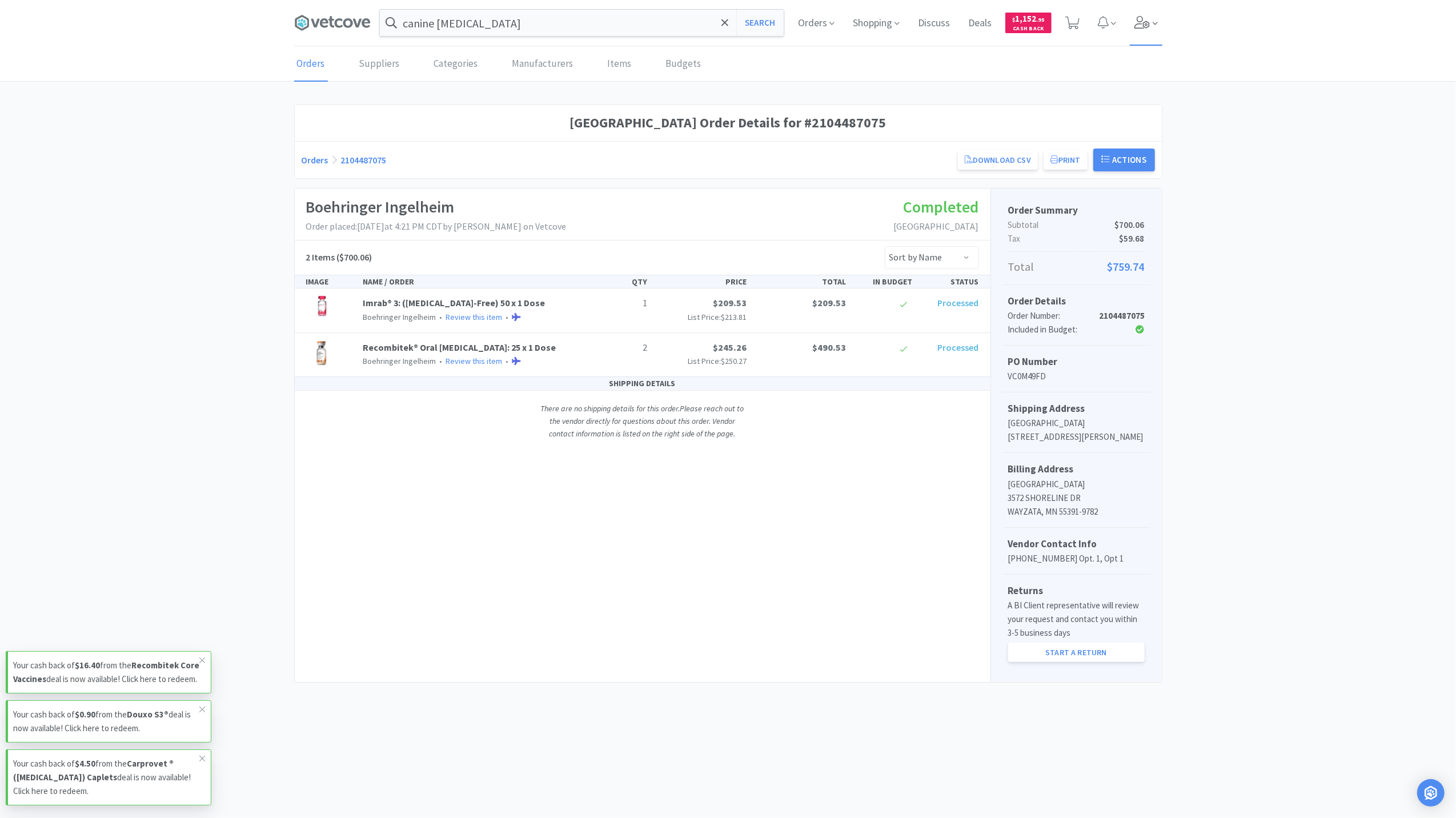
click at [1149, 25] on icon at bounding box center [1143, 22] width 16 height 13
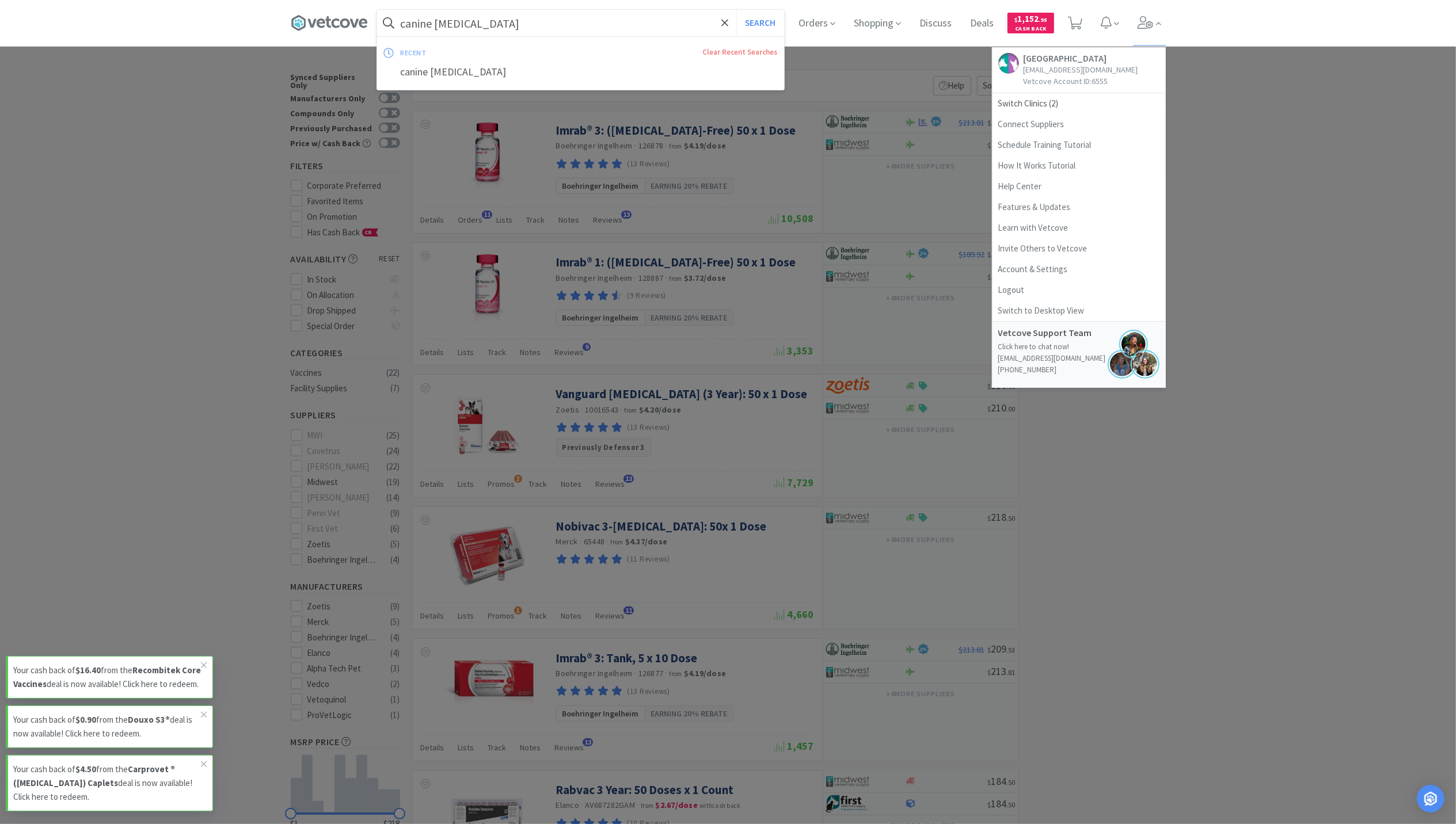
click at [507, 14] on input "canine rabies" at bounding box center [581, 23] width 407 height 26
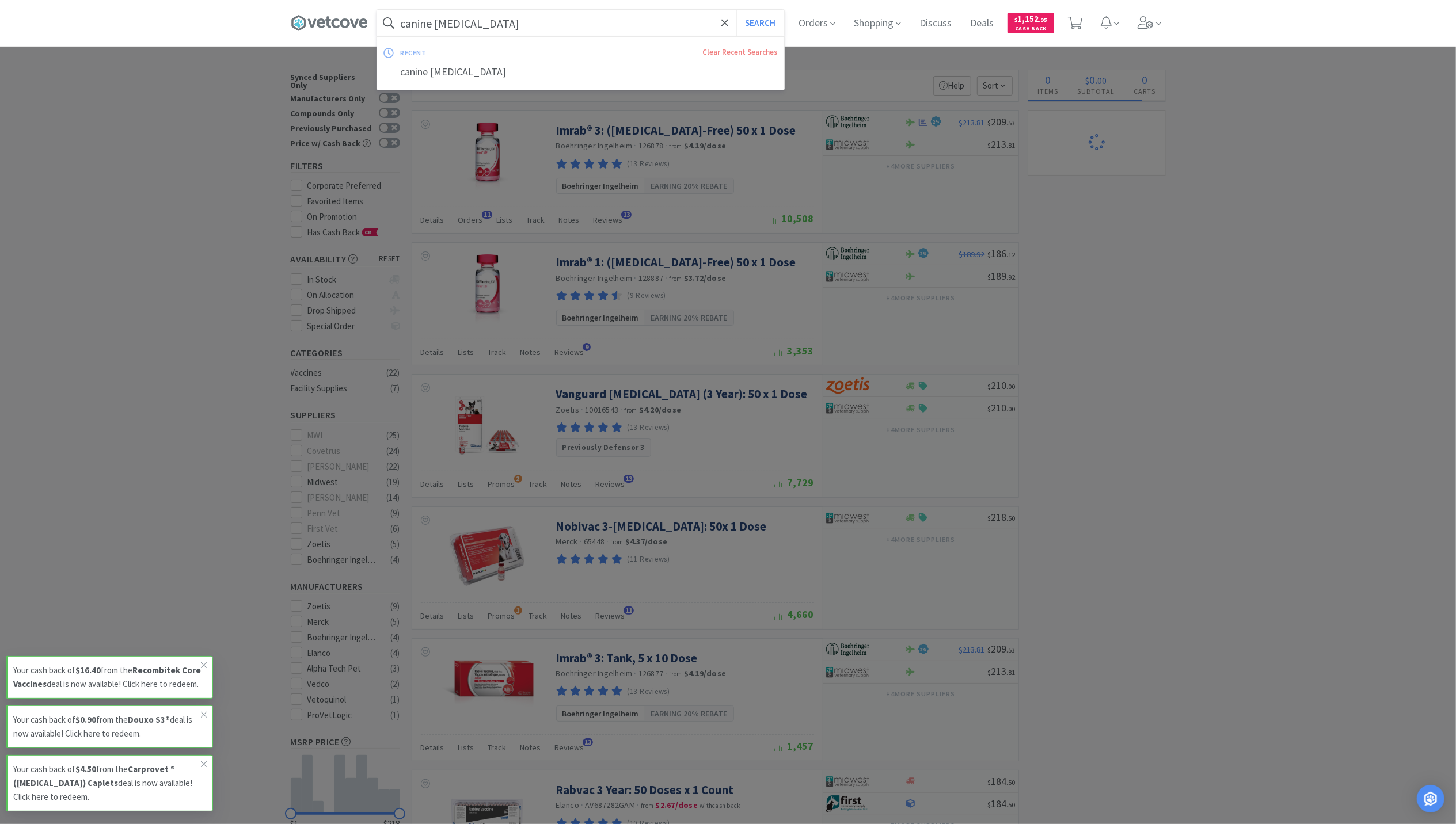
click at [484, 21] on input "canine rabies" at bounding box center [581, 23] width 407 height 26
type input "canine rabies"
select select "1"
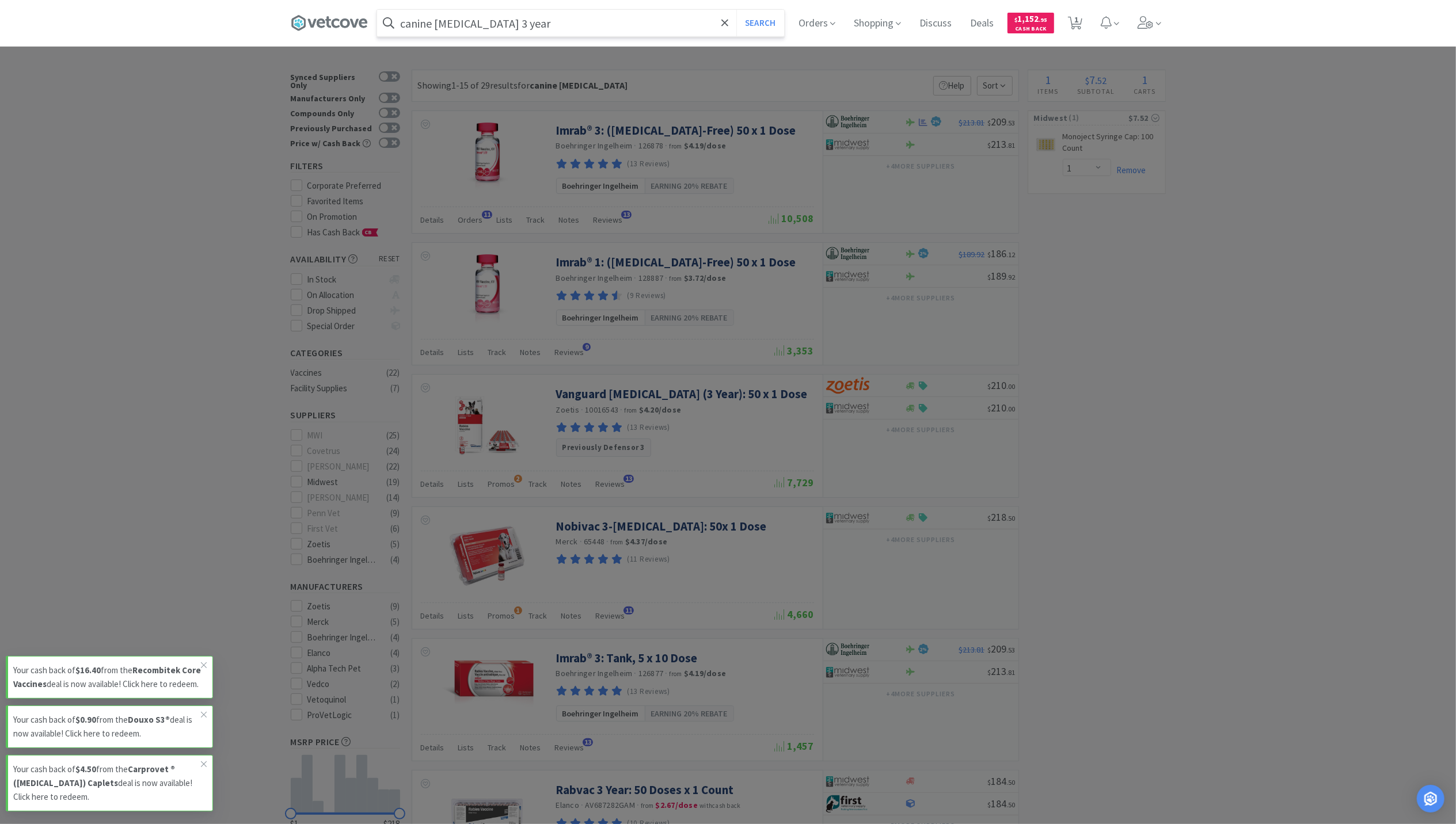
click at [737, 10] on button "Search" at bounding box center [760, 23] width 48 height 26
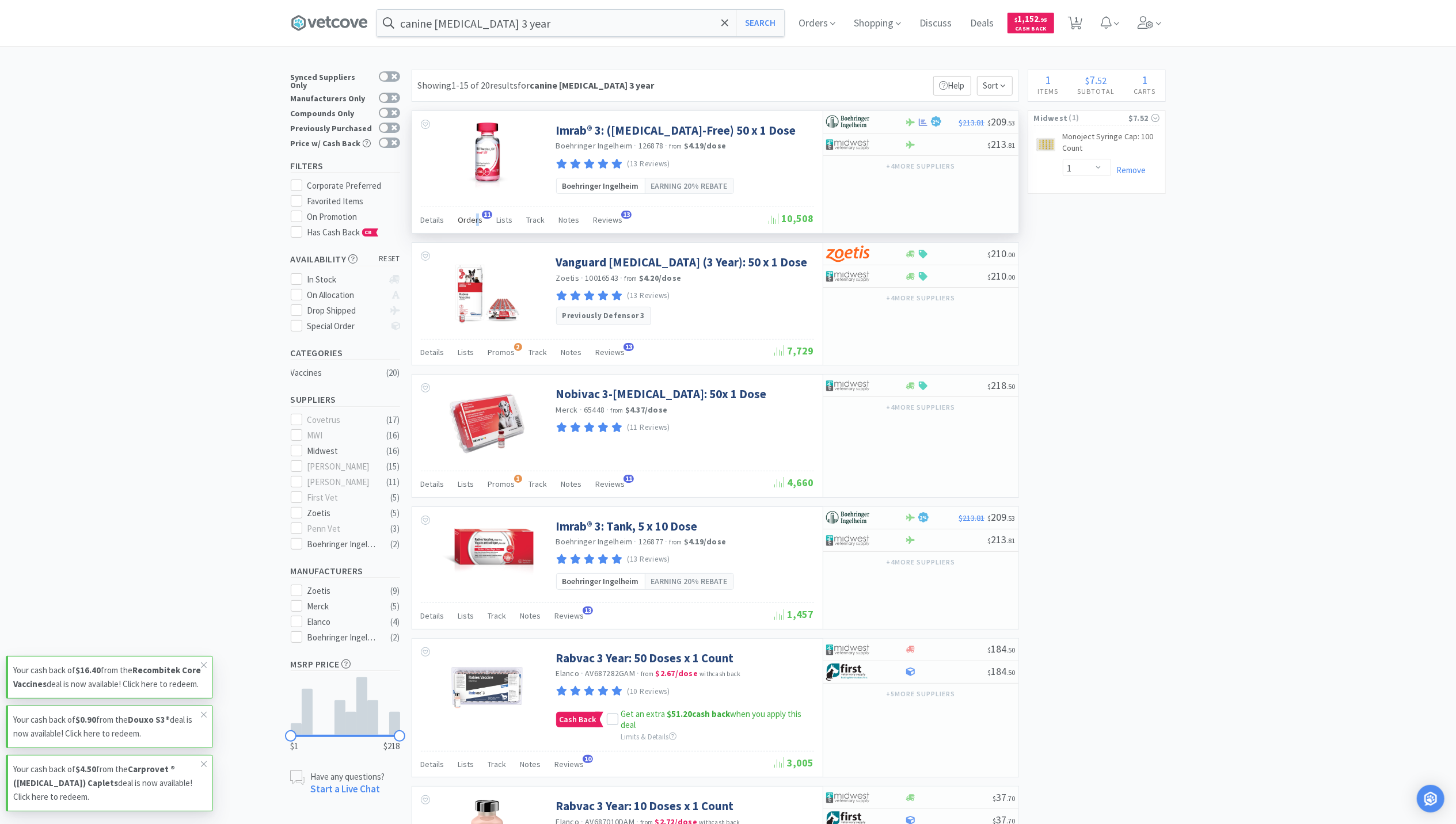
click at [475, 220] on span "Orders" at bounding box center [470, 220] width 24 height 11
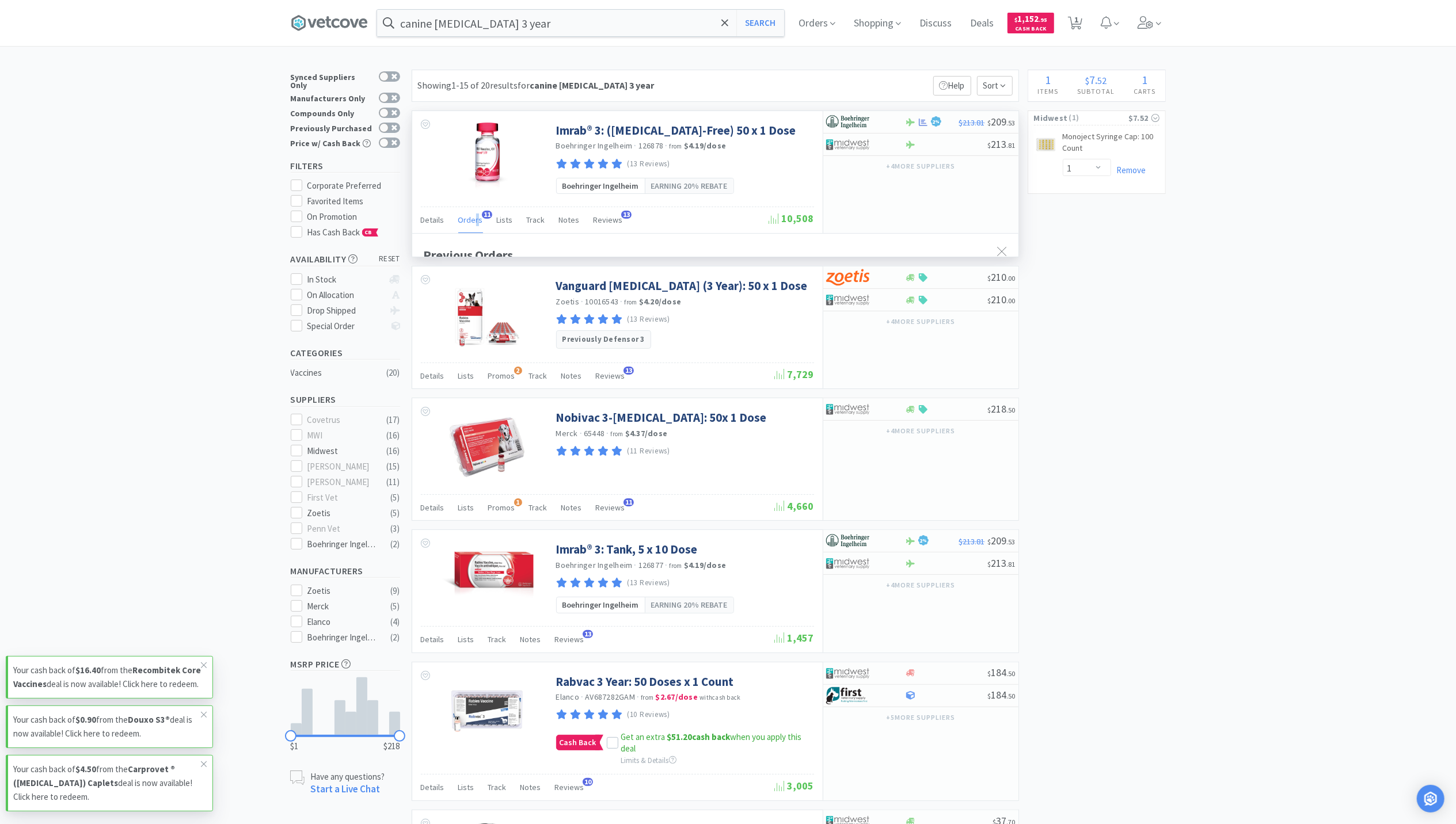
scroll to position [309, 606]
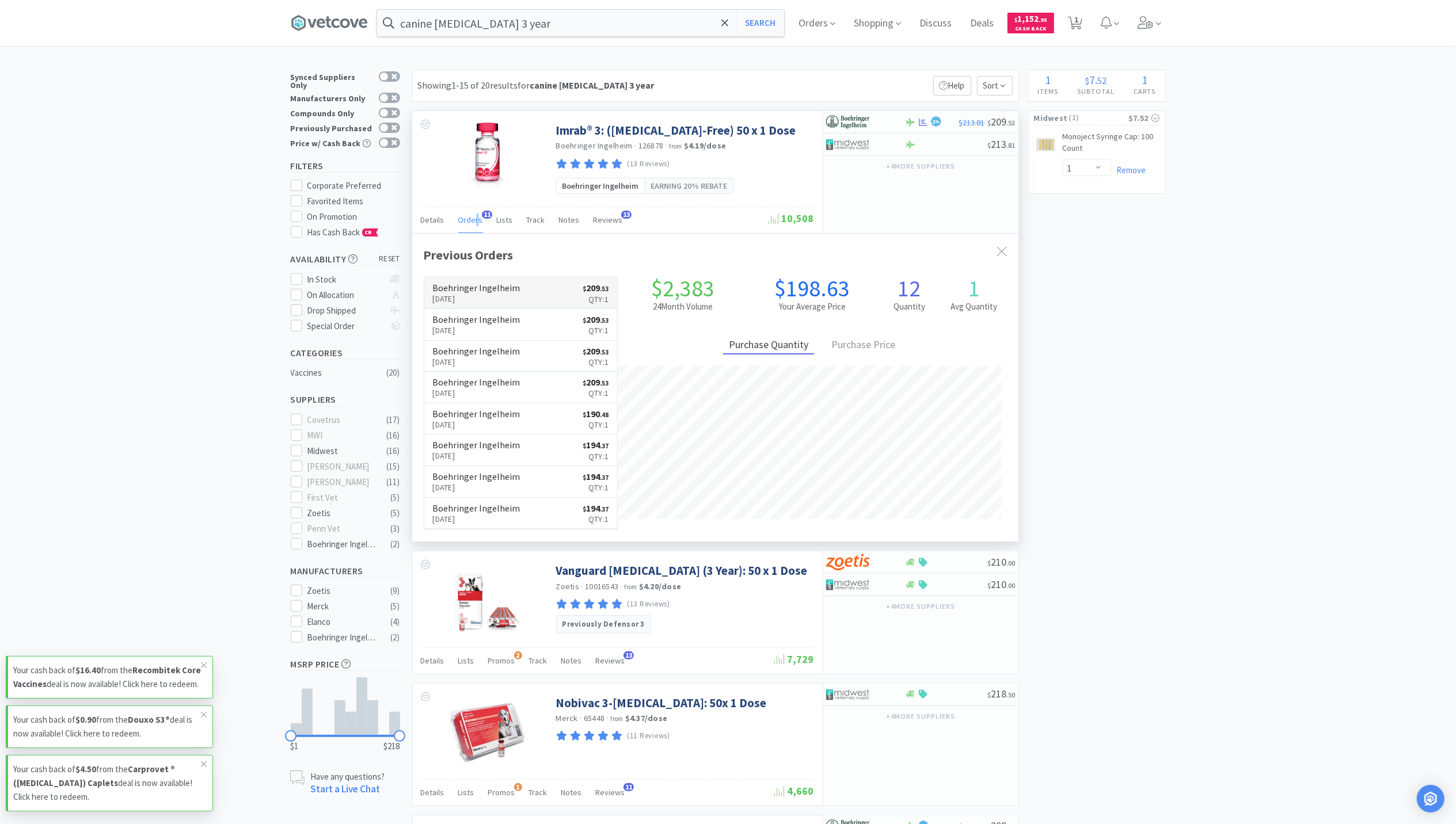
click at [537, 300] on link "Boehringer Ingelheim Aug 28th, 2025 $ 209 . 53 Qty: 1" at bounding box center [520, 293] width 194 height 32
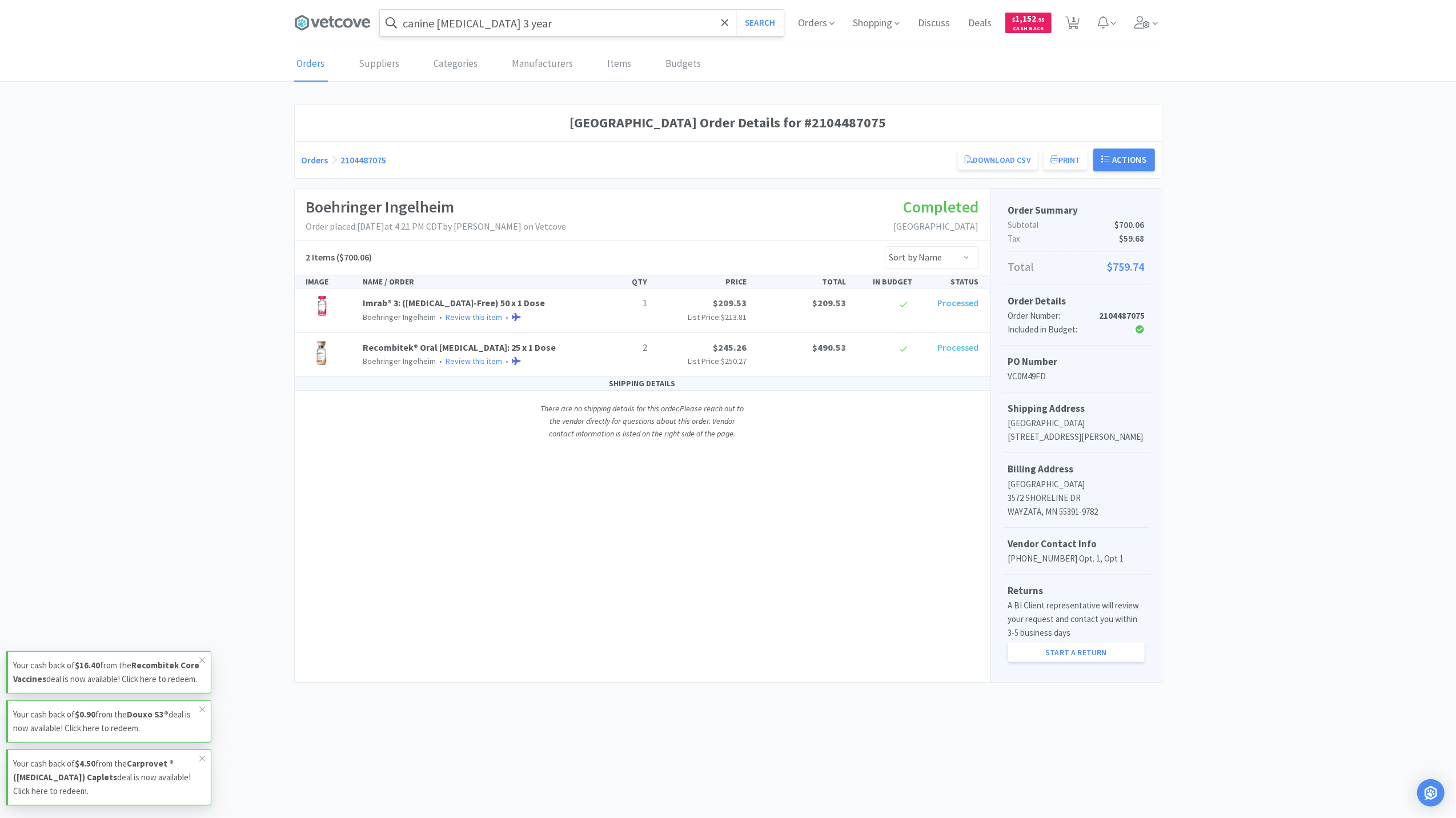
click at [549, 21] on input "canine rabies 3 year" at bounding box center [582, 22] width 404 height 26
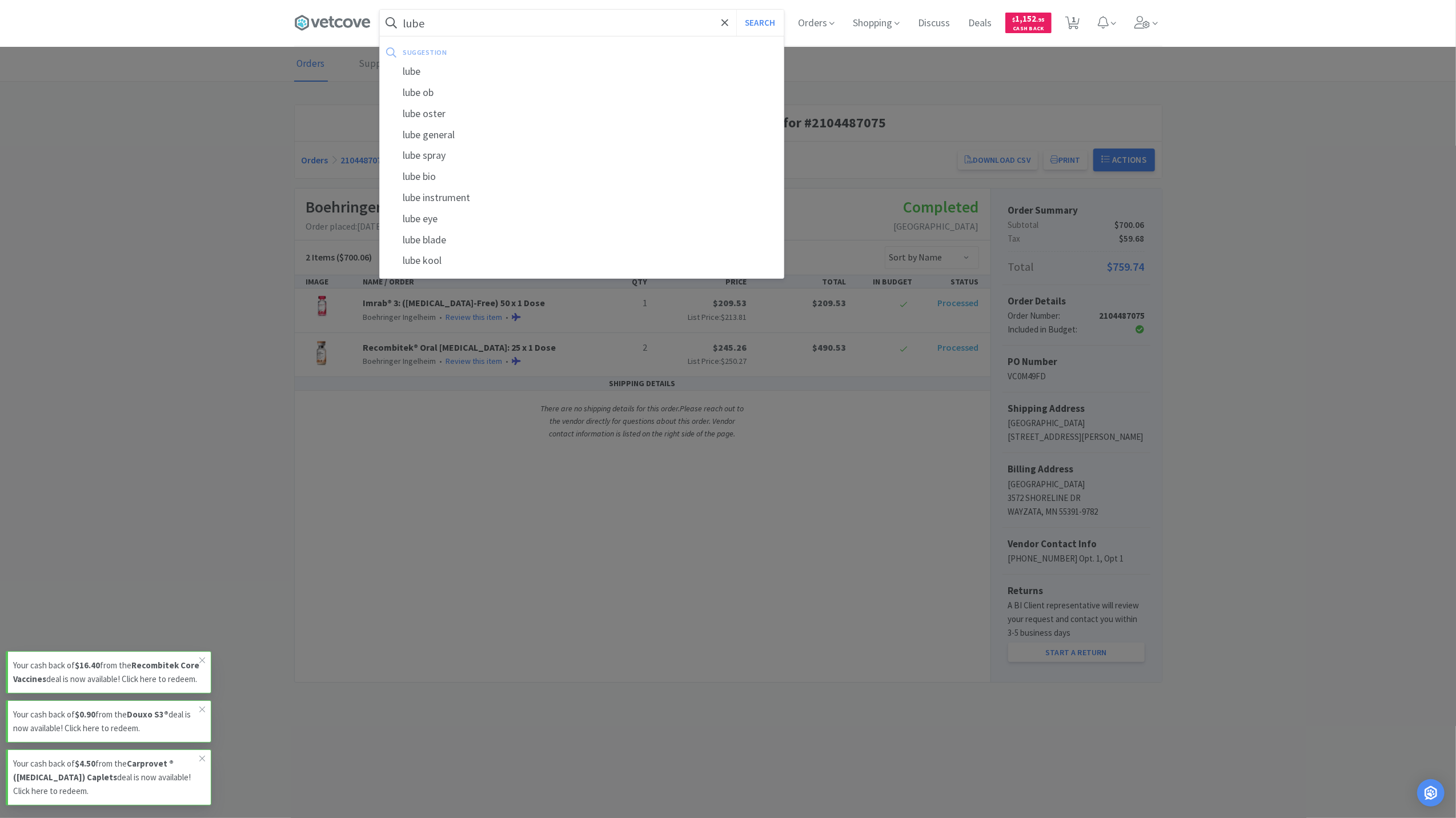
type input "lube"
click at [736, 10] on button "Search" at bounding box center [760, 22] width 47 height 26
select select "1"
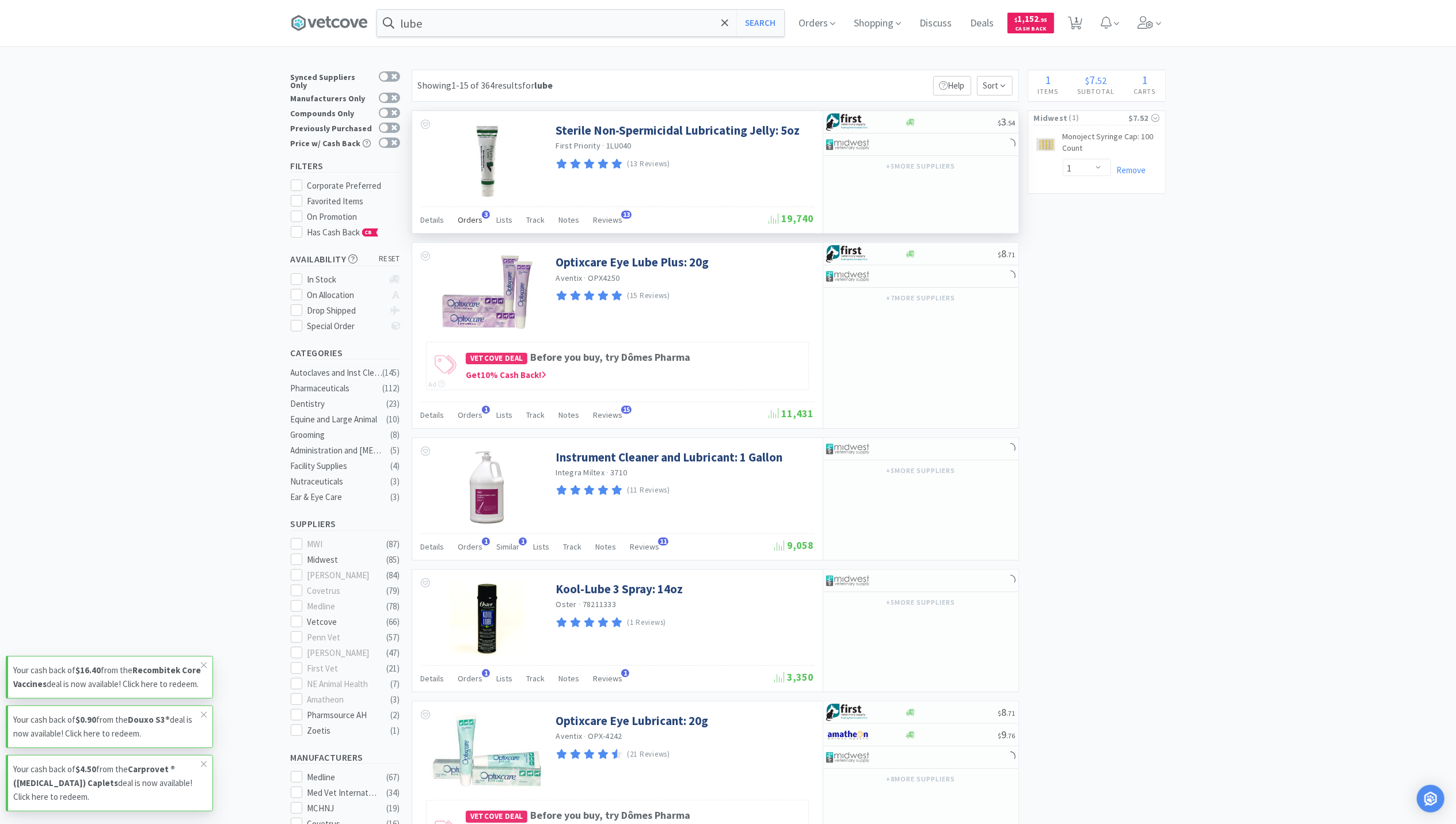
click at [470, 217] on span "Orders" at bounding box center [470, 220] width 24 height 11
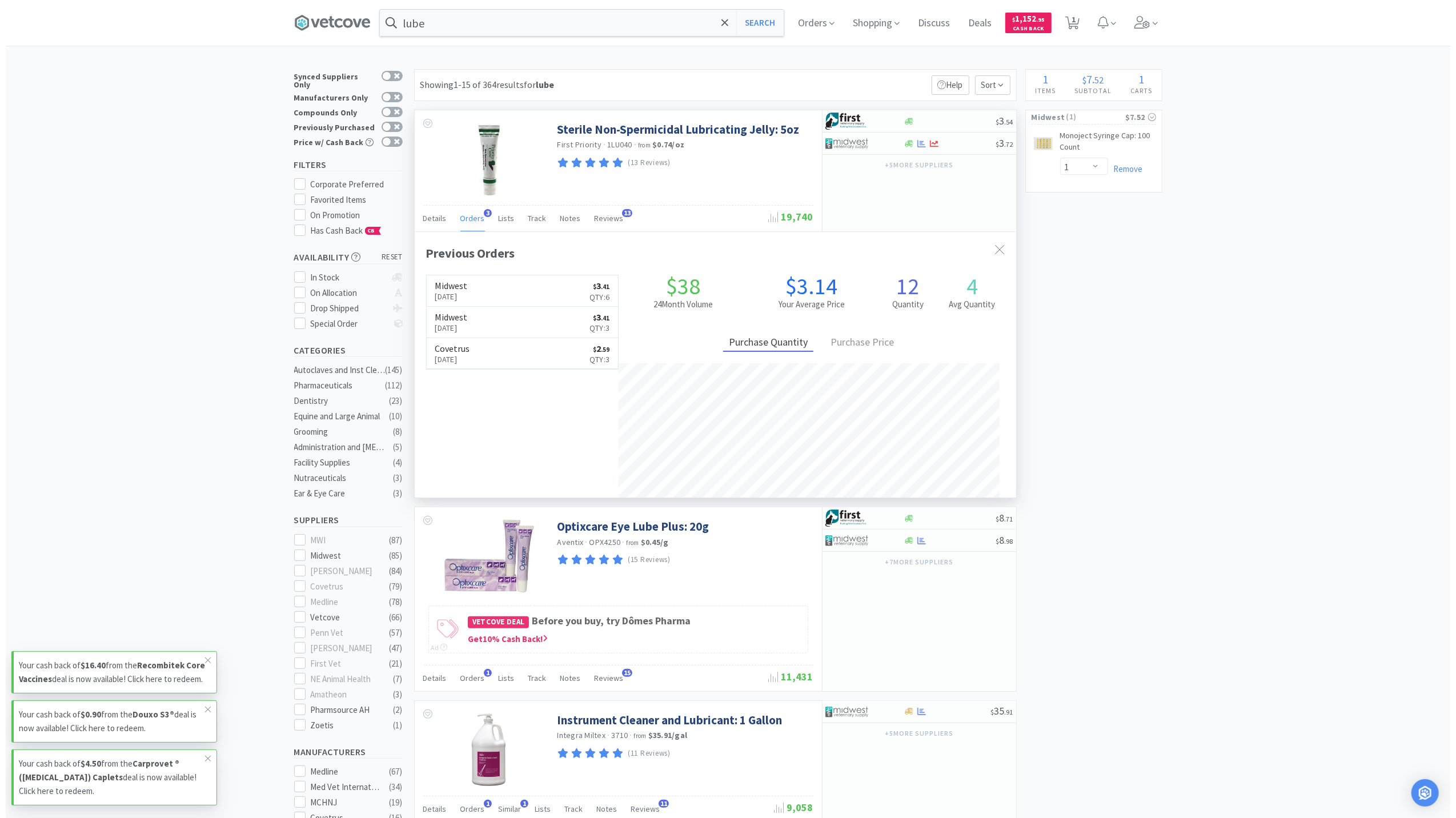
scroll to position [295, 602]
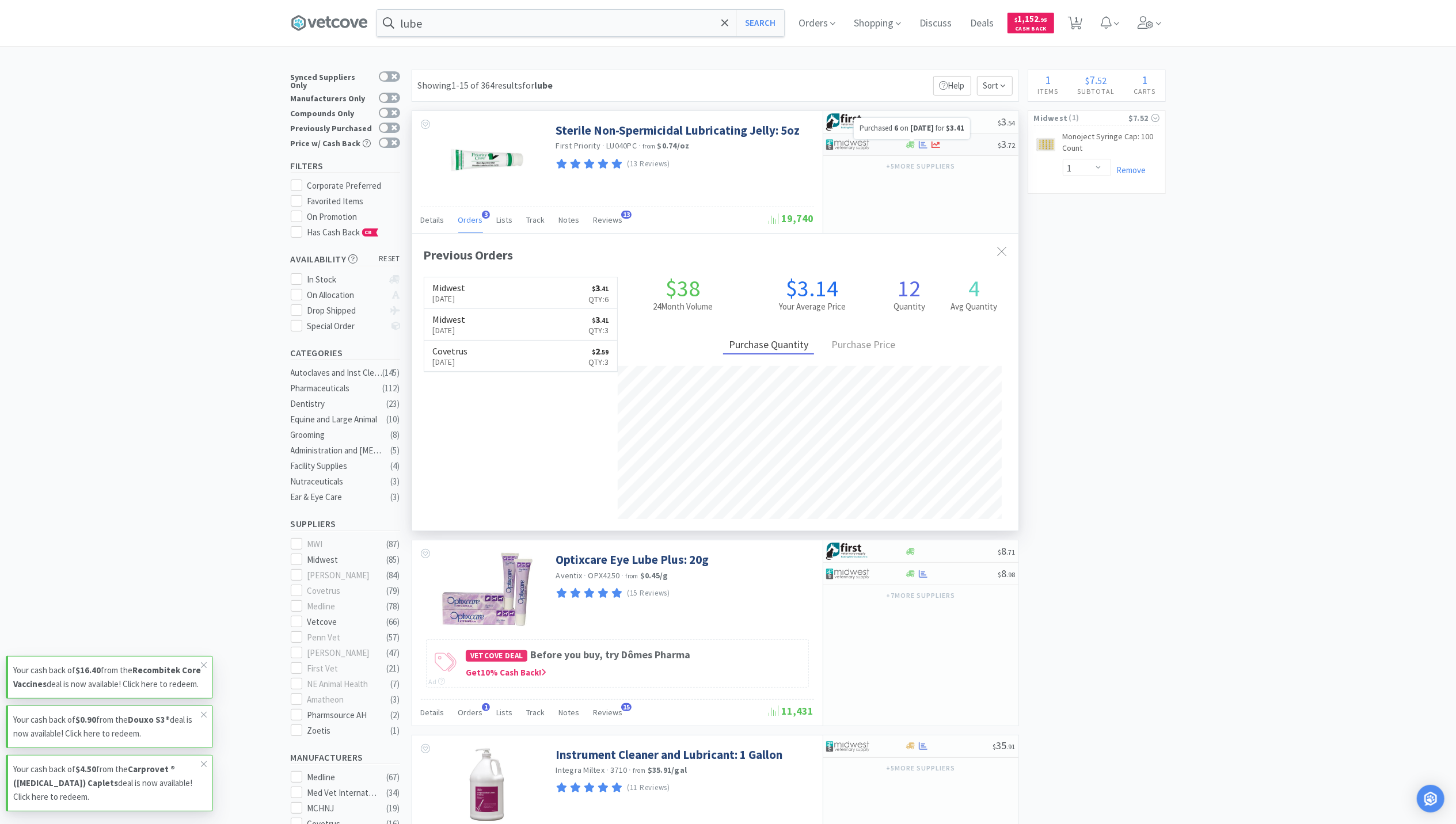
click at [924, 148] on icon at bounding box center [923, 145] width 9 height 9
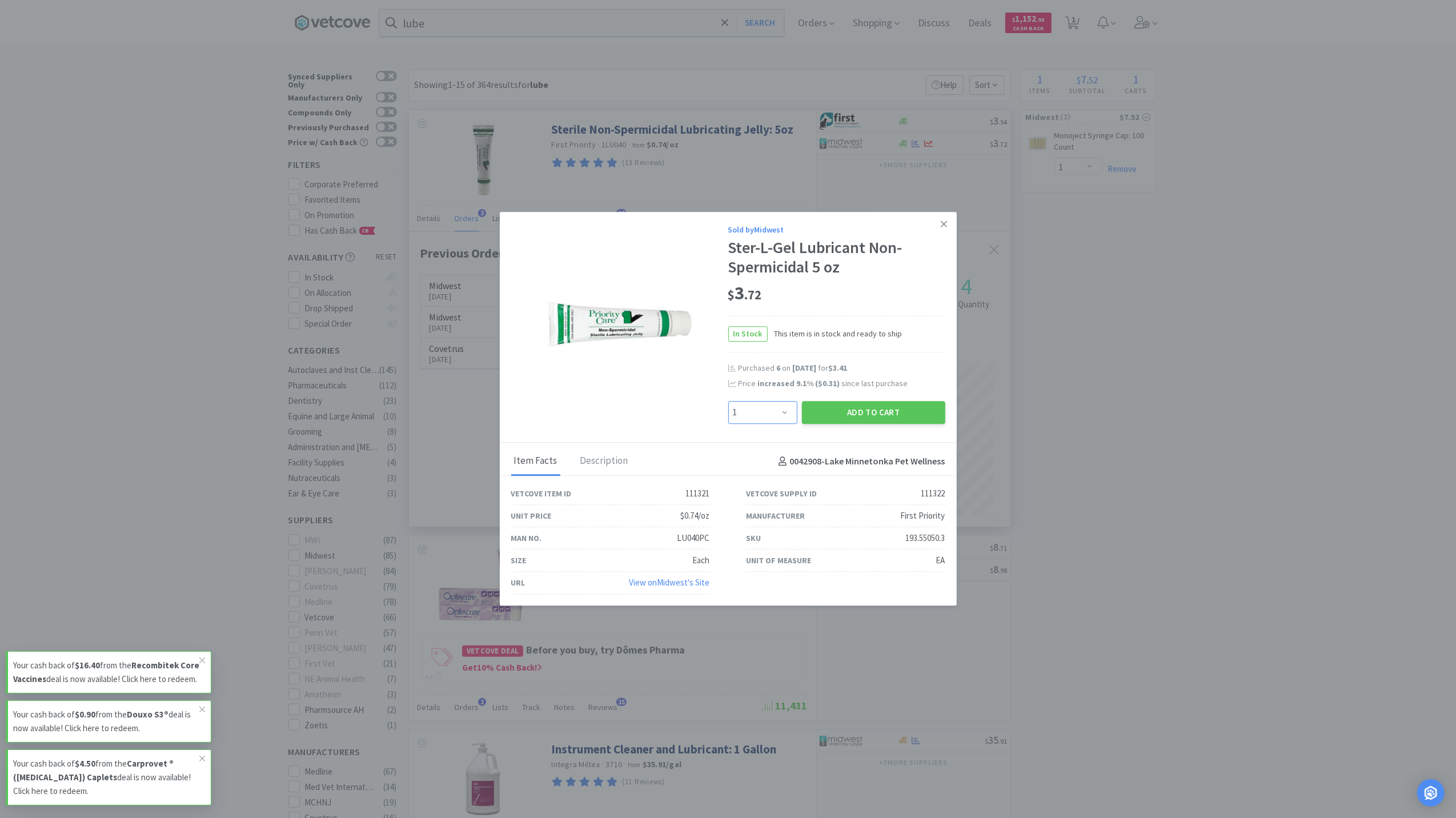
click at [784, 415] on select "Enter Quantity 1 2 3 4 5 6 7 8 9 10 11 12 13 14 15 16 17 18 19 20 Enter Quantity" at bounding box center [762, 413] width 69 height 23
select select "6"
click at [728, 401] on select "Enter Quantity 1 2 3 4 5 6 7 8 9 10 11 12 13 14 15 16 17 18 19 20 Enter Quantity" at bounding box center [762, 413] width 69 height 23
click at [914, 419] on button "Add to Cart" at bounding box center [874, 413] width 143 height 23
select select "6"
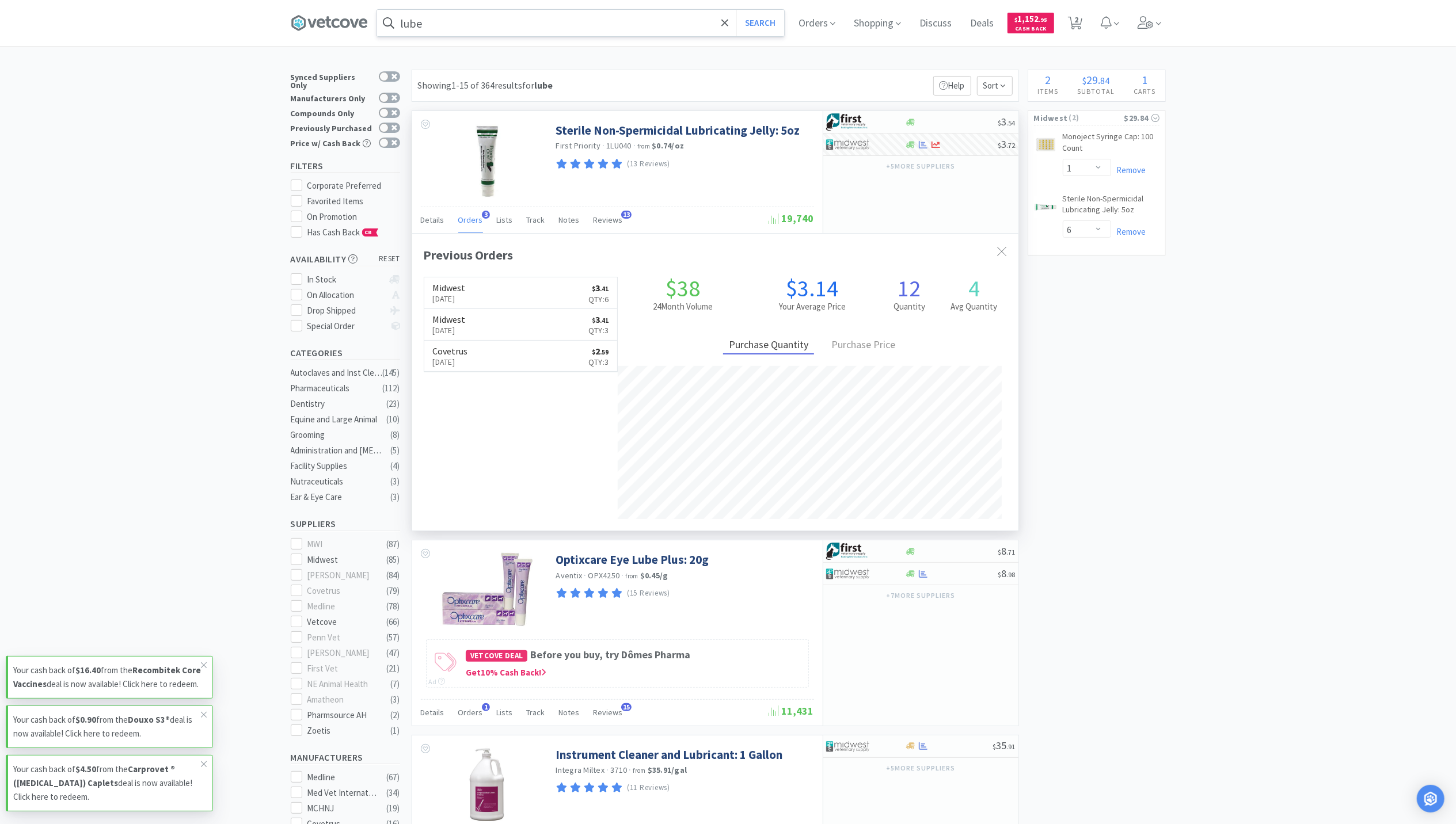
click at [484, 25] on input "lube" at bounding box center [581, 23] width 407 height 26
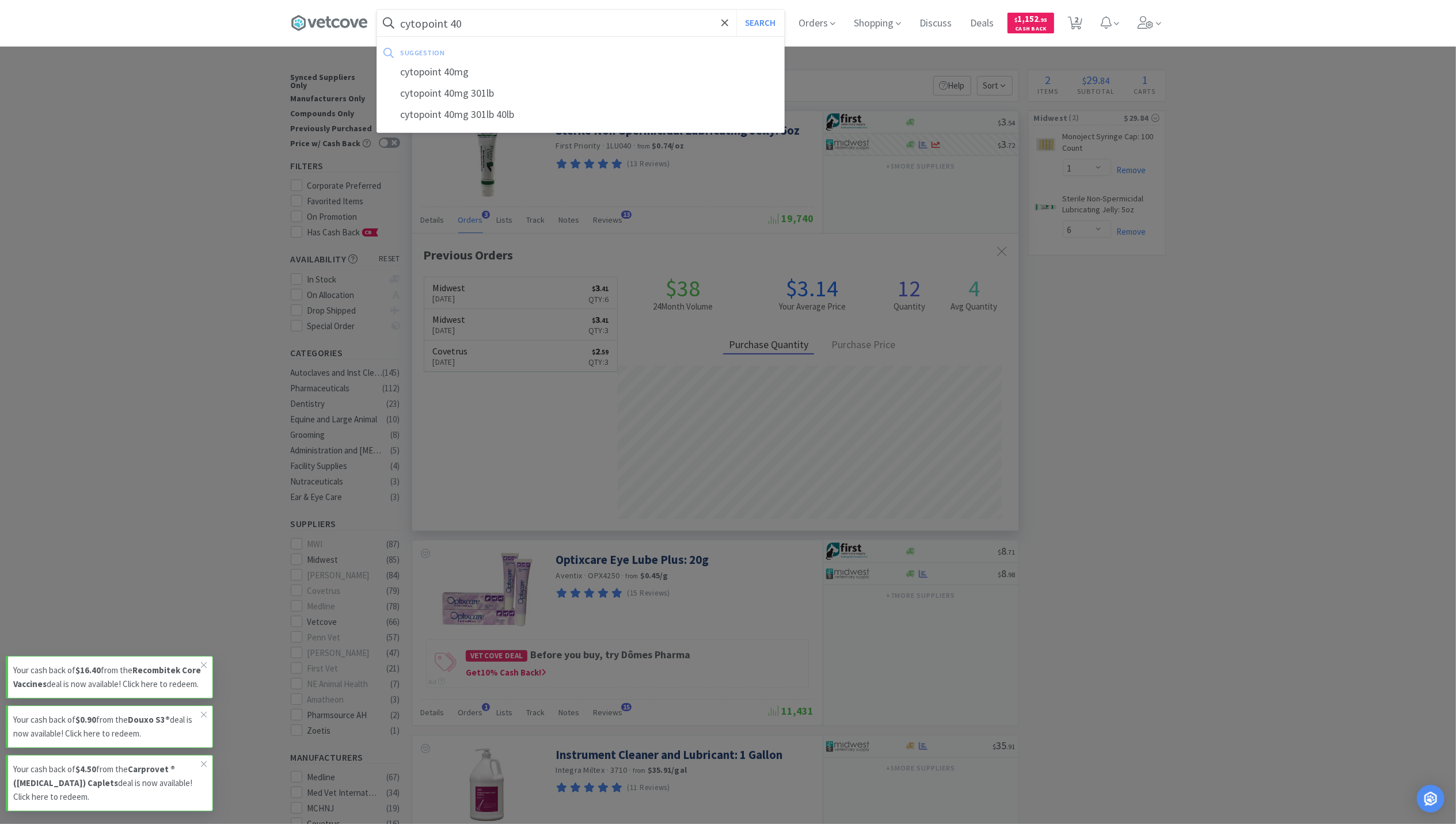
type input "cytopoint 40"
click at [737, 10] on button "Search" at bounding box center [760, 23] width 48 height 26
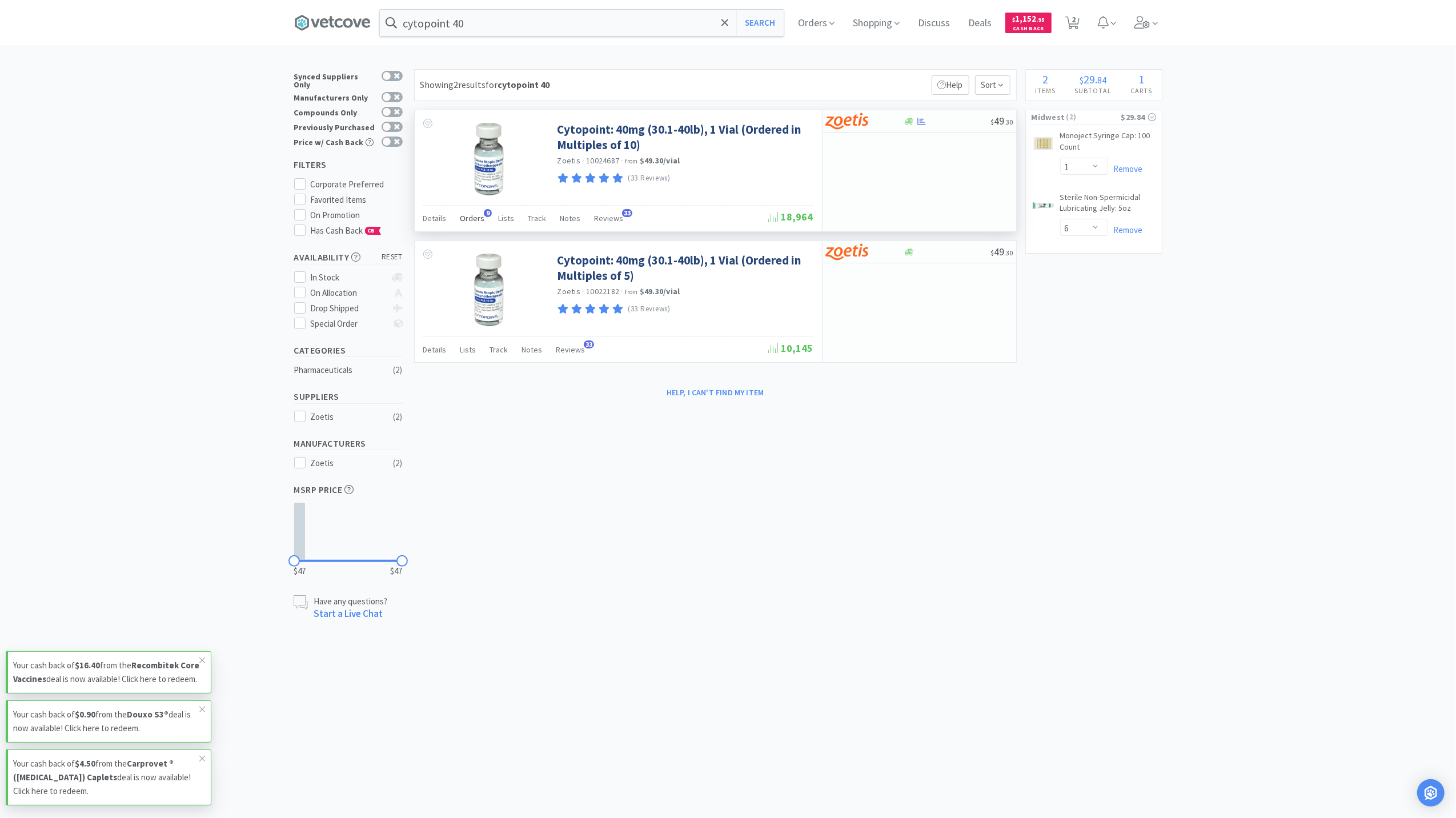
click at [471, 217] on span "Orders" at bounding box center [472, 218] width 24 height 11
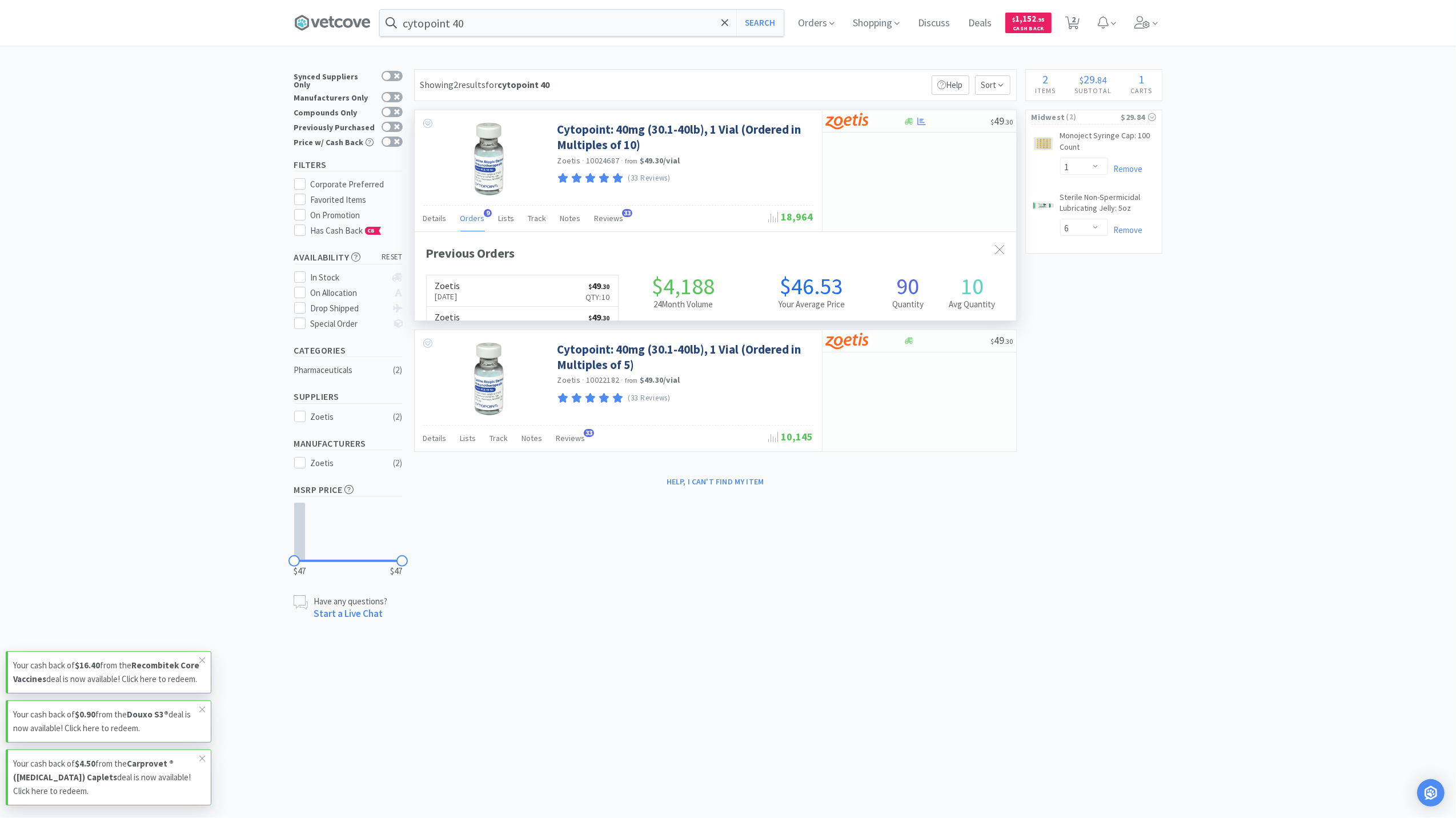
scroll to position [307, 602]
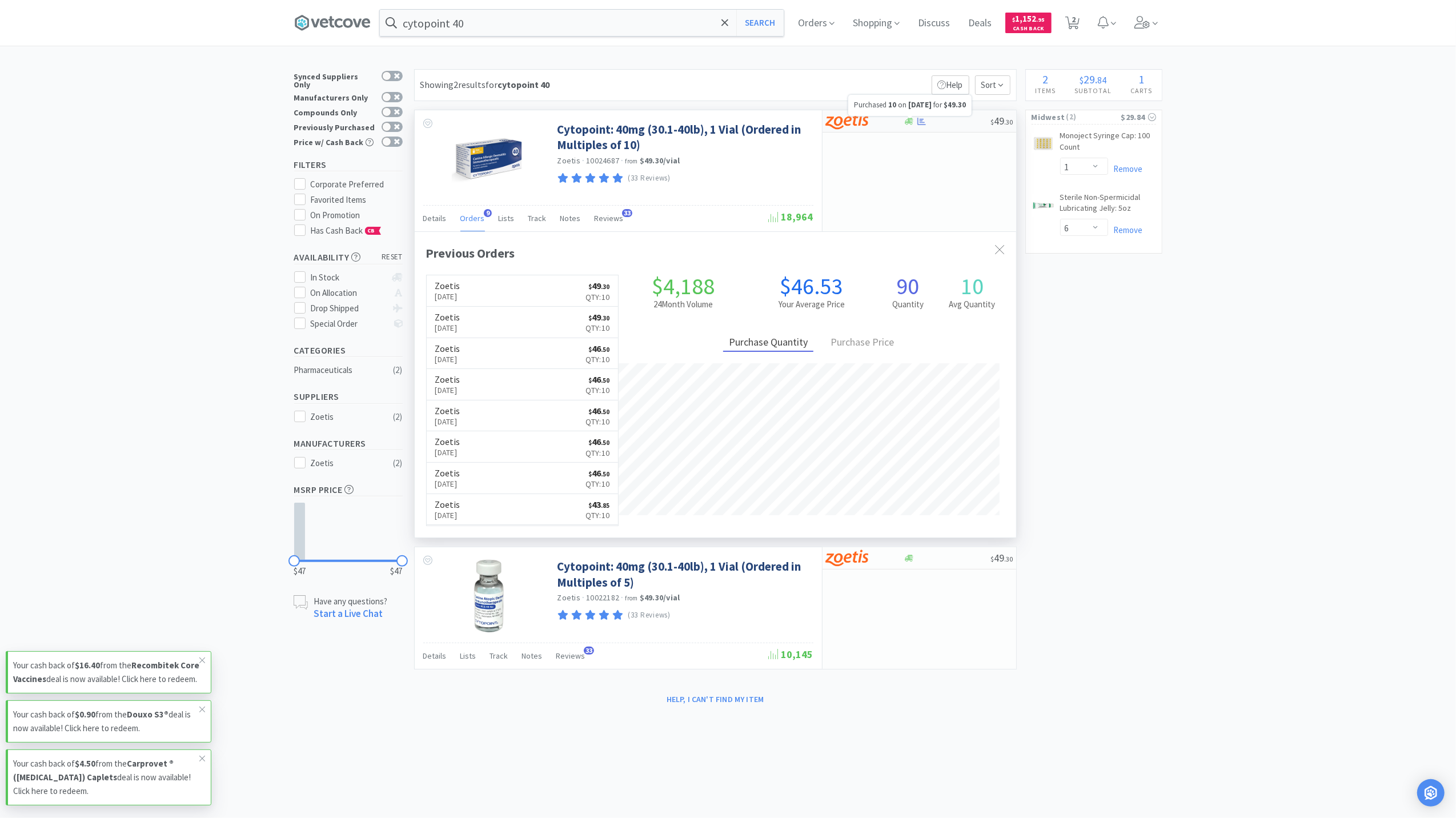
click at [920, 122] on icon at bounding box center [922, 122] width 9 height 9
select select "10"
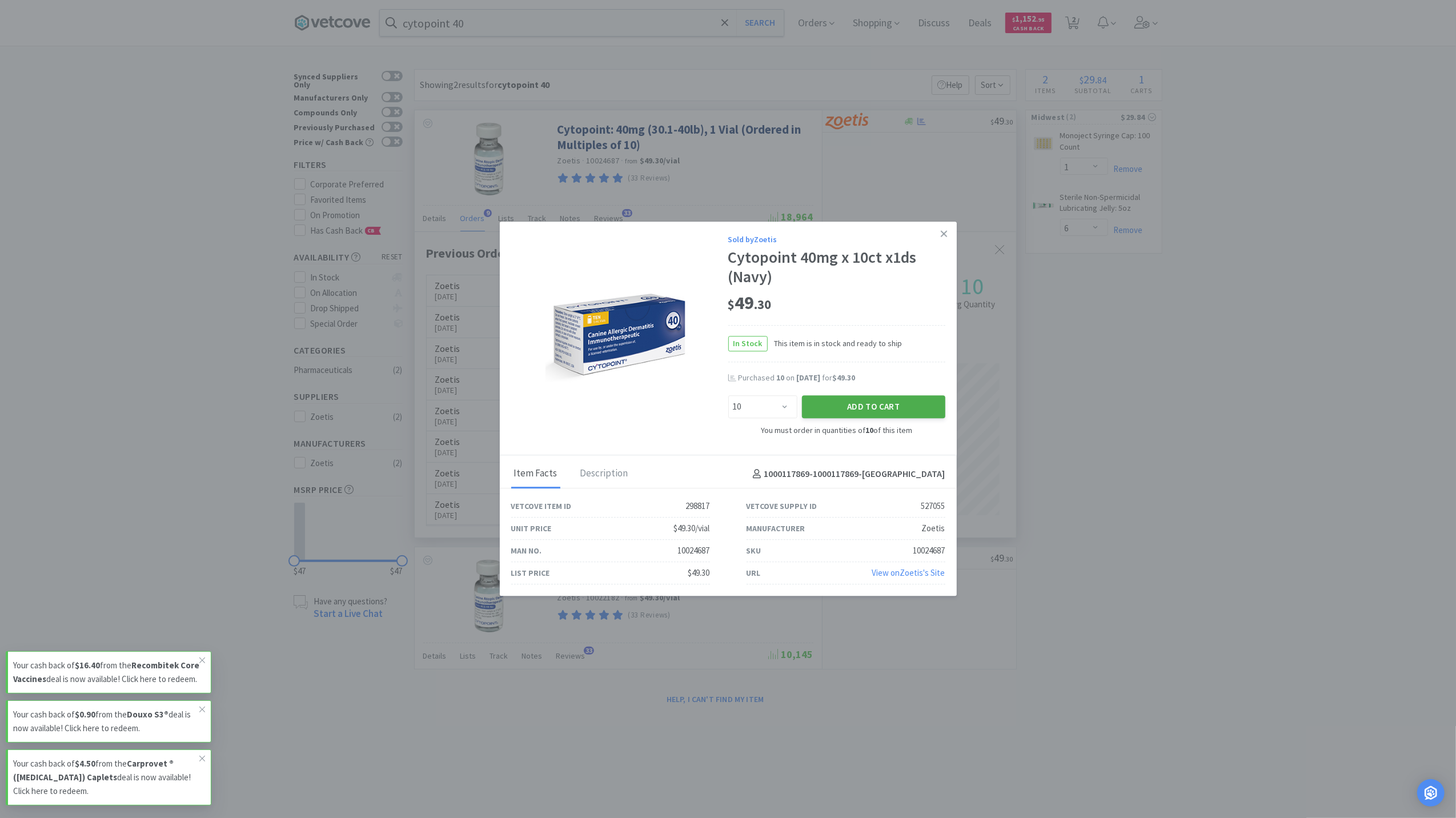
click at [889, 413] on button "Add to Cart" at bounding box center [874, 407] width 143 height 23
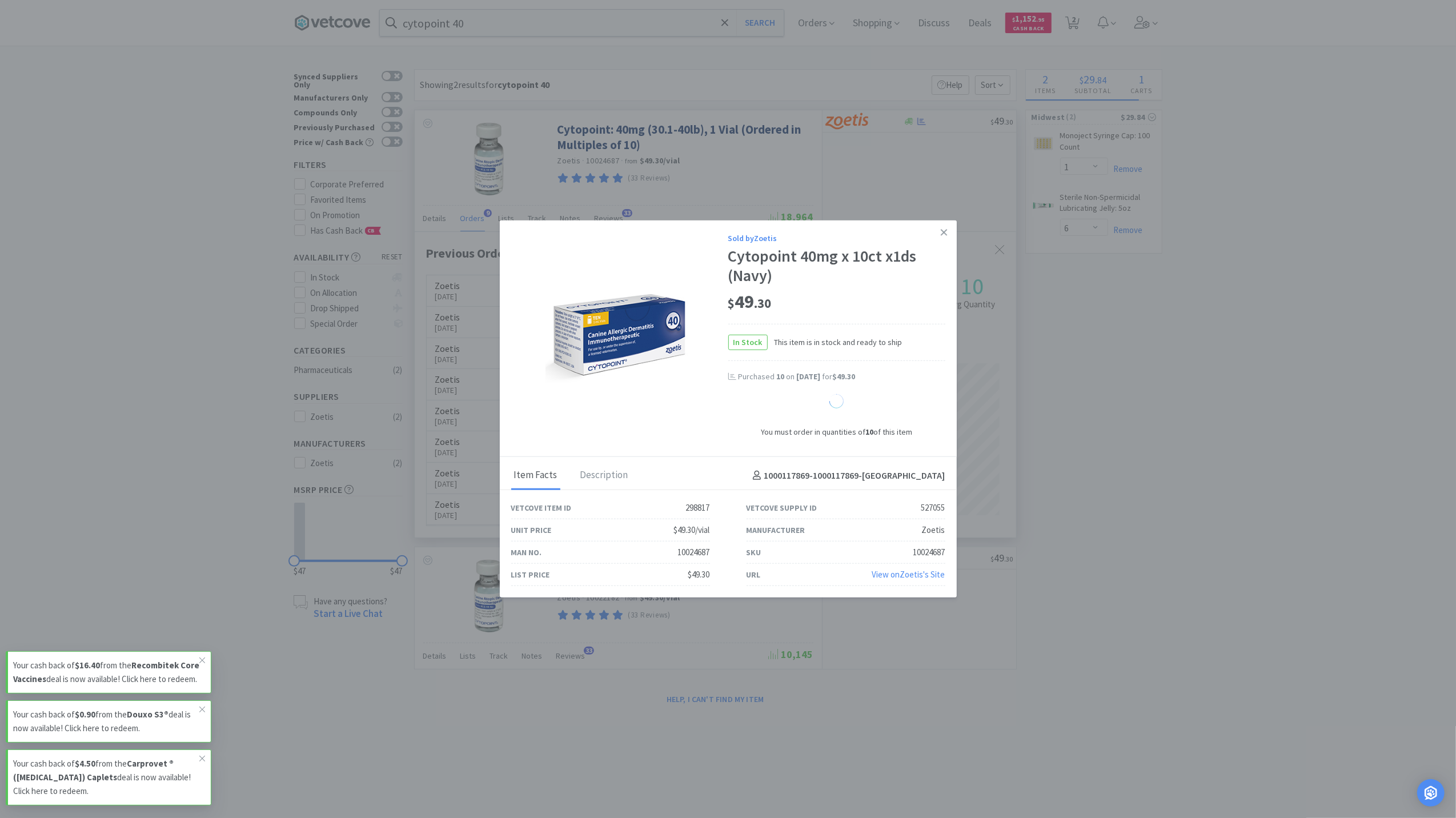
select select "10"
select select "1"
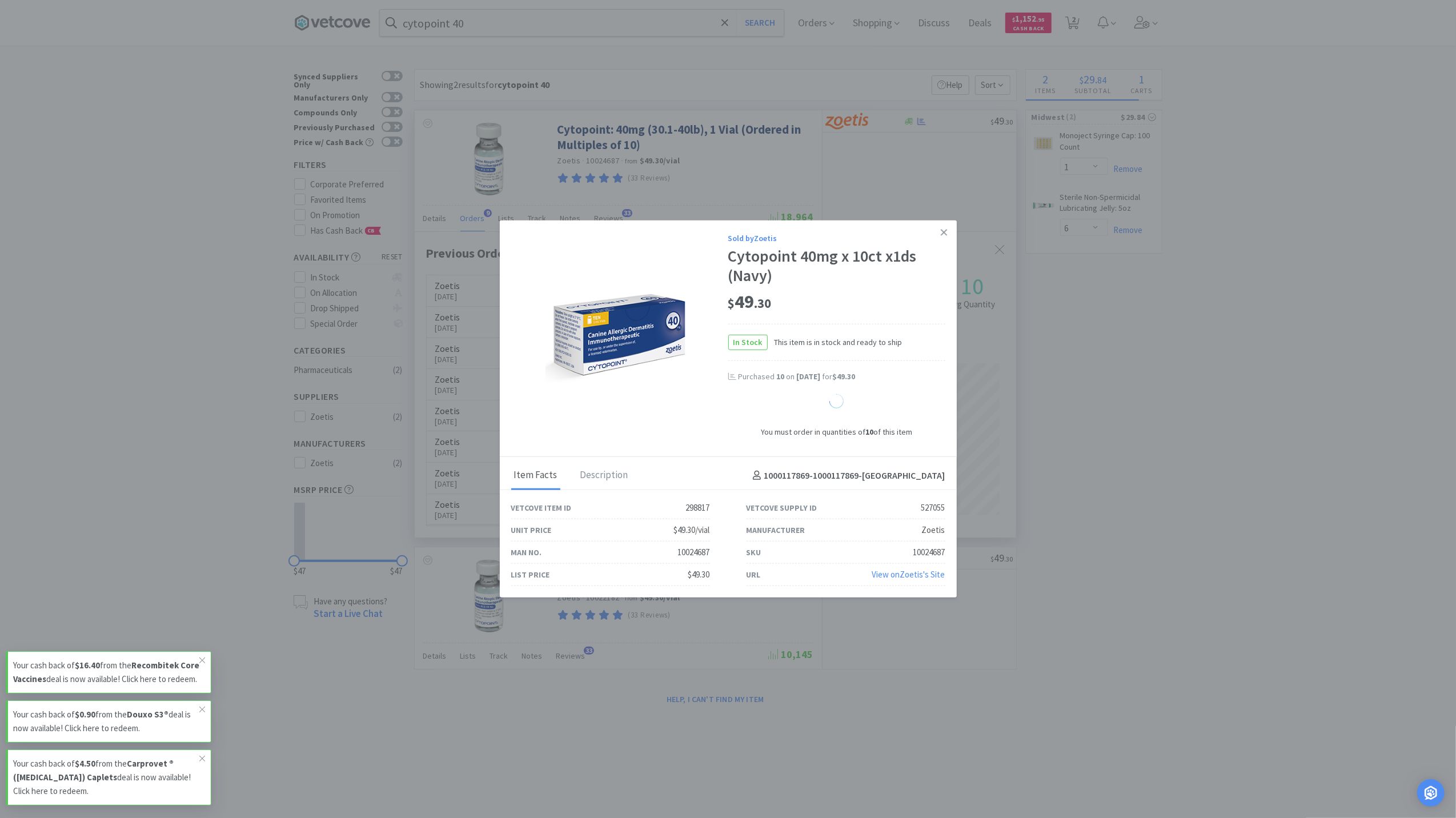
select select "1"
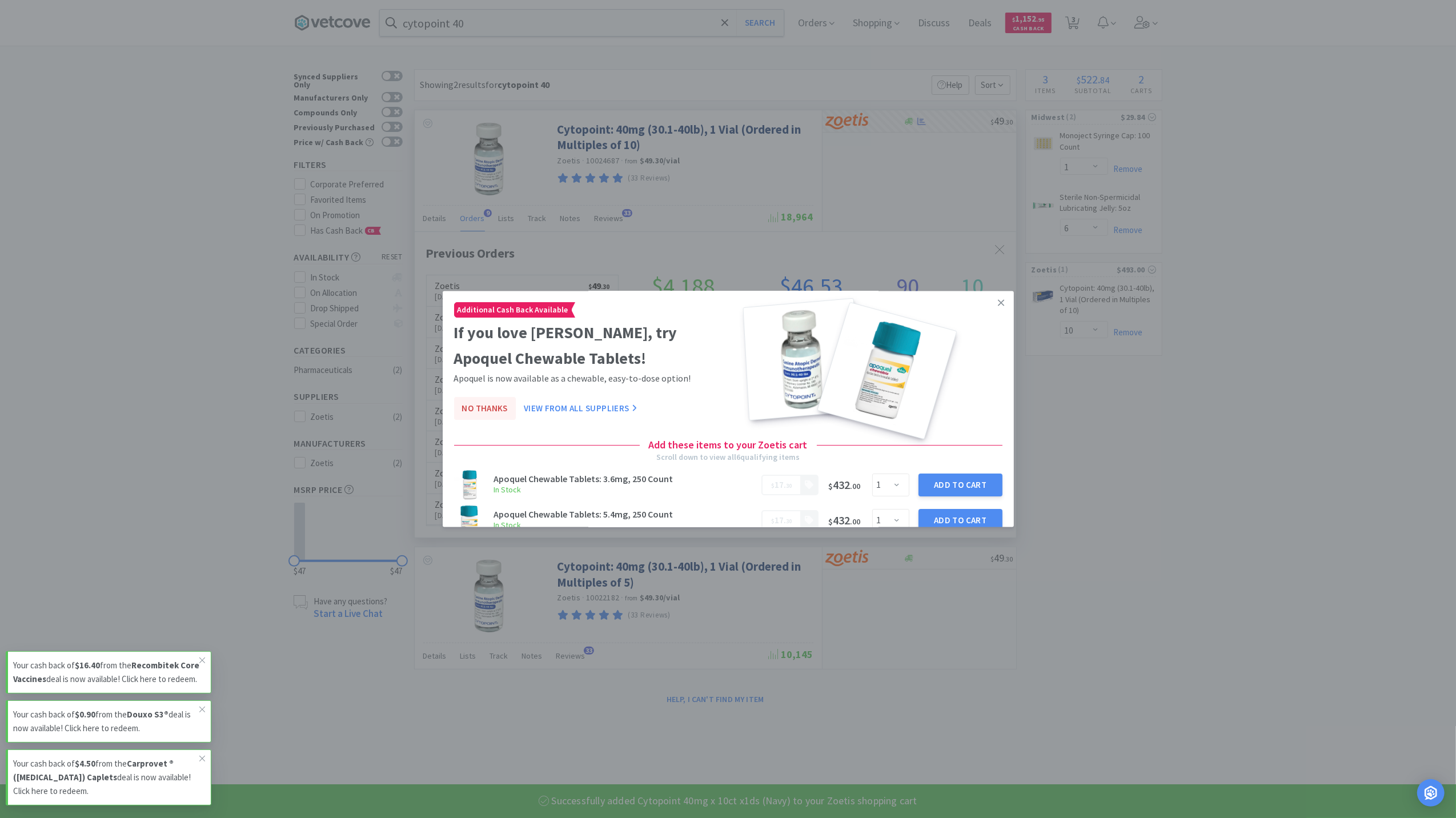
click at [479, 401] on button "No Thanks" at bounding box center [484, 409] width 62 height 23
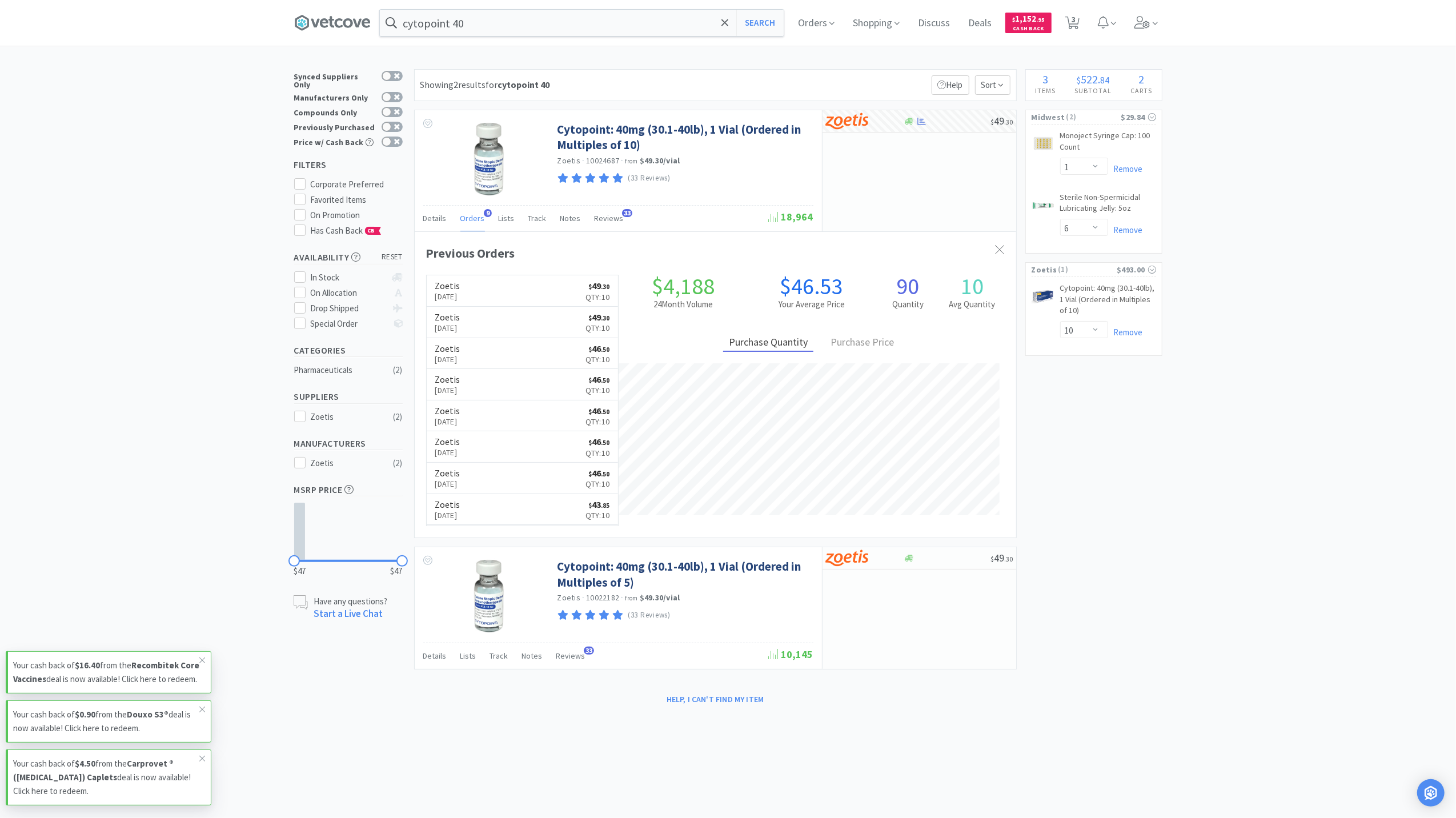
click at [1228, 471] on div "× Filter Results Synced Suppliers Only Manufacturers Only Compounds Only Previo…" at bounding box center [728, 389] width 1456 height 640
click at [612, 12] on input "cytopoint 40" at bounding box center [582, 22] width 404 height 26
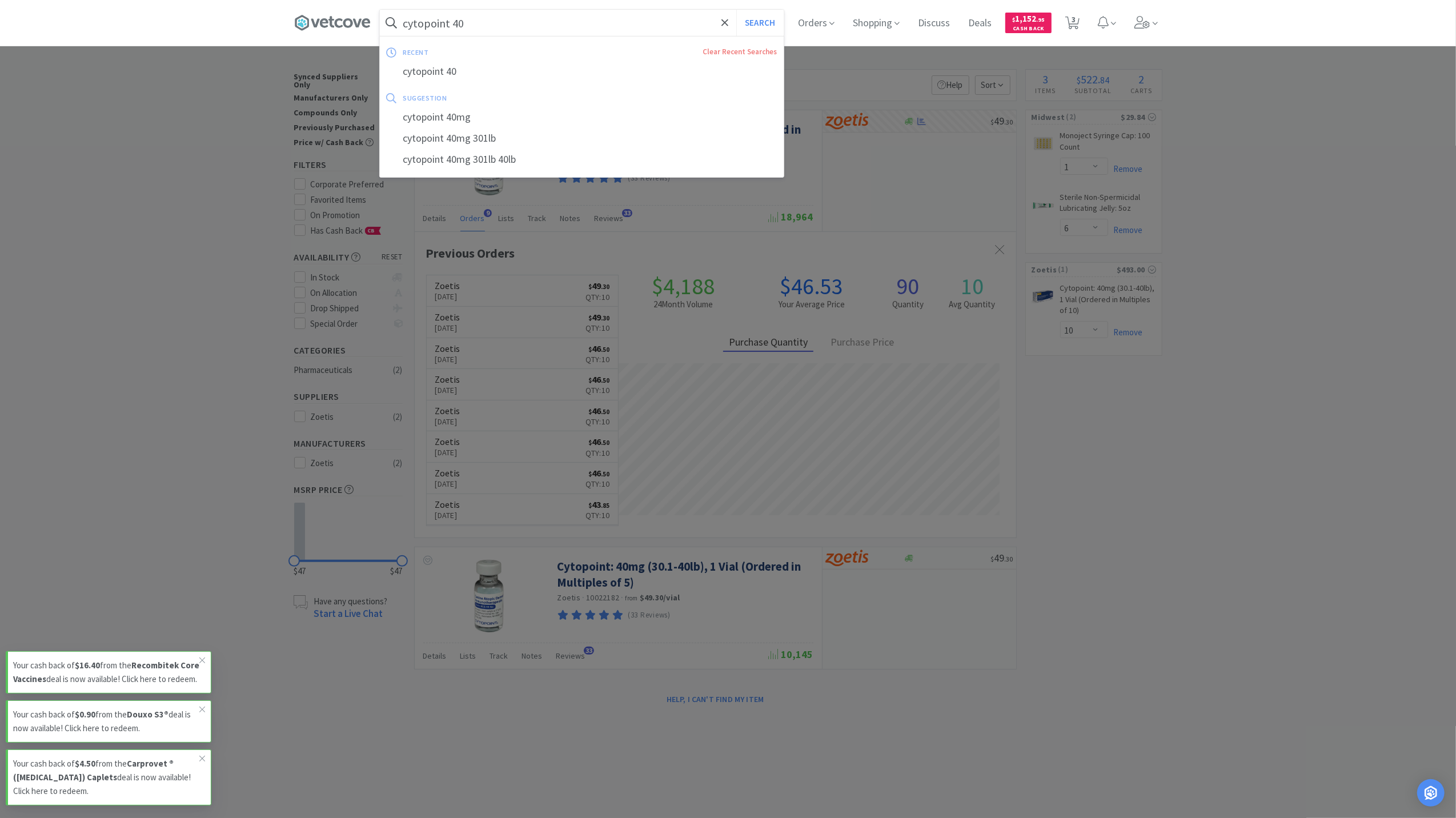
click at [1158, 500] on div at bounding box center [728, 409] width 1456 height 818
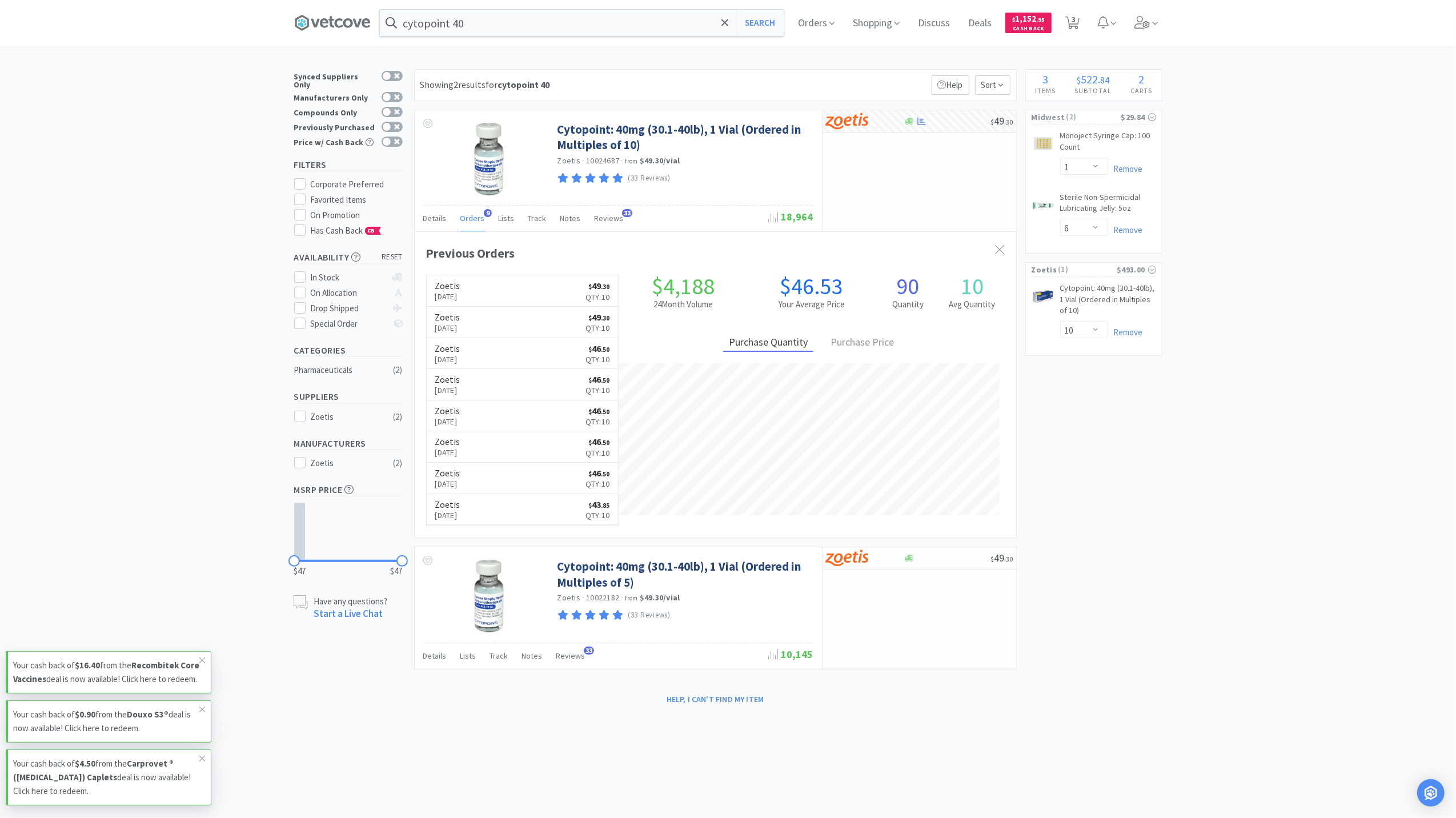
click at [1261, 584] on div "× Filter Results Synced Suppliers Only Manufacturers Only Compounds Only Previo…" at bounding box center [728, 389] width 1456 height 640
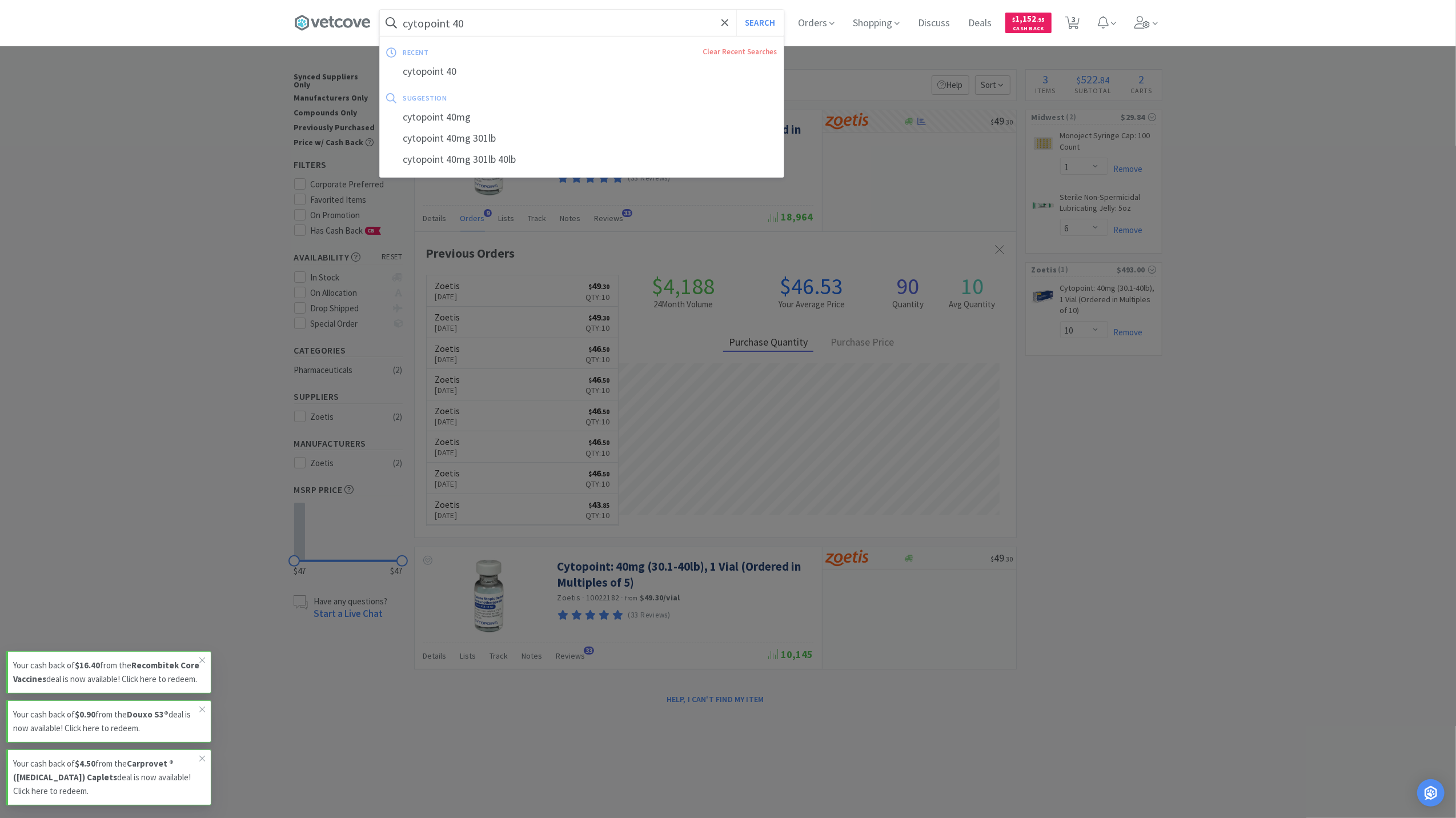
paste input "Imrab 3 Year Canine Rabies"
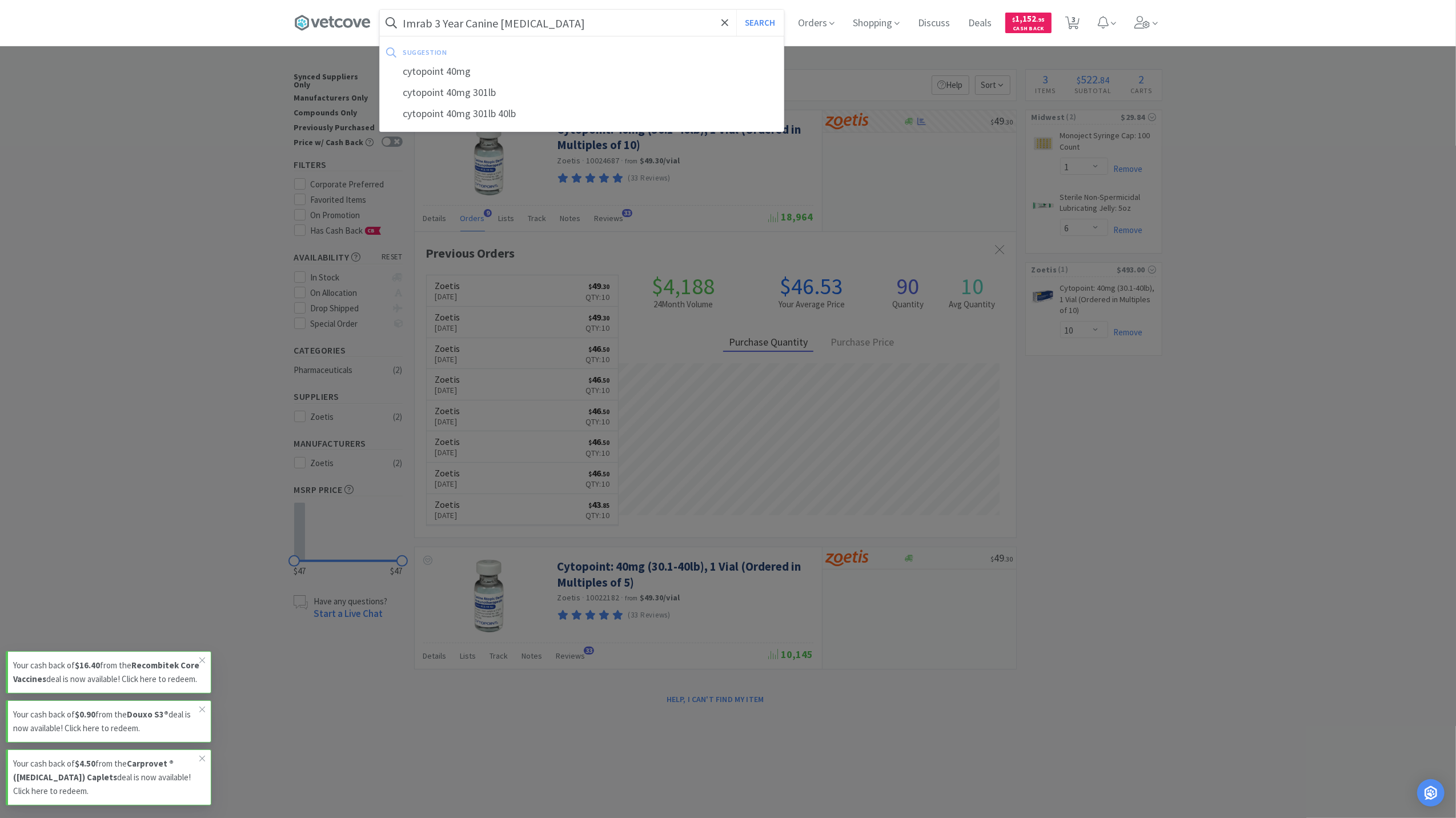
type input "Imrab 3 Year Canine Rabies"
click at [736, 10] on button "Search" at bounding box center [760, 22] width 47 height 26
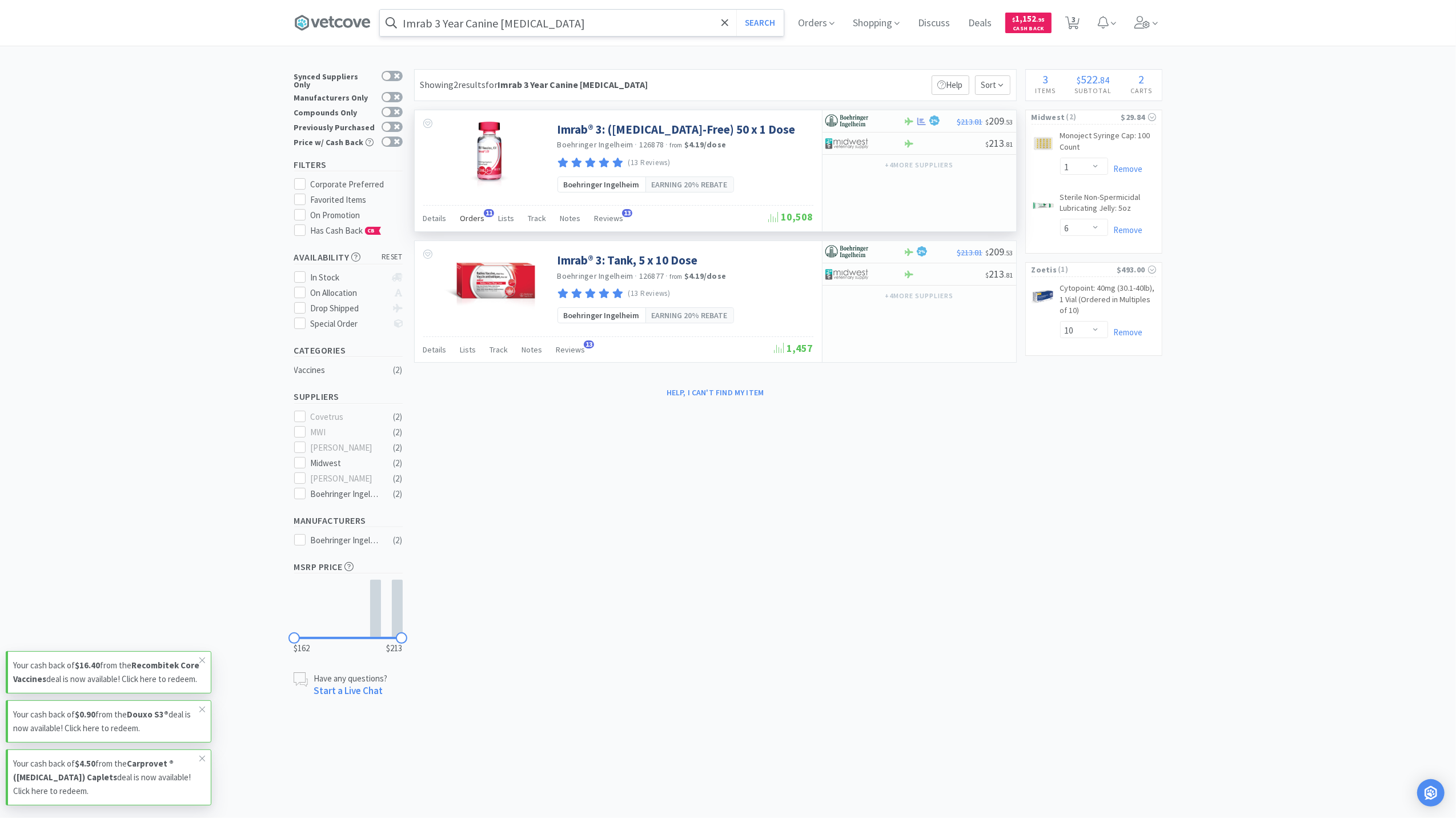
click at [460, 222] on span "Orders" at bounding box center [472, 218] width 24 height 11
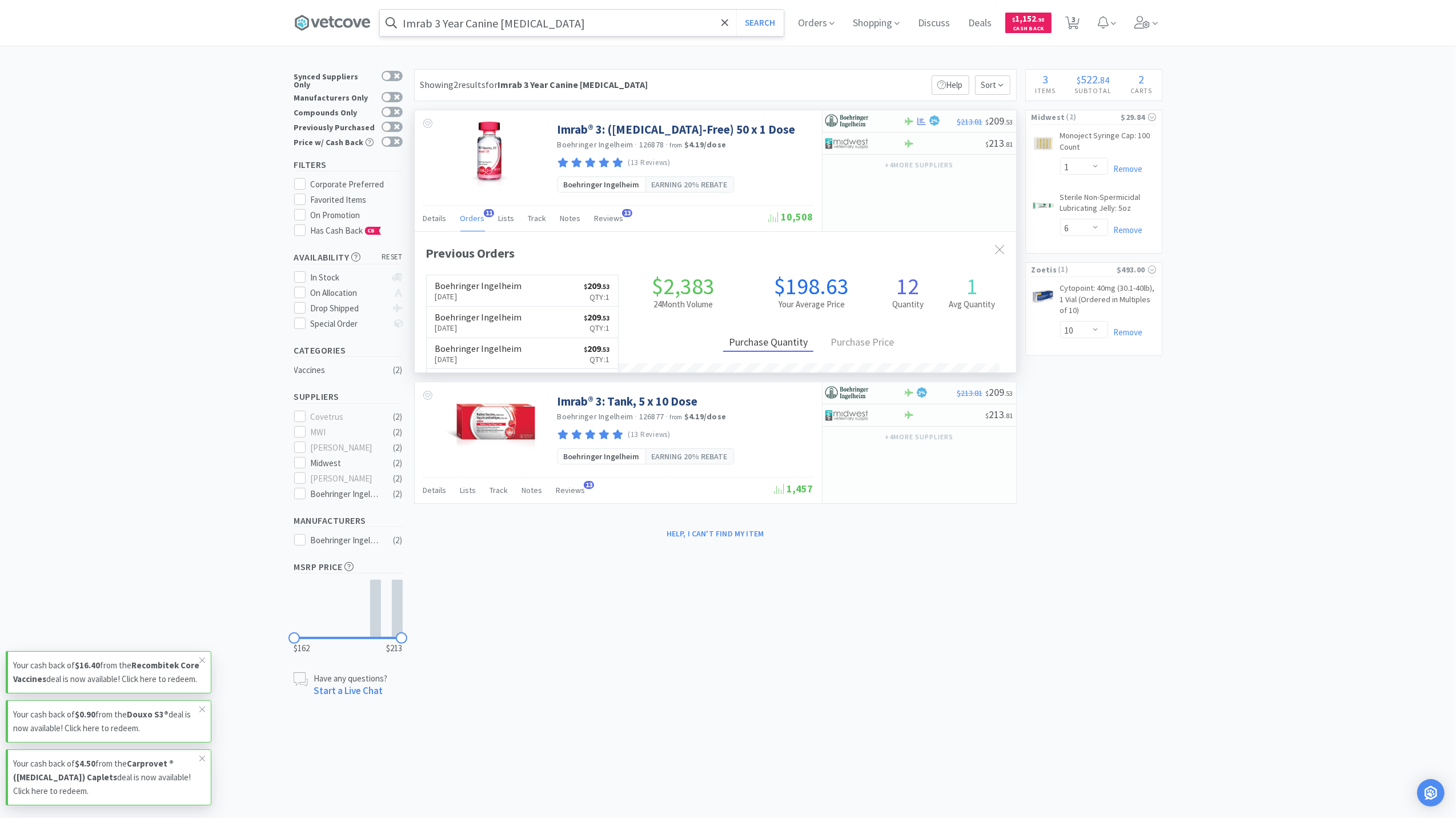
scroll to position [307, 602]
